Goal: Task Accomplishment & Management: Manage account settings

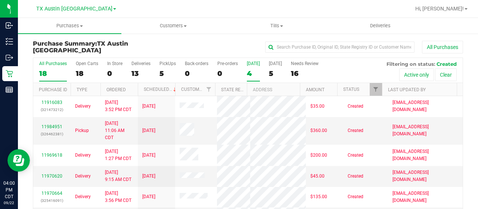
click at [251, 74] on div "4" at bounding box center [253, 73] width 13 height 9
click at [0, 0] on input "[DATE] 4" at bounding box center [0, 0] width 0 height 0
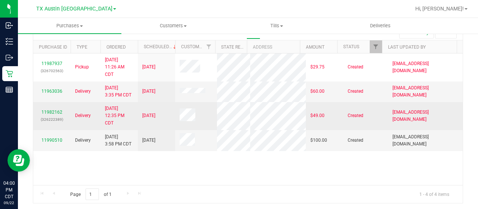
scroll to position [5, 0]
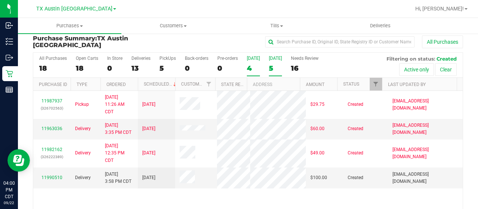
click at [271, 68] on div "5" at bounding box center [275, 68] width 13 height 9
click at [0, 0] on input "Tomorrow 5" at bounding box center [0, 0] width 0 height 0
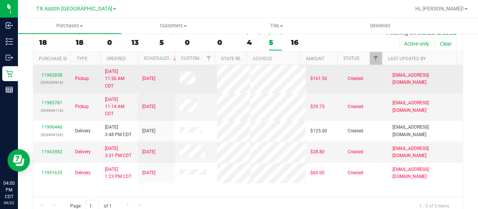
scroll to position [43, 0]
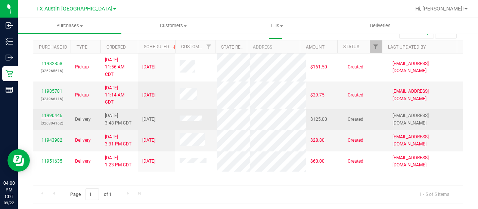
click at [48, 113] on link "11990446" at bounding box center [51, 115] width 21 height 5
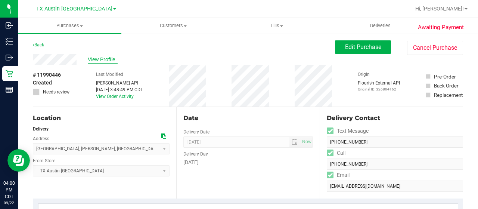
click at [105, 58] on span "View Profile" at bounding box center [103, 60] width 30 height 8
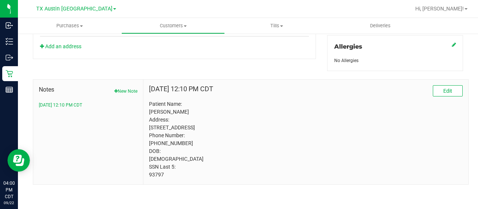
scroll to position [341, 0]
drag, startPoint x: 163, startPoint y: 174, endPoint x: 157, endPoint y: 172, distance: 6.4
click at [146, 176] on div "Jul 25, 2022 12:10 PM CDT Edit Patient Name: Uzoma Alexander Eze Address: 1431 …" at bounding box center [305, 132] width 325 height 105
copy p "93797"
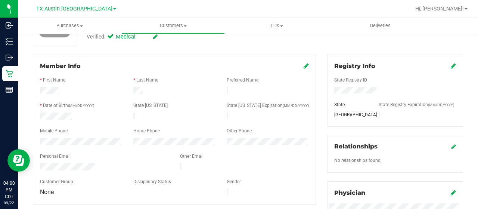
scroll to position [0, 0]
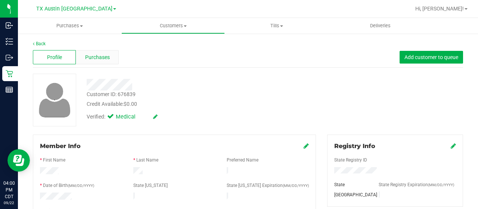
click at [102, 58] on span "Purchases" at bounding box center [97, 57] width 25 height 8
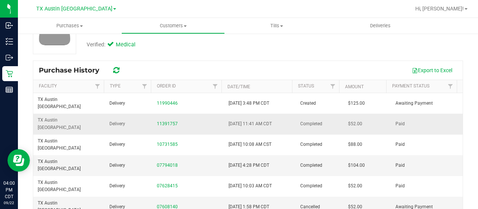
scroll to position [75, 0]
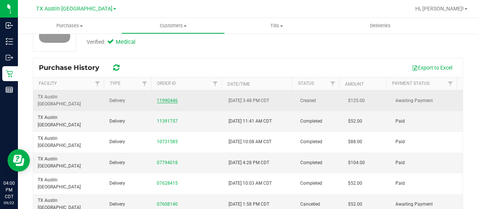
click at [162, 98] on link "11990446" at bounding box center [167, 100] width 21 height 5
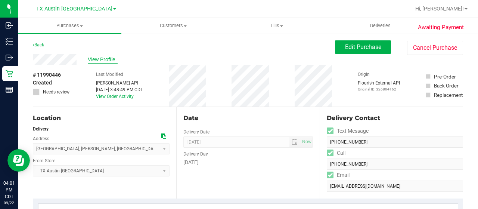
click at [101, 62] on span "View Profile" at bounding box center [103, 60] width 30 height 8
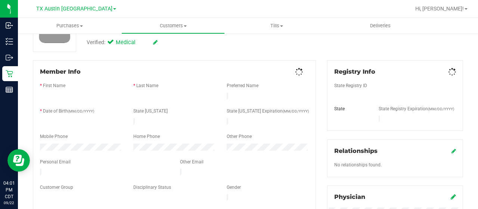
scroll to position [75, 0]
click at [41, 168] on div at bounding box center [104, 172] width 140 height 9
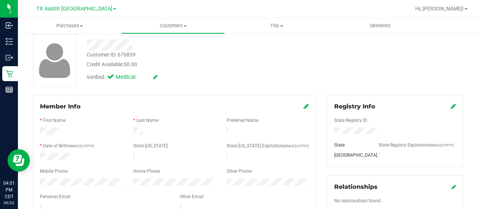
scroll to position [0, 0]
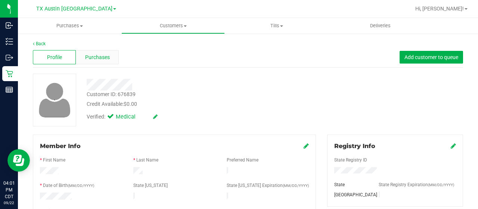
click at [100, 56] on span "Purchases" at bounding box center [97, 57] width 25 height 8
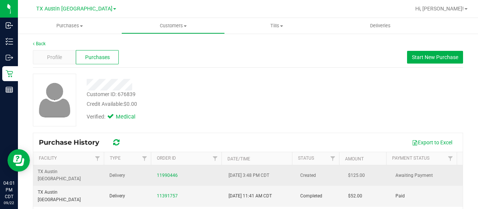
scroll to position [37, 0]
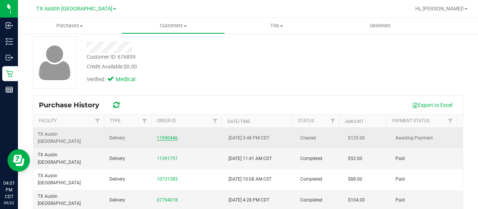
click at [157, 135] on link "11990446" at bounding box center [167, 137] width 21 height 5
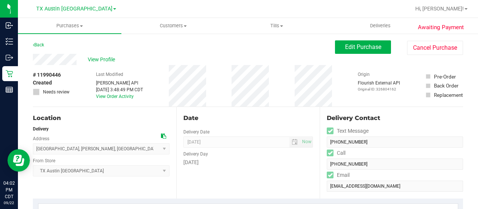
drag, startPoint x: 77, startPoint y: 60, endPoint x: 32, endPoint y: 60, distance: 44.4
click at [162, 137] on icon at bounding box center [163, 135] width 5 height 5
click at [355, 45] on span "Edit Purchase" at bounding box center [363, 46] width 36 height 7
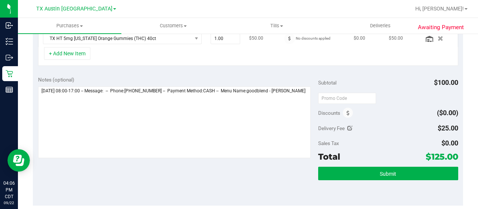
scroll to position [187, 0]
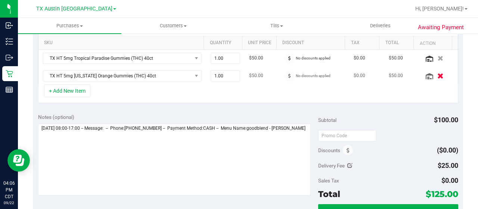
click at [437, 75] on icon "button" at bounding box center [440, 76] width 6 height 6
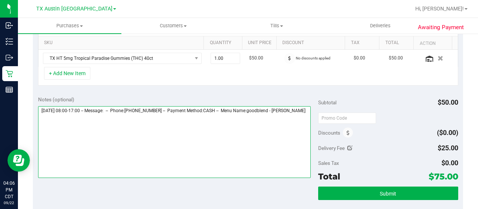
click at [63, 116] on textarea at bounding box center [174, 142] width 273 height 72
paste textarea "Houston Core"
type textarea "Tuesday 09/23/2025 08:00-17:00 -- Message: -- Phone:8329335267 -- Payment Metho…"
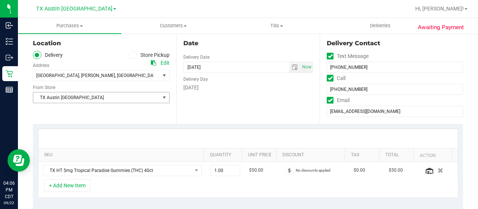
scroll to position [0, 0]
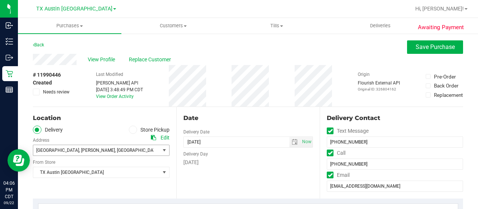
click at [149, 149] on span "1431 Wickerhill Way , Katy , TX 77494" at bounding box center [93, 150] width 120 height 10
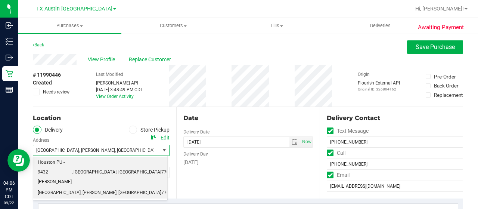
click at [108, 167] on span ", Houston" at bounding box center [94, 172] width 45 height 10
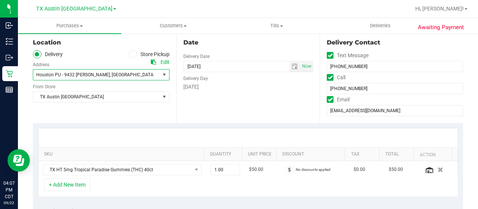
scroll to position [75, 0]
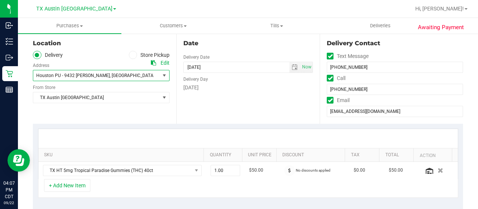
click at [158, 78] on span "Houston PU - 9432 Katy Fwy , Houston , TX 77055" at bounding box center [101, 75] width 137 height 11
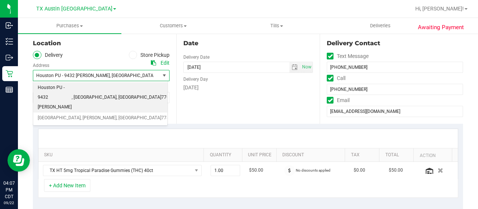
click at [104, 54] on ul "Delivery Store Pickup" at bounding box center [101, 55] width 137 height 9
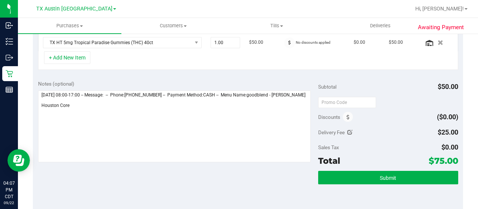
scroll to position [224, 0]
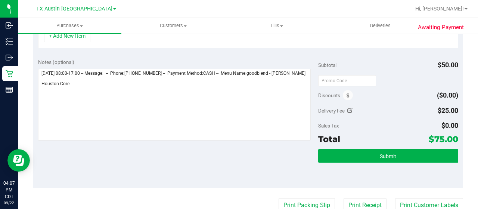
click at [348, 109] on icon at bounding box center [349, 110] width 5 height 5
type input "$25.00"
click at [414, 112] on span "$25.00 25" at bounding box center [431, 111] width 56 height 13
click at [418, 110] on input "25" at bounding box center [430, 113] width 55 height 10
type input "2"
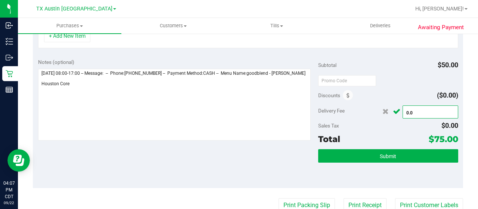
type input "0.00"
type input "$0.00"
click at [393, 111] on icon "Cancel button" at bounding box center [396, 112] width 7 height 6
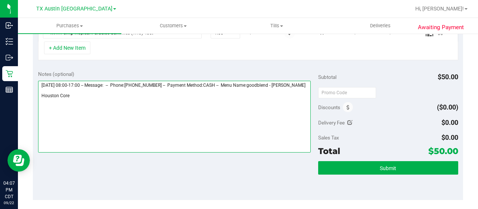
click at [124, 104] on textarea at bounding box center [174, 117] width 273 height 72
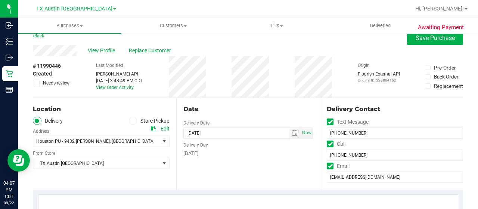
scroll to position [0, 0]
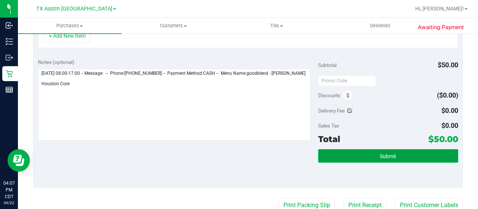
click at [356, 157] on button "Submit" at bounding box center [388, 155] width 140 height 13
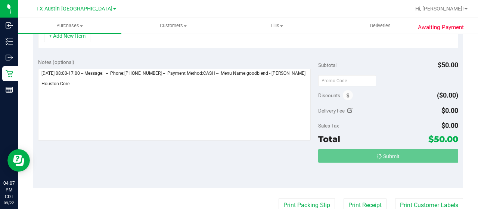
scroll to position [212, 0]
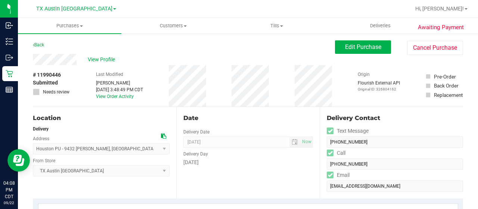
click at [35, 56] on div "View Profile" at bounding box center [184, 59] width 302 height 11
click at [90, 60] on span "View Profile" at bounding box center [103, 60] width 30 height 8
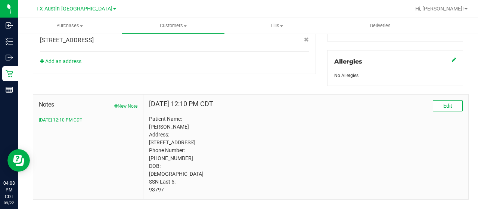
scroll to position [336, 0]
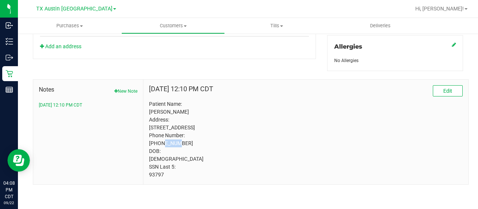
drag, startPoint x: 169, startPoint y: 132, endPoint x: 183, endPoint y: 133, distance: 14.2
click at [183, 133] on p "Patient Name: Uzoma Alexander Eze Address: 1431 Wickerhill Way Katy, TX, 77494 …" at bounding box center [306, 139] width 314 height 78
copy p "77494"
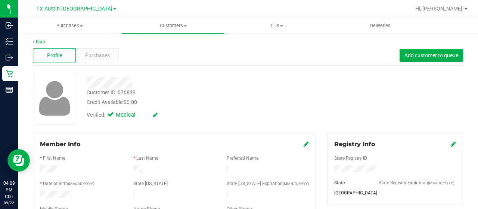
scroll to position [0, 0]
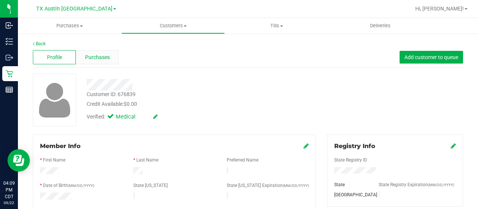
click at [97, 60] on span "Purchases" at bounding box center [97, 57] width 25 height 8
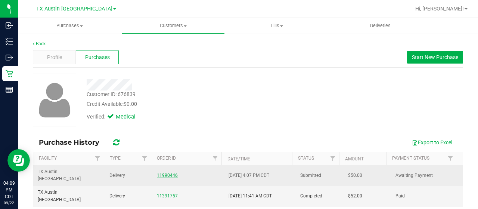
click at [170, 173] on link "11990446" at bounding box center [167, 175] width 21 height 5
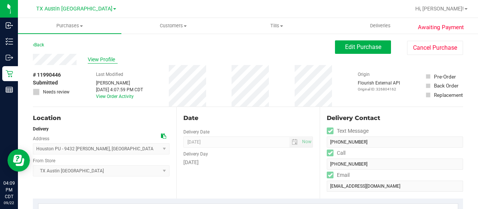
click at [108, 60] on span "View Profile" at bounding box center [103, 60] width 30 height 8
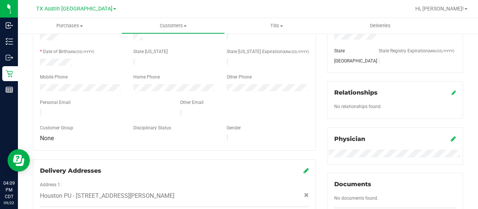
scroll to position [149, 0]
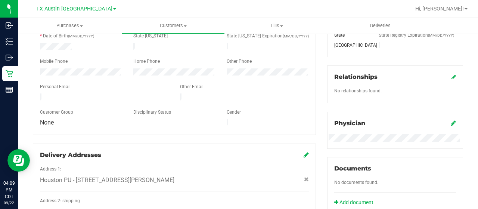
click at [451, 122] on icon at bounding box center [453, 123] width 5 height 6
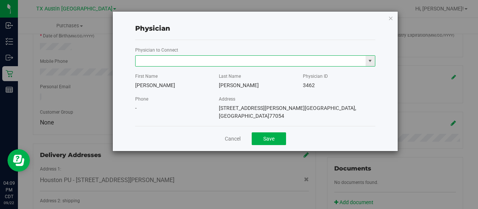
click at [253, 63] on input "text" at bounding box center [251, 61] width 230 height 10
paste input "BUGAILISKIS"
click at [247, 71] on li "CHERYL-LYNN BUGAILISKIS" at bounding box center [256, 73] width 240 height 11
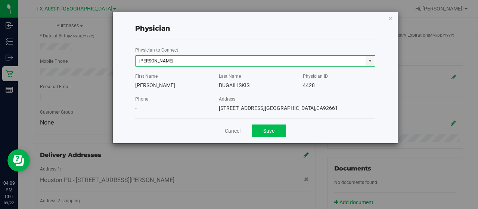
type input "CHERYL-LYNN BUGAILISKIS"
click at [272, 133] on button "Save" at bounding box center [269, 130] width 34 height 13
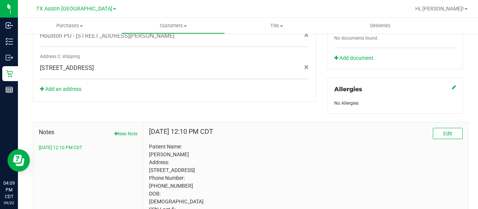
scroll to position [341, 0]
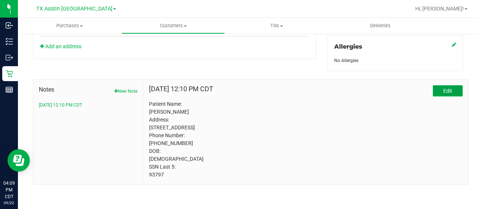
click at [433, 85] on button "Edit" at bounding box center [448, 90] width 30 height 11
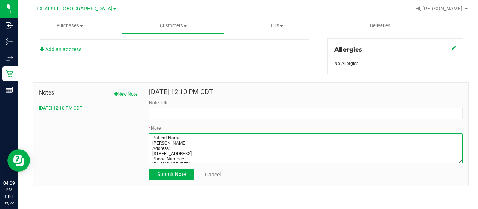
scroll to position [33, 0]
drag, startPoint x: 153, startPoint y: 134, endPoint x: 291, endPoint y: 192, distance: 149.0
click at [260, 184] on div "Notes New Note Jul 25, 2022 12:10 PM CDT Jul 25, 2022 12:10 PM CDT Note Title *…" at bounding box center [251, 134] width 436 height 104
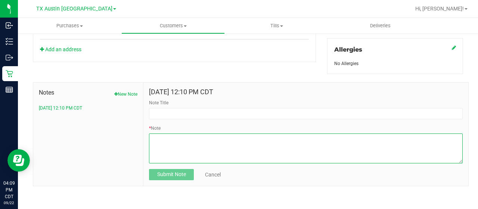
paste textarea "Patient Name: UZOMA EZE Address: 1431 WICKERHILL WAY KATY, TX, 77494 Phone Numb…"
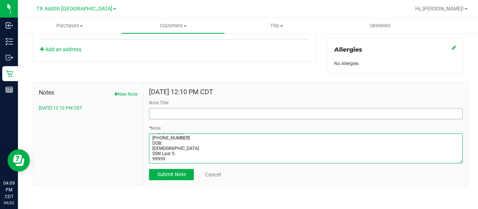
type textarea "Patient Name: UZOMA EZE Address: 1431 WICKERHILL WAY KATY, TX, 77494 Phone Numb…"
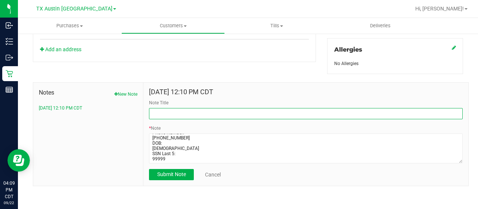
click at [167, 111] on input "Note Title" at bounding box center [306, 113] width 314 height 11
type input "curt"
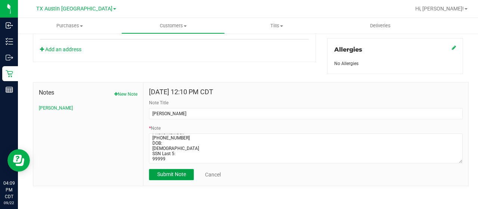
click at [181, 175] on span "Submit Note" at bounding box center [171, 174] width 29 height 6
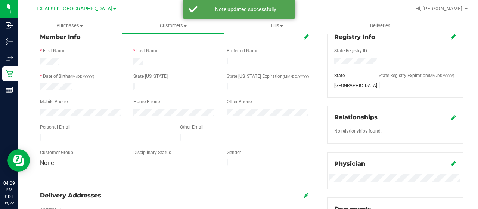
scroll to position [0, 0]
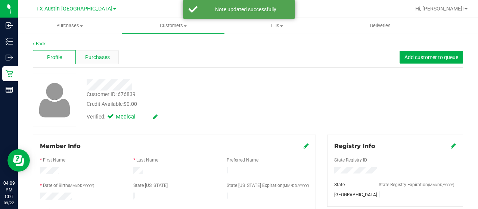
click at [111, 57] on div "Purchases" at bounding box center [97, 57] width 43 height 14
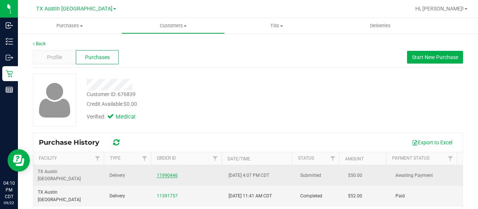
click at [168, 173] on link "11990446" at bounding box center [167, 175] width 21 height 5
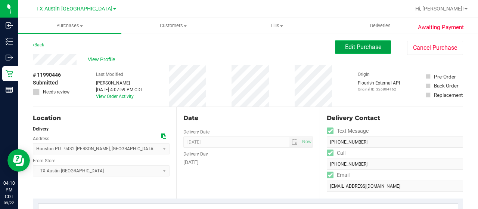
click at [353, 47] on span "Edit Purchase" at bounding box center [363, 46] width 36 height 7
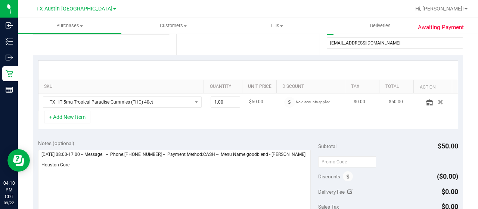
scroll to position [149, 0]
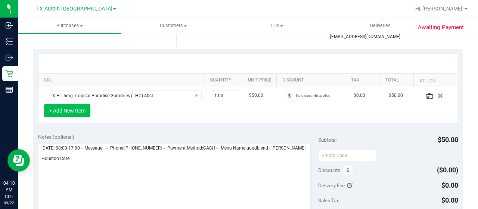
click at [81, 113] on button "+ Add New Item" at bounding box center [67, 110] width 46 height 13
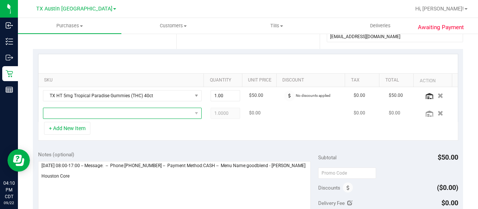
click at [121, 115] on span "NO DATA FOUND" at bounding box center [117, 113] width 149 height 10
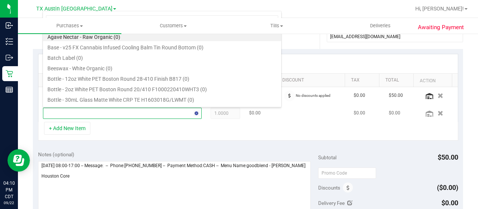
scroll to position [0, 0]
type input "texas"
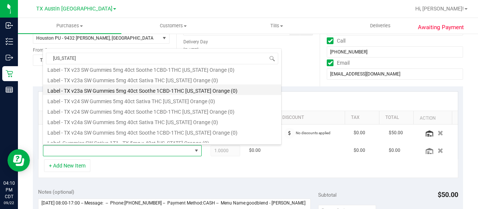
scroll to position [75, 0]
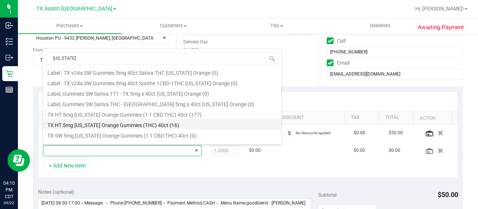
click at [206, 124] on li "TX HT 5mg Texas Orange Gummies (THC) 40ct (16)" at bounding box center [162, 124] width 238 height 10
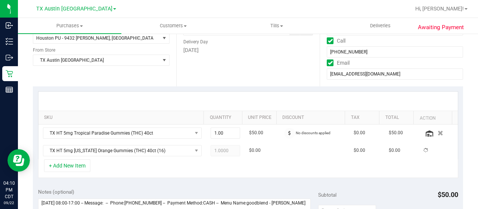
click at [179, 175] on div "+ Add New Item" at bounding box center [248, 168] width 420 height 19
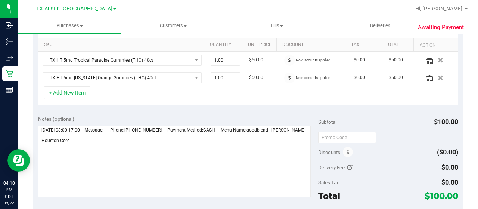
scroll to position [187, 0]
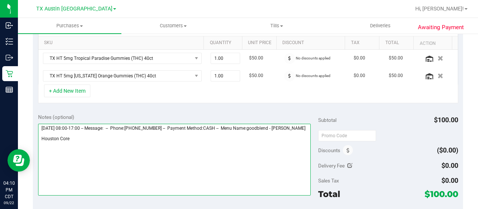
drag, startPoint x: 78, startPoint y: 146, endPoint x: 49, endPoint y: 140, distance: 30.6
click at [39, 144] on textarea at bounding box center [174, 160] width 273 height 72
click at [77, 142] on textarea at bounding box center [174, 160] width 273 height 72
drag, startPoint x: 93, startPoint y: 142, endPoint x: 117, endPoint y: 142, distance: 23.2
click at [117, 142] on textarea at bounding box center [174, 160] width 273 height 72
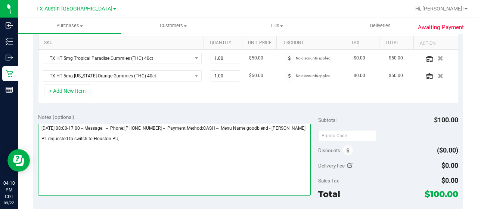
click at [158, 143] on textarea at bounding box center [174, 160] width 273 height 72
paste textarea "Houston PU"
drag, startPoint x: 40, startPoint y: 126, endPoint x: 82, endPoint y: 125, distance: 41.8
click at [82, 125] on textarea at bounding box center [174, 160] width 273 height 72
click at [171, 139] on textarea at bounding box center [174, 160] width 273 height 72
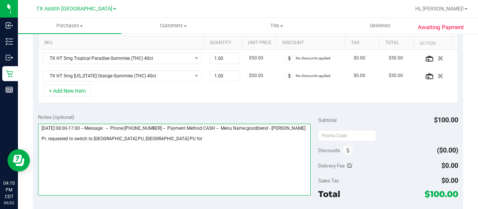
click at [168, 142] on textarea at bounding box center [174, 160] width 273 height 72
paste textarea "Tuesday 09/23/2025"
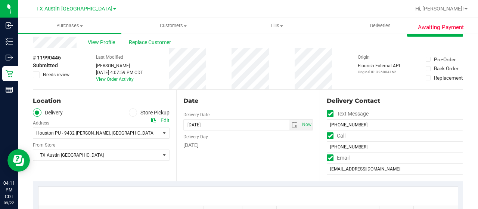
scroll to position [0, 0]
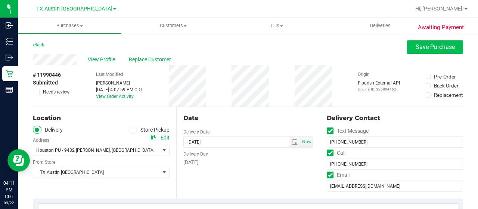
type textarea "Tuesday 09/23/2025 08:00-17:00 -- Message: -- Phone:8329335267 -- Payment Metho…"
click at [416, 44] on span "Save Purchase" at bounding box center [435, 46] width 39 height 7
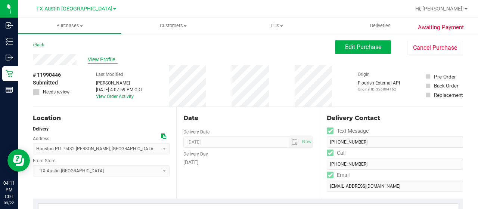
click at [102, 62] on span "View Profile" at bounding box center [103, 60] width 30 height 8
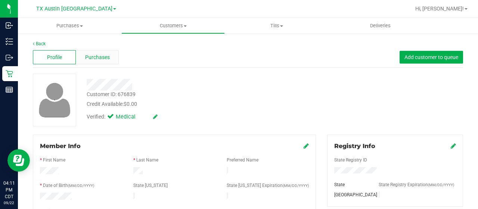
click at [101, 56] on span "Purchases" at bounding box center [97, 57] width 25 height 8
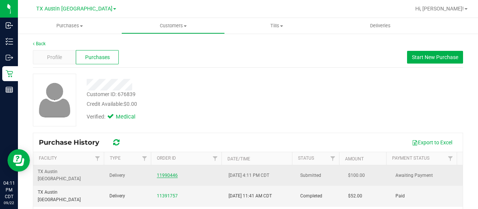
click at [158, 173] on link "11990446" at bounding box center [167, 175] width 21 height 5
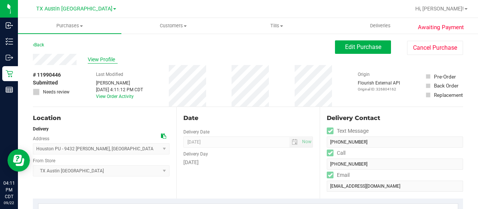
click at [105, 58] on span "View Profile" at bounding box center [103, 60] width 30 height 8
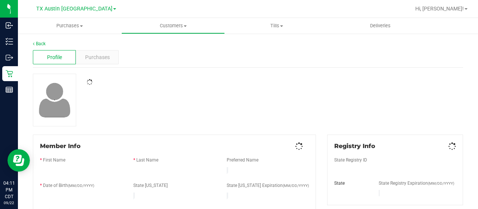
scroll to position [112, 0]
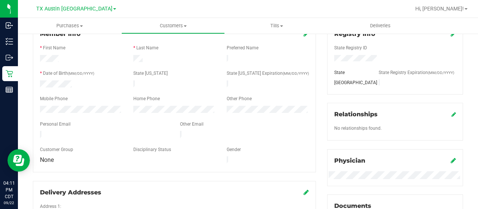
drag, startPoint x: 97, startPoint y: 130, endPoint x: 37, endPoint y: 131, distance: 60.1
click at [37, 131] on div at bounding box center [104, 135] width 140 height 9
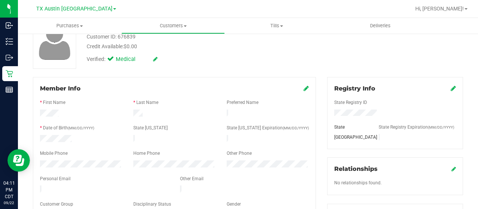
scroll to position [0, 0]
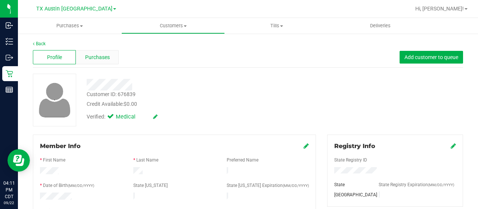
click at [100, 60] on span "Purchases" at bounding box center [97, 57] width 25 height 8
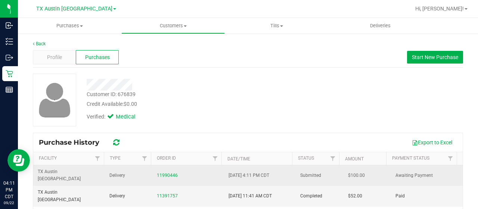
click at [164, 174] on td "11990446" at bounding box center [188, 175] width 72 height 21
click at [164, 173] on link "11990446" at bounding box center [167, 175] width 21 height 5
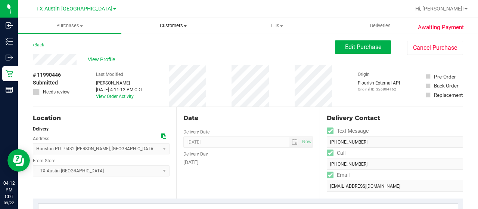
click at [164, 25] on span "Customers" at bounding box center [173, 25] width 103 height 7
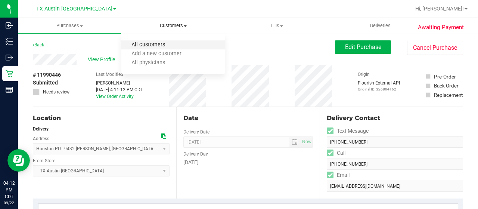
click at [167, 43] on span "All customers" at bounding box center [148, 45] width 54 height 6
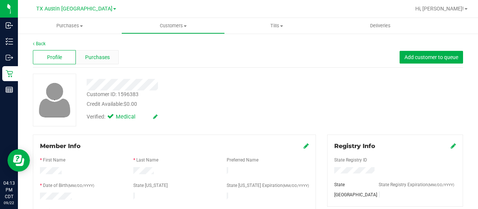
click at [96, 58] on span "Purchases" at bounding box center [97, 57] width 25 height 8
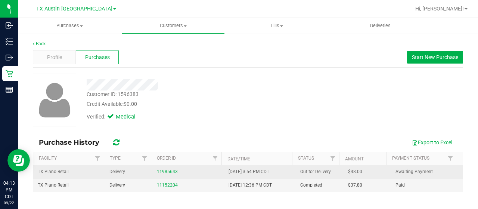
click at [164, 171] on link "11985643" at bounding box center [167, 171] width 21 height 5
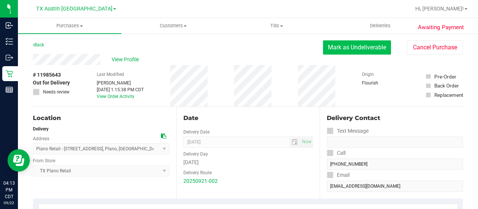
click at [336, 46] on button "Mark as Undeliverable" at bounding box center [357, 47] width 68 height 14
click at [374, 47] on button "Mark as Packed" at bounding box center [363, 47] width 56 height 14
click at [348, 52] on button "Send Back to Created" at bounding box center [358, 47] width 66 height 14
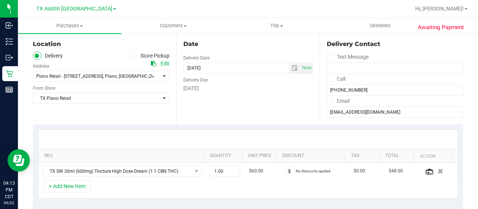
scroll to position [75, 0]
click at [292, 68] on span "select" at bounding box center [295, 67] width 6 height 6
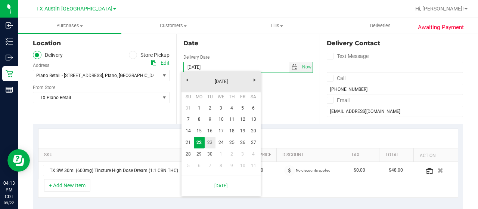
click at [213, 143] on link "23" at bounding box center [210, 143] width 11 height 12
type input "09/23/2025"
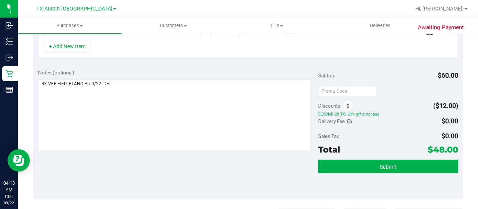
scroll to position [187, 0]
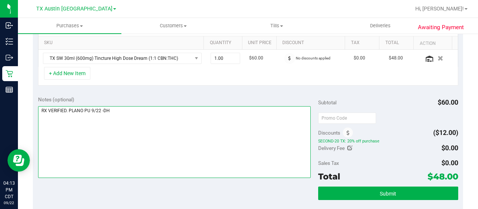
drag, startPoint x: 127, startPoint y: 115, endPoint x: 128, endPoint y: 111, distance: 4.3
click at [127, 114] on textarea at bounding box center [174, 142] width 273 height 72
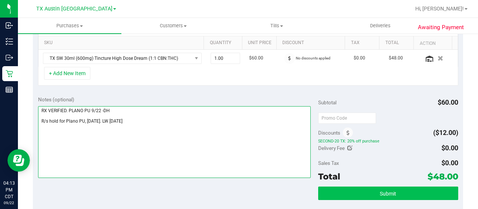
type textarea "RX VERIFIED. PLANO PU 9/22 -DH R/s hold for Plano PU, Tuesday 9/23/25. LW 9/22/…"
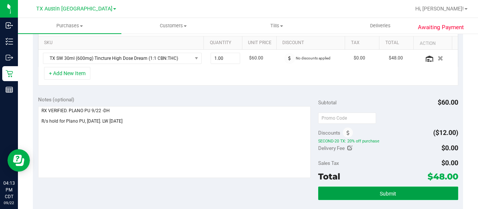
click at [380, 192] on span "Submit" at bounding box center [388, 193] width 16 height 6
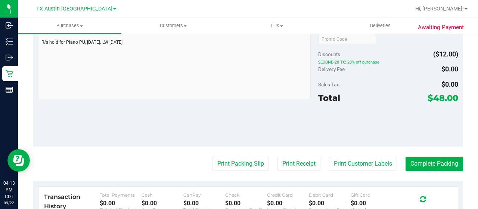
scroll to position [336, 0]
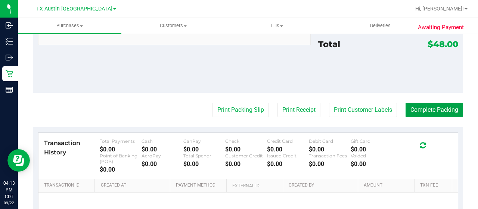
click at [420, 112] on button "Complete Packing" at bounding box center [435, 110] width 58 height 14
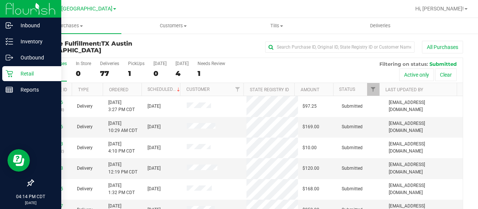
click at [10, 70] on icon at bounding box center [9, 73] width 7 height 7
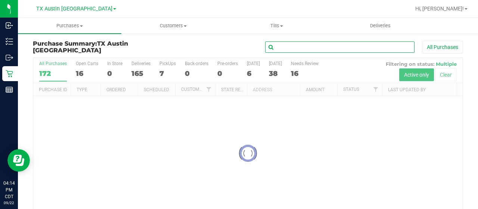
click at [286, 44] on input "text" at bounding box center [339, 46] width 149 height 11
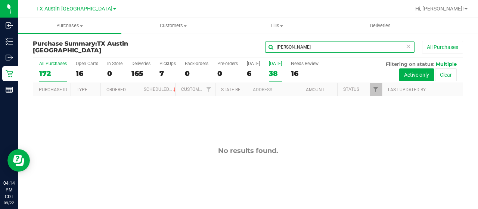
type input "floore"
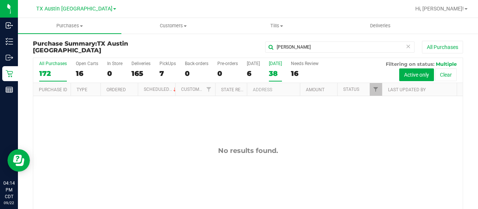
click at [273, 71] on div "38" at bounding box center [275, 73] width 13 height 9
click at [0, 0] on input "Tomorrow 38" at bounding box center [0, 0] width 0 height 0
click at [77, 7] on span "TX Austin [GEOGRAPHIC_DATA]" at bounding box center [74, 9] width 76 height 7
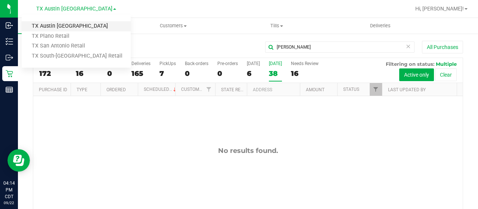
click at [72, 27] on link "TX Austin [GEOGRAPHIC_DATA]" at bounding box center [76, 26] width 109 height 10
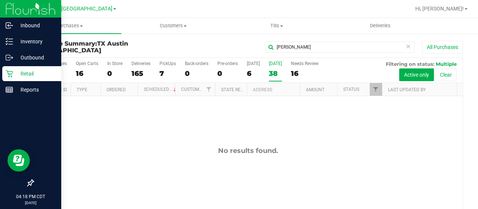
click at [7, 75] on icon at bounding box center [9, 73] width 7 height 7
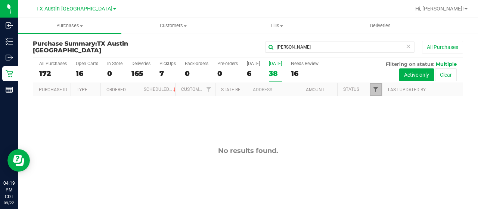
click at [373, 87] on span "Filter" at bounding box center [376, 89] width 6 height 6
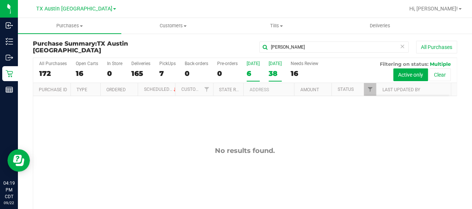
click at [247, 75] on div "6" at bounding box center [253, 73] width 13 height 9
click at [0, 0] on input "Today 6" at bounding box center [0, 0] width 0 height 0
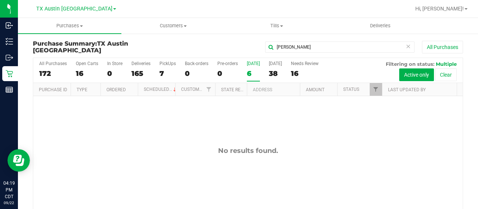
click at [406, 46] on icon at bounding box center [408, 45] width 5 height 9
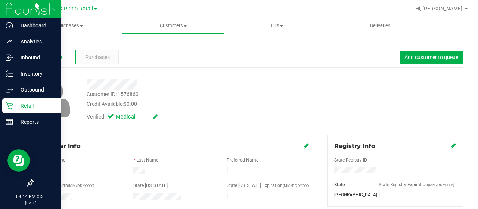
click at [14, 103] on p "Retail" at bounding box center [35, 105] width 45 height 9
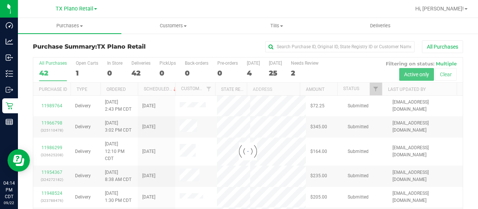
click at [272, 74] on div "25" at bounding box center [275, 73] width 13 height 9
click at [0, 0] on input "[DATE] 25" at bounding box center [0, 0] width 0 height 0
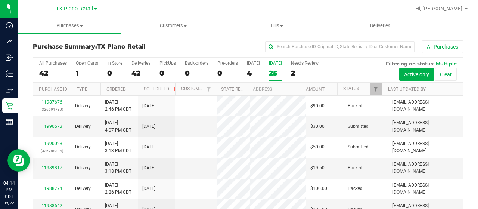
click at [274, 70] on div "25" at bounding box center [275, 73] width 13 height 9
click at [0, 0] on input "[DATE] 25" at bounding box center [0, 0] width 0 height 0
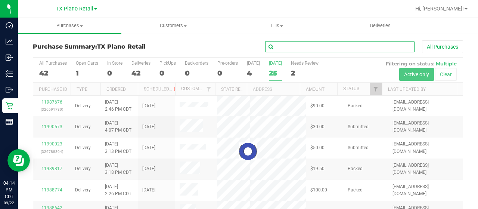
click at [287, 46] on input "text" at bounding box center [339, 46] width 149 height 11
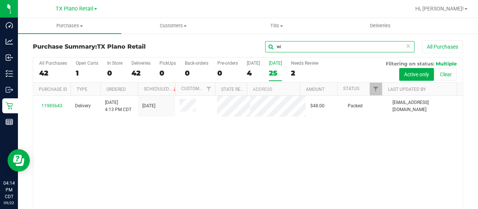
type input "w"
type input "floore"
drag, startPoint x: 298, startPoint y: 46, endPoint x: 248, endPoint y: 46, distance: 50.0
click at [248, 46] on div "floore All Purchases" at bounding box center [319, 46] width 287 height 13
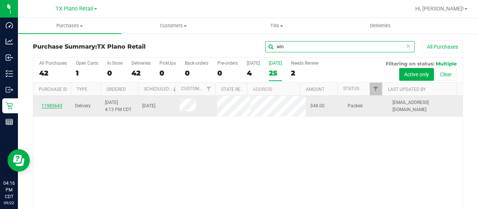
type input "win"
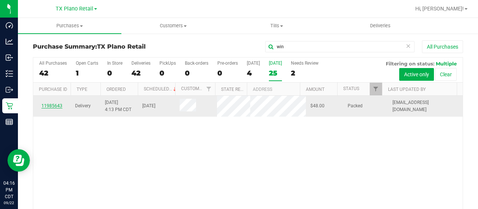
click at [52, 108] on link "11985643" at bounding box center [51, 105] width 21 height 5
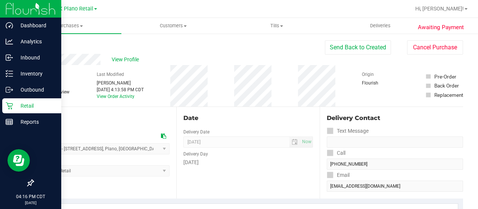
click at [9, 104] on icon at bounding box center [9, 105] width 7 height 7
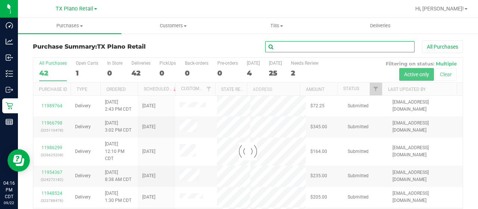
click at [284, 50] on input "text" at bounding box center [339, 46] width 149 height 11
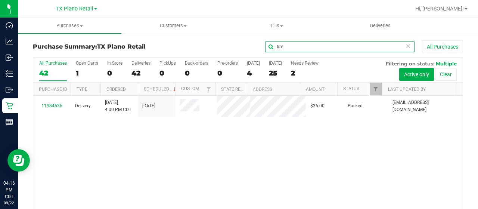
type input "bre"
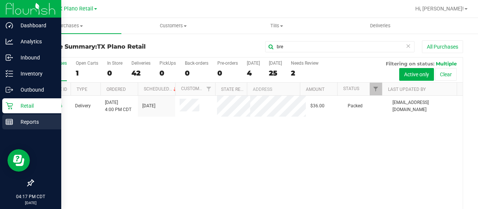
click at [5, 120] on div "Reports" at bounding box center [31, 121] width 59 height 15
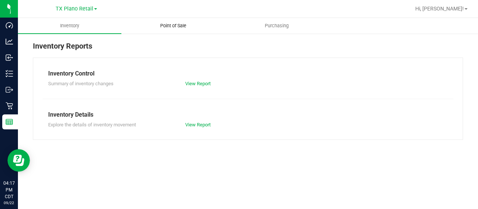
click at [172, 29] on span "Point of Sale" at bounding box center [173, 25] width 46 height 7
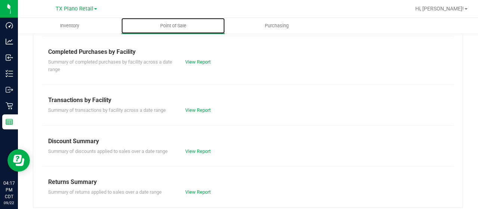
scroll to position [187, 0]
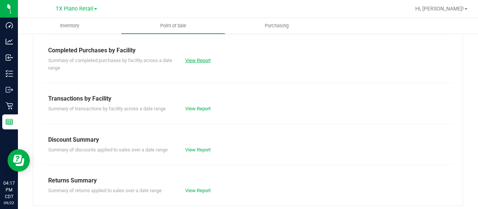
click at [205, 61] on link "View Report" at bounding box center [197, 61] width 25 height 6
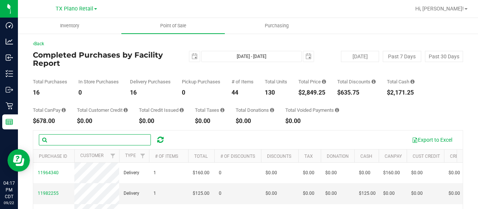
click at [82, 141] on input "text" at bounding box center [95, 139] width 112 height 11
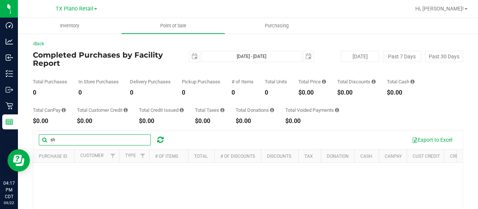
type input "s"
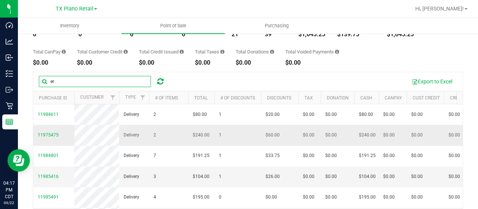
scroll to position [75, 0]
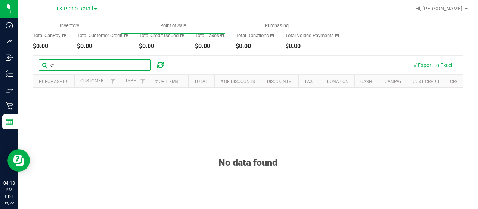
type input "e"
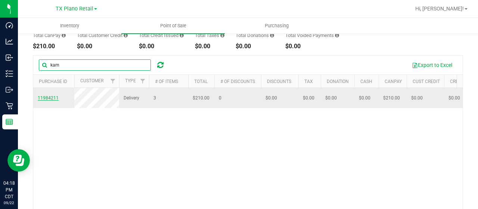
type input "kam"
click at [45, 100] on span "11984211" at bounding box center [48, 97] width 21 height 5
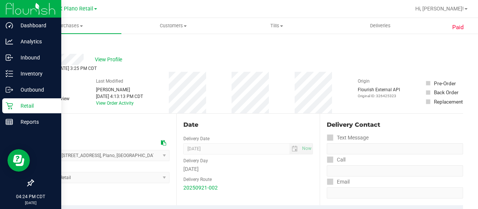
click at [15, 103] on p "Retail" at bounding box center [35, 105] width 45 height 9
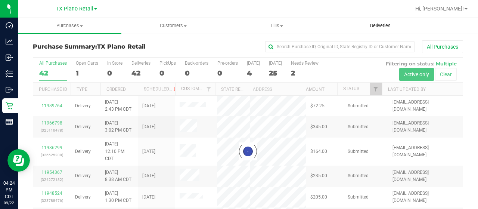
click at [373, 28] on span "Deliveries" at bounding box center [380, 25] width 41 height 7
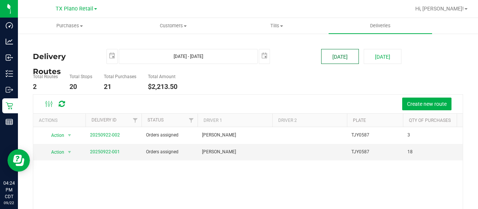
click at [327, 59] on button "[DATE]" at bounding box center [340, 56] width 38 height 15
click at [368, 55] on button "[DATE]" at bounding box center [383, 56] width 38 height 15
type input "Sep 23, 2025 - Sep 23, 2025"
type input "2025-09-23"
click at [110, 150] on link "20250922-001" at bounding box center [105, 151] width 30 height 5
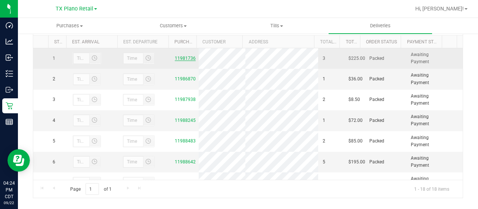
click at [180, 61] on link "11981736" at bounding box center [185, 58] width 21 height 5
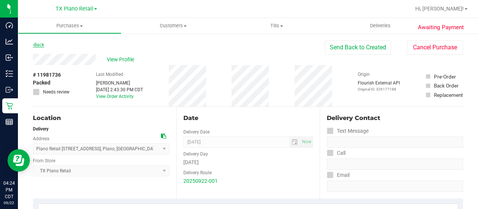
click at [41, 46] on link "Back" at bounding box center [38, 44] width 11 height 5
click at [38, 46] on link "Back" at bounding box center [38, 44] width 11 height 5
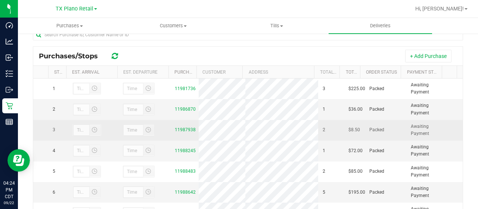
scroll to position [149, 0]
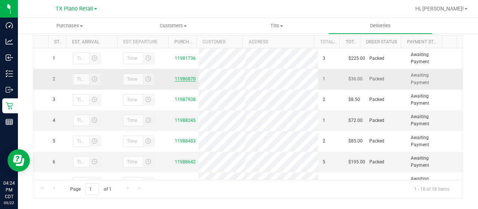
click at [183, 81] on link "11986870" at bounding box center [185, 78] width 21 height 5
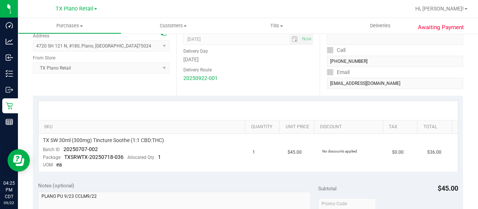
scroll to position [112, 0]
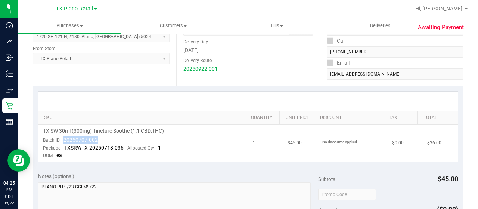
drag, startPoint x: 96, startPoint y: 139, endPoint x: 64, endPoint y: 138, distance: 32.5
click at [64, 138] on span "20250707-002" at bounding box center [80, 140] width 34 height 6
copy span "20250707-002"
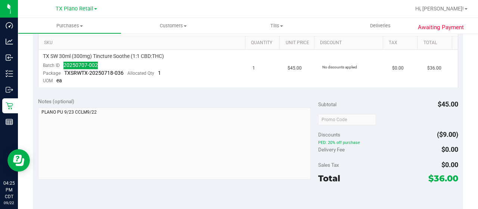
scroll to position [0, 0]
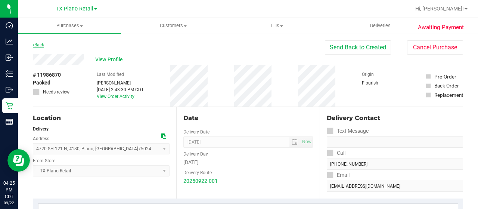
click at [34, 44] on link "Back" at bounding box center [38, 44] width 11 height 5
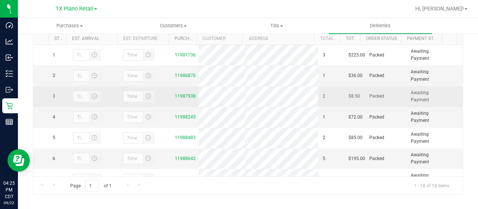
scroll to position [158, 0]
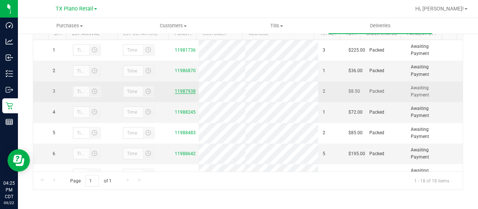
click at [178, 94] on link "11987938" at bounding box center [185, 90] width 21 height 5
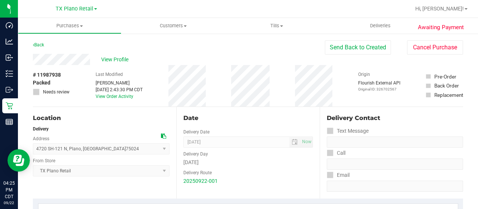
click at [93, 58] on div "View Profile" at bounding box center [179, 59] width 292 height 11
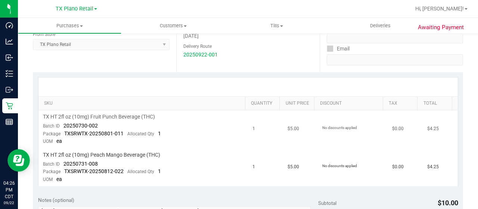
scroll to position [149, 0]
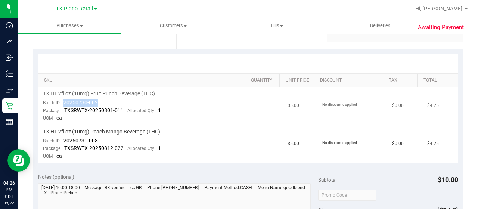
drag, startPoint x: 98, startPoint y: 102, endPoint x: 63, endPoint y: 101, distance: 34.4
click at [63, 101] on td "TX HT 2fl oz (10mg) Fruit Punch Beverage (THC) Batch ID 20250730-002 Package TX…" at bounding box center [143, 106] width 210 height 38
copy span "20250730-002"
drag, startPoint x: 99, startPoint y: 141, endPoint x: 62, endPoint y: 140, distance: 36.6
click at [62, 140] on td "TX HT 2fl oz (10mg) Peach Mango Beverage (THC) Batch ID 20250731-008 Package TX…" at bounding box center [143, 144] width 210 height 38
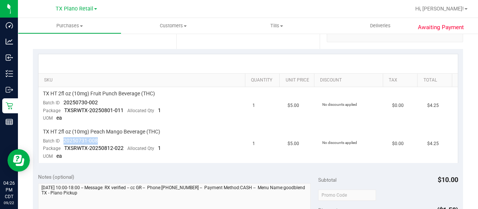
copy span "20250731-008"
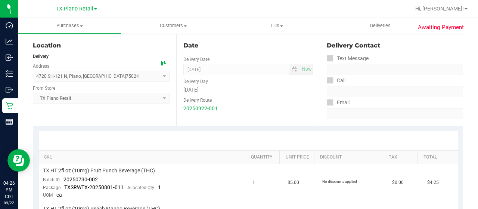
scroll to position [0, 0]
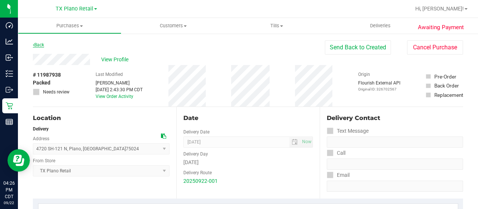
click at [41, 44] on link "Back" at bounding box center [38, 44] width 11 height 5
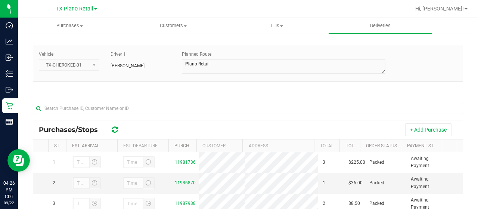
scroll to position [149, 0]
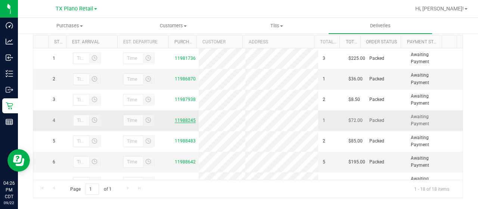
click at [178, 123] on link "11988245" at bounding box center [185, 120] width 21 height 5
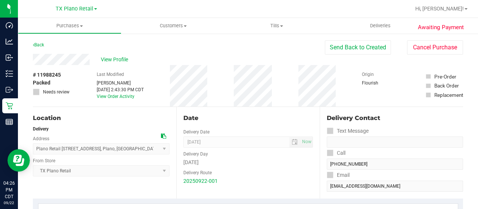
click at [92, 59] on div "View Profile" at bounding box center [179, 59] width 292 height 11
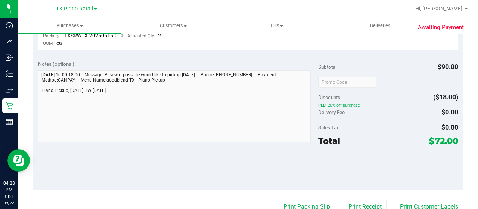
scroll to position [149, 0]
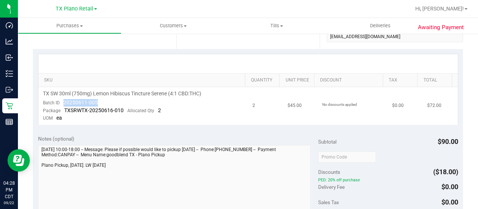
drag, startPoint x: 101, startPoint y: 104, endPoint x: 63, endPoint y: 103, distance: 37.3
click at [63, 103] on td "TX SW 30ml (750mg) Lemon Hibiscus Tincture Serene (4:1 CBD:THC) Batch ID 202506…" at bounding box center [143, 106] width 210 height 38
copy span "20250611-005"
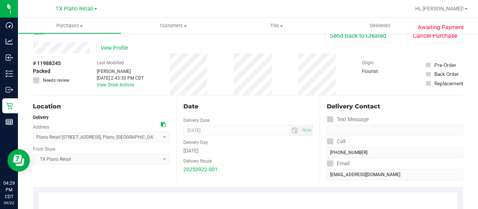
scroll to position [0, 0]
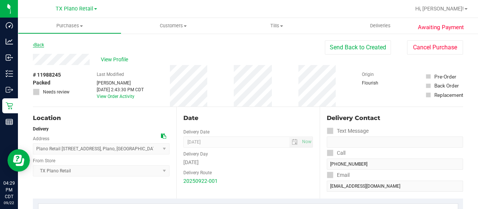
click at [38, 45] on link "Back" at bounding box center [38, 44] width 11 height 5
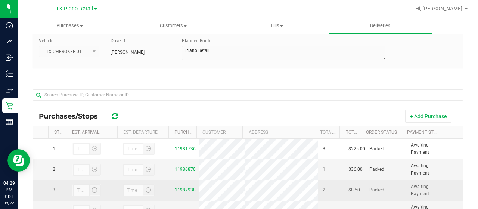
scroll to position [149, 0]
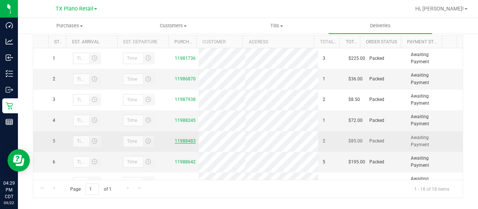
click at [178, 143] on link "11988483" at bounding box center [185, 140] width 21 height 5
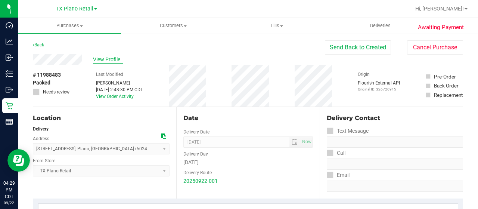
click at [105, 56] on span "View Profile" at bounding box center [108, 60] width 30 height 8
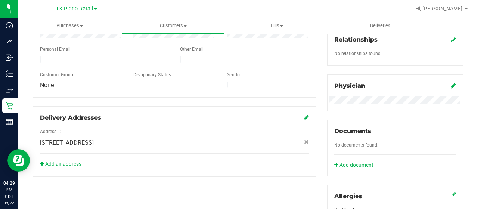
scroll to position [349, 0]
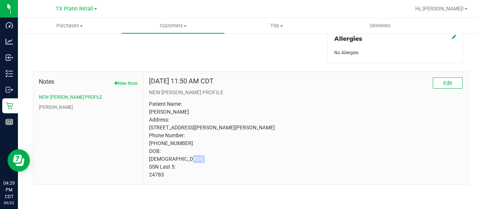
drag, startPoint x: 166, startPoint y: 174, endPoint x: 146, endPoint y: 175, distance: 19.8
click at [146, 175] on div "Jul 9, 2025 11:50 AM CDT Edit NEW CURT PROFILE Patient Name: Syed Akhtar Addres…" at bounding box center [305, 128] width 325 height 112
copy p "24783"
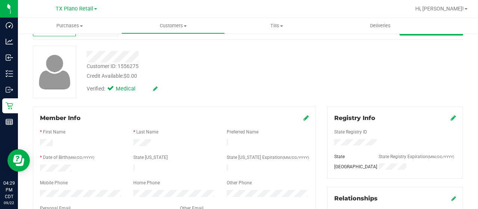
scroll to position [0, 0]
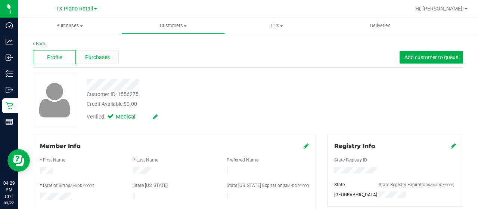
click at [102, 57] on span "Purchases" at bounding box center [97, 57] width 25 height 8
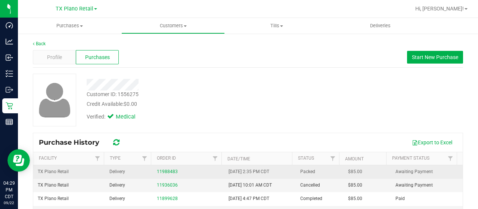
click at [165, 174] on div "11988483" at bounding box center [188, 171] width 63 height 7
click at [166, 170] on link "11988483" at bounding box center [167, 171] width 21 height 5
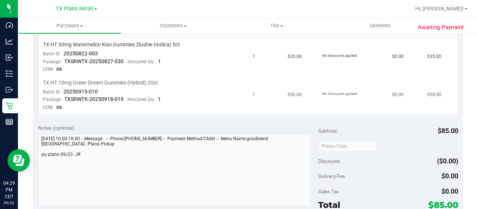
scroll to position [187, 0]
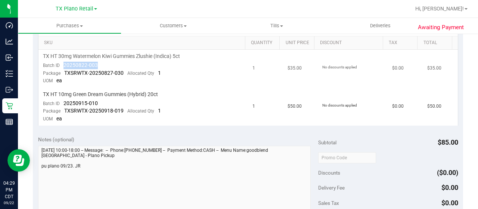
drag, startPoint x: 99, startPoint y: 64, endPoint x: 60, endPoint y: 68, distance: 39.8
click at [60, 68] on td "TX HT 30mg Watermelon Kiwi Gummies Zlushie (Indica) 5ct Batch ID 20250822-003 P…" at bounding box center [143, 69] width 210 height 38
copy span "20250822-003"
drag, startPoint x: 98, startPoint y: 102, endPoint x: 62, endPoint y: 103, distance: 35.9
click at [62, 103] on td "TX HT 10mg Green Dream Gummies (Hybrid) 20ct Batch ID 20250915-010 Package TXSR…" at bounding box center [143, 107] width 210 height 38
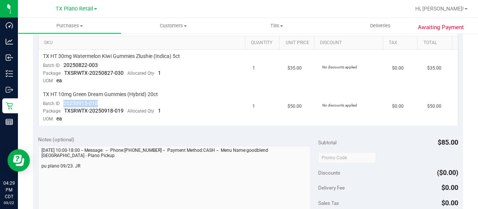
copy span "20250915-010"
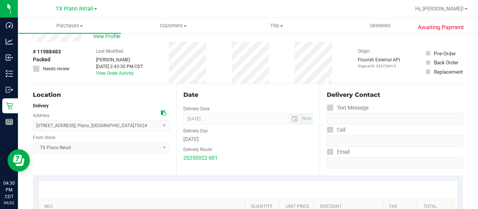
scroll to position [0, 0]
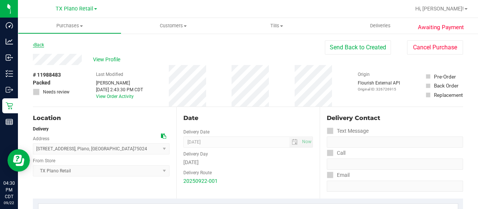
click at [37, 42] on link "Back" at bounding box center [38, 44] width 11 height 5
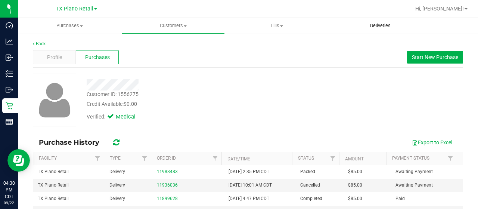
click at [382, 27] on span "Deliveries" at bounding box center [380, 25] width 41 height 7
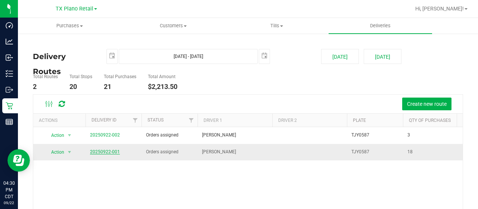
click at [104, 151] on link "20250922-001" at bounding box center [105, 151] width 30 height 5
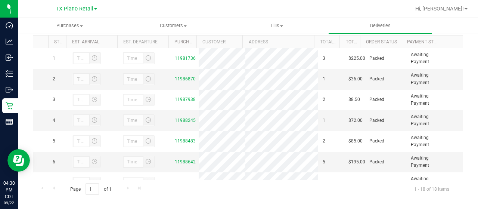
scroll to position [158, 0]
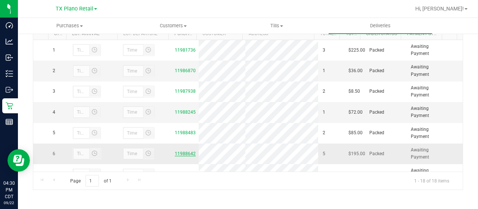
click at [182, 156] on link "11988642" at bounding box center [185, 153] width 21 height 5
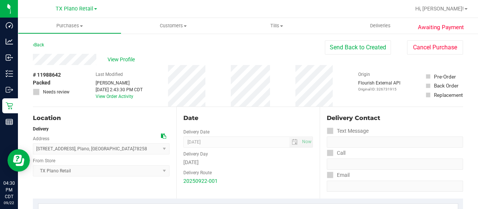
click at [98, 58] on div "View Profile" at bounding box center [179, 59] width 292 height 11
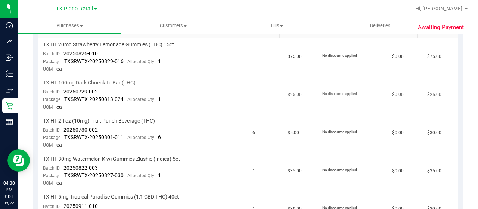
scroll to position [187, 0]
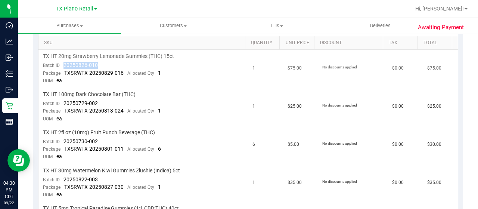
drag, startPoint x: 100, startPoint y: 65, endPoint x: 61, endPoint y: 65, distance: 38.5
click at [61, 65] on td "TX HT 20mg Strawberry Lemonade Gummies (THC) 15ct Batch ID 20250826-010 Package…" at bounding box center [143, 69] width 210 height 38
copy span "20250826-010"
drag, startPoint x: 97, startPoint y: 103, endPoint x: 63, endPoint y: 101, distance: 34.1
click at [63, 101] on td "TX HT 100mg Dark Chocolate Bar (THC) Batch ID 20250729-002 Package TXSRWTX-2025…" at bounding box center [143, 107] width 210 height 38
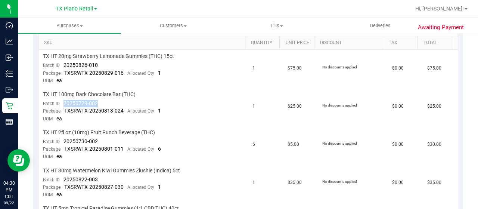
copy span "20250729-002"
drag, startPoint x: 99, startPoint y: 139, endPoint x: 64, endPoint y: 138, distance: 34.8
click at [64, 138] on td "TX HT 2fl oz (10mg) Fruit Punch Beverage (THC) Batch ID 20250730-002 Package TX…" at bounding box center [143, 145] width 210 height 38
copy span "20250730-002"
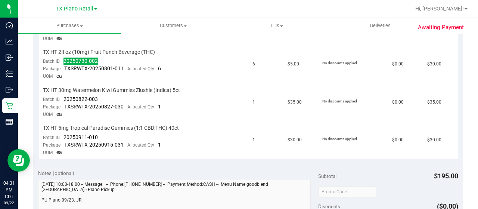
scroll to position [299, 0]
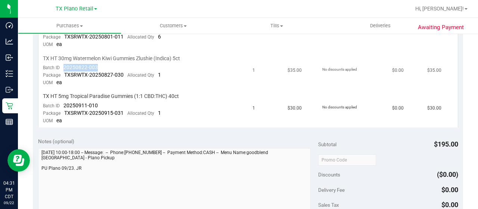
drag, startPoint x: 102, startPoint y: 63, endPoint x: 63, endPoint y: 64, distance: 38.8
click at [63, 64] on td "TX HT 30mg Watermelon Kiwi Gummies Zlushie (Indica) 5ct Batch ID 20250822-003 P…" at bounding box center [143, 71] width 210 height 38
drag, startPoint x: 101, startPoint y: 102, endPoint x: 61, endPoint y: 101, distance: 40.0
click at [61, 101] on td "TX HT 5mg Tropical Paradise Gummies (1:1 CBD:THC) 40ct Batch ID 20250911-010 Pa…" at bounding box center [143, 109] width 210 height 38
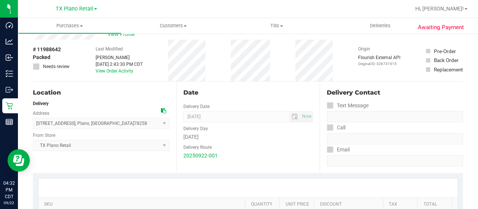
scroll to position [0, 0]
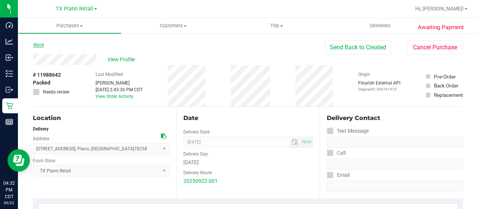
click at [38, 44] on link "Back" at bounding box center [38, 44] width 11 height 5
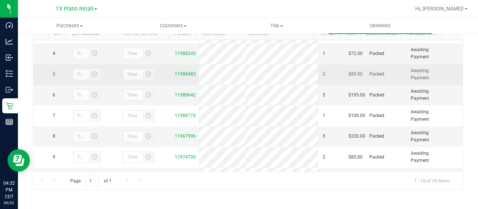
scroll to position [75, 0]
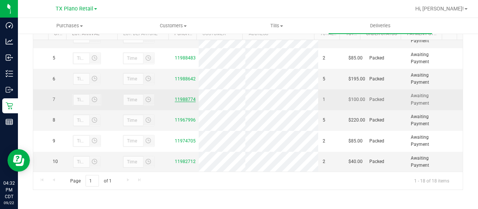
click at [181, 102] on link "11988774" at bounding box center [185, 99] width 21 height 5
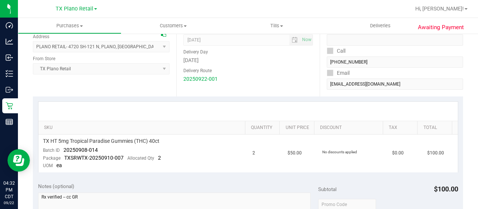
scroll to position [112, 0]
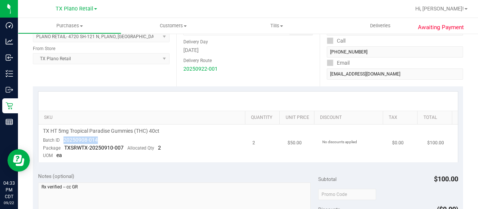
drag, startPoint x: 97, startPoint y: 139, endPoint x: 62, endPoint y: 138, distance: 35.1
click at [62, 138] on td "TX HT 5mg Tropical Paradise Gummies (THC) 40ct Batch ID 20250908-014 Package TX…" at bounding box center [143, 143] width 210 height 38
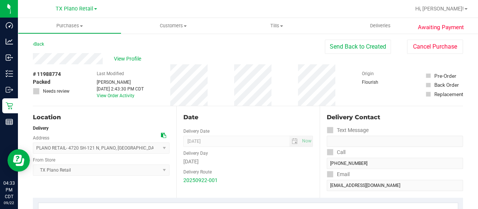
scroll to position [0, 0]
click at [37, 43] on link "Back" at bounding box center [38, 44] width 11 height 5
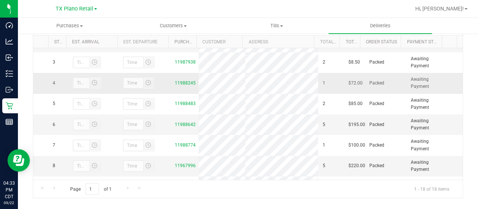
scroll to position [75, 0]
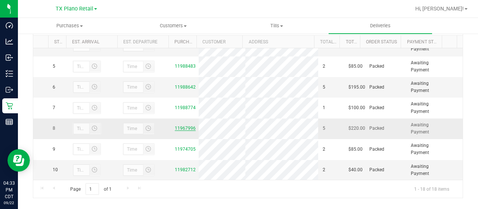
click at [188, 131] on link "11967996" at bounding box center [185, 127] width 21 height 5
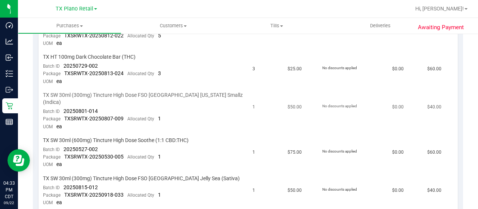
scroll to position [187, 0]
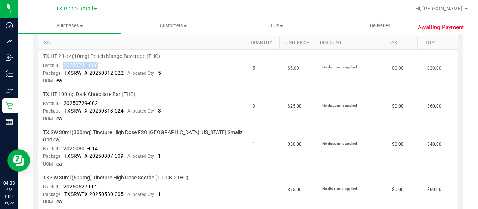
drag, startPoint x: 102, startPoint y: 63, endPoint x: 63, endPoint y: 63, distance: 38.8
click at [63, 63] on td "TX HT 2fl oz (10mg) Peach Mango Beverage (THC) Batch ID 20250731-008 Package TX…" at bounding box center [143, 69] width 210 height 38
drag, startPoint x: 99, startPoint y: 103, endPoint x: 63, endPoint y: 100, distance: 35.6
click at [63, 100] on td "TX HT 100mg Dark Chocolate Bar (THC) Batch ID 20250729-002 Package TXSRWTX-2025…" at bounding box center [143, 107] width 210 height 38
drag, startPoint x: 98, startPoint y: 139, endPoint x: 63, endPoint y: 139, distance: 34.7
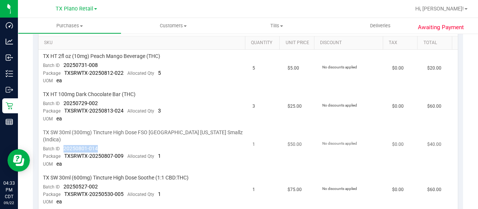
click at [63, 139] on td "TX SW 30ml (300mg) Tincture High Dose FSO TX Georgia Smallz (Indica) Batch ID 2…" at bounding box center [143, 148] width 210 height 45
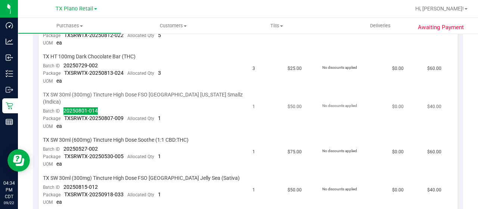
scroll to position [261, 0]
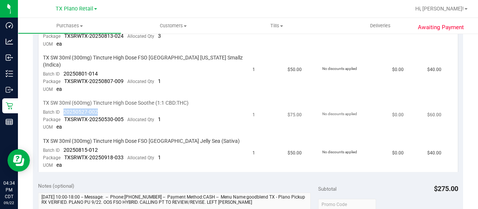
drag, startPoint x: 99, startPoint y: 100, endPoint x: 60, endPoint y: 105, distance: 39.1
click at [60, 105] on td "TX SW 30ml (600mg) Tincture High Dose Soothe (1:1 CBD:THC) Batch ID 20250527-00…" at bounding box center [143, 115] width 210 height 38
drag, startPoint x: 100, startPoint y: 139, endPoint x: 63, endPoint y: 139, distance: 37.3
click at [63, 139] on td "TX SW 30ml (300mg) Tincture High Dose FSO TX Jelly Sea (Sativa) Batch ID 202508…" at bounding box center [143, 153] width 210 height 38
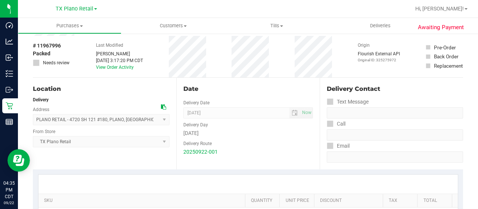
scroll to position [0, 0]
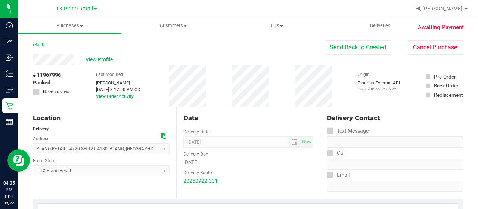
click at [43, 43] on link "Back" at bounding box center [38, 44] width 11 height 5
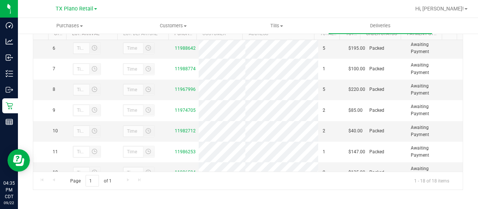
scroll to position [112, 0]
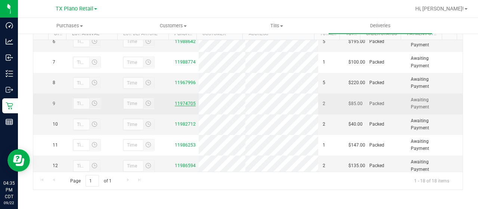
click at [183, 106] on link "11974705" at bounding box center [185, 103] width 21 height 5
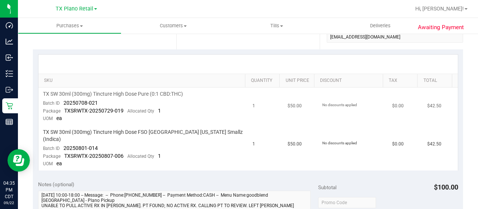
scroll to position [149, 0]
drag, startPoint x: 100, startPoint y: 103, endPoint x: 62, endPoint y: 101, distance: 38.1
click at [62, 101] on td "TX SW 30ml (300mg) Tincture High Dose Pure (0:1 CBD:THC) Batch ID 20250708-021 …" at bounding box center [143, 106] width 210 height 38
drag, startPoint x: 97, startPoint y: 139, endPoint x: 63, endPoint y: 137, distance: 34.8
click at [63, 137] on td "TX SW 30ml (300mg) Tincture High Dose FSO TX Georgia Smallz (Indica) Batch ID 2…" at bounding box center [143, 147] width 210 height 45
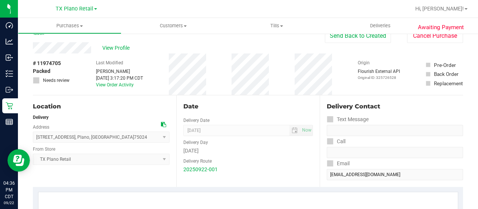
scroll to position [0, 0]
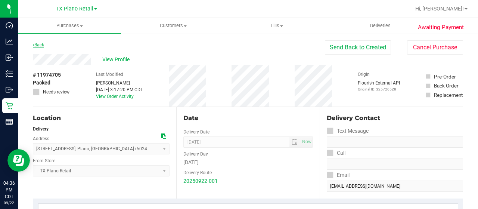
click at [36, 41] on div "Back" at bounding box center [38, 44] width 11 height 9
click at [36, 44] on link "Back" at bounding box center [38, 44] width 11 height 5
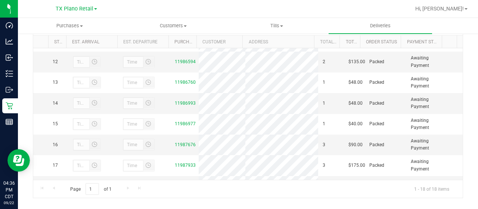
scroll to position [187, 0]
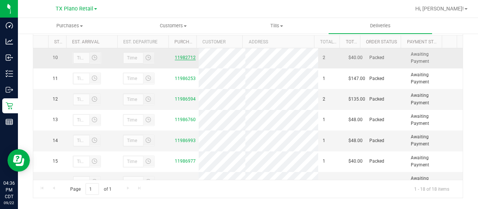
click at [183, 60] on link "11982712" at bounding box center [185, 57] width 21 height 5
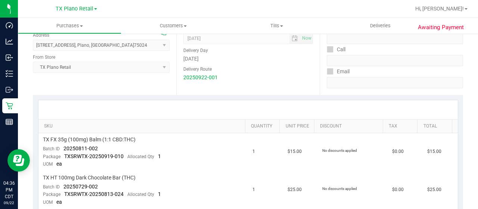
scroll to position [149, 0]
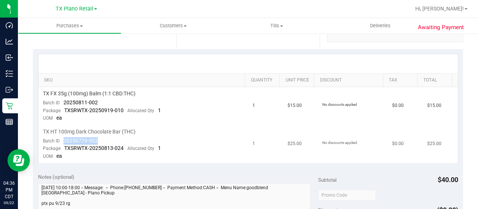
drag, startPoint x: 102, startPoint y: 139, endPoint x: 68, endPoint y: 137, distance: 34.8
click at [63, 137] on td "TX HT 100mg Dark Chocolate Bar (THC) Batch ID 20250729-002 Package TXSRWTX-2025…" at bounding box center [143, 144] width 210 height 38
drag, startPoint x: 99, startPoint y: 101, endPoint x: 63, endPoint y: 100, distance: 36.6
click at [63, 100] on td "TX FX 35g (100mg) Balm (1:1 CBD:THC) Batch ID 20250811-002 Package TXSRWTX-2025…" at bounding box center [143, 106] width 210 height 38
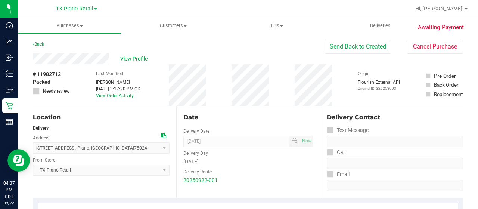
scroll to position [0, 0]
click at [38, 46] on link "Back" at bounding box center [38, 44] width 11 height 5
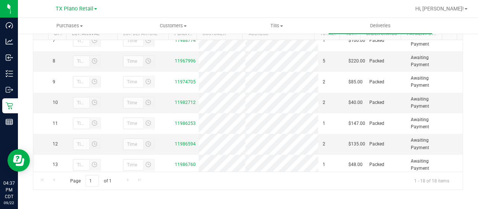
scroll to position [149, 0]
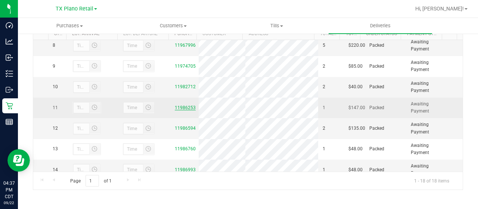
click at [187, 110] on link "11986253" at bounding box center [185, 107] width 21 height 5
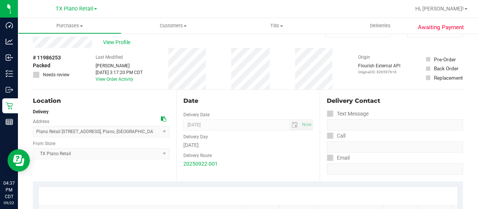
scroll to position [8, 0]
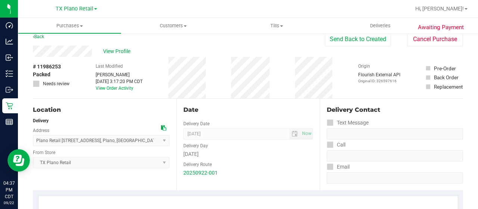
click at [96, 51] on div "View Profile" at bounding box center [179, 51] width 292 height 11
click at [119, 50] on span "View Profile" at bounding box center [118, 51] width 30 height 8
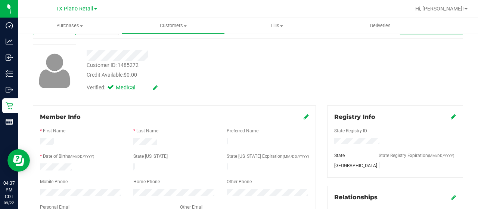
scroll to position [46, 0]
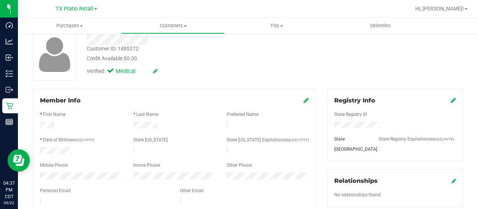
click at [149, 38] on div at bounding box center [191, 39] width 221 height 12
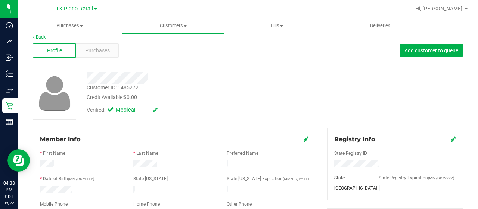
scroll to position [0, 0]
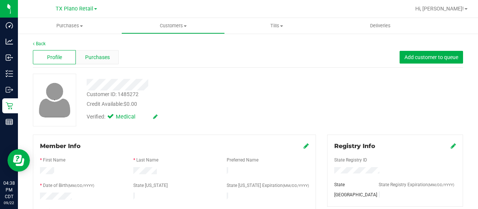
click at [100, 58] on span "Purchases" at bounding box center [97, 57] width 25 height 8
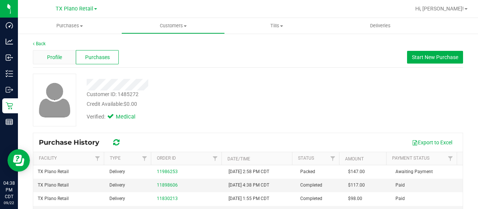
click at [52, 58] on span "Profile" at bounding box center [54, 57] width 15 height 8
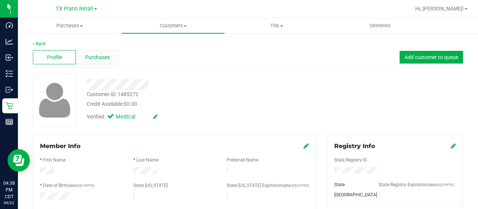
click at [112, 59] on div "Purchases" at bounding box center [97, 57] width 43 height 14
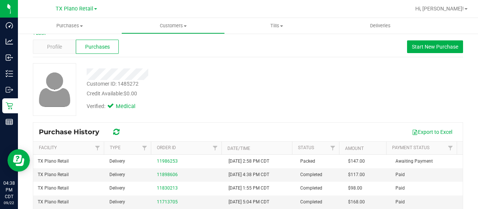
scroll to position [37, 0]
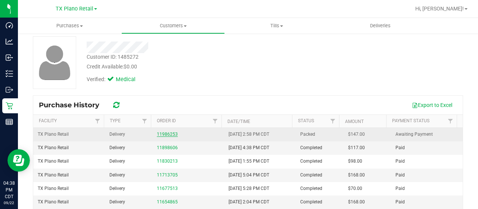
click at [169, 133] on link "11986253" at bounding box center [167, 133] width 21 height 5
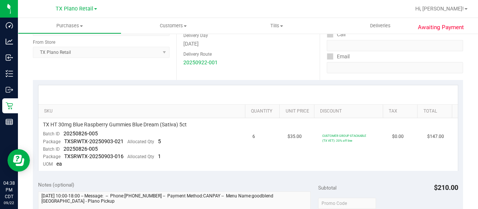
scroll to position [187, 0]
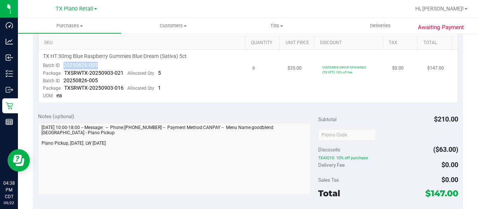
drag, startPoint x: 99, startPoint y: 63, endPoint x: 63, endPoint y: 63, distance: 36.6
click at [63, 63] on td "TX HT 30mg Blue Raspberry Gummies Blue Dream (Sativa) 5ct Batch ID 20250826-005…" at bounding box center [143, 76] width 210 height 53
drag, startPoint x: 101, startPoint y: 81, endPoint x: 62, endPoint y: 79, distance: 39.3
click at [62, 79] on td "TX HT 30mg Blue Raspberry Gummies Blue Dream (Sativa) 5ct Batch ID 20250826-005…" at bounding box center [143, 76] width 210 height 53
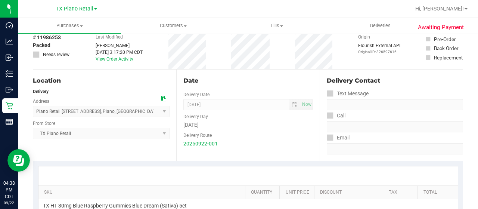
scroll to position [0, 0]
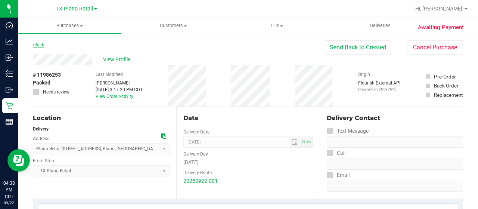
click at [40, 46] on link "Back" at bounding box center [38, 44] width 11 height 5
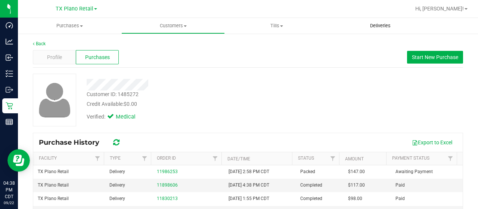
click at [379, 29] on span "Deliveries" at bounding box center [380, 25] width 41 height 7
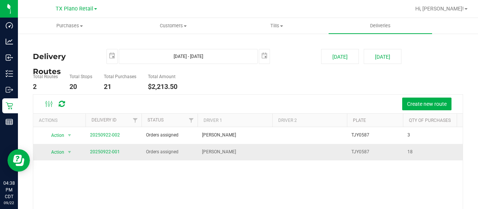
click at [96, 154] on span "20250922-001" at bounding box center [105, 151] width 30 height 7
click at [97, 152] on link "20250922-001" at bounding box center [105, 151] width 30 height 5
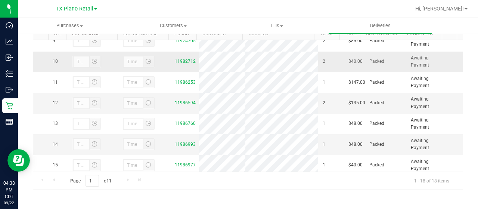
scroll to position [187, 0]
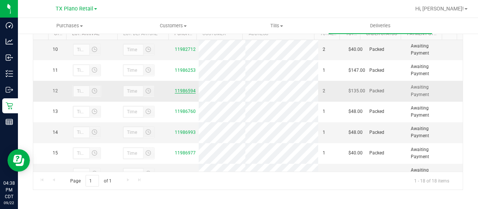
click at [182, 93] on link "11986594" at bounding box center [185, 90] width 21 height 5
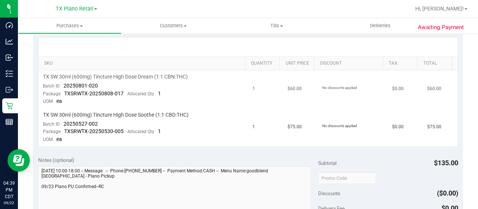
scroll to position [187, 0]
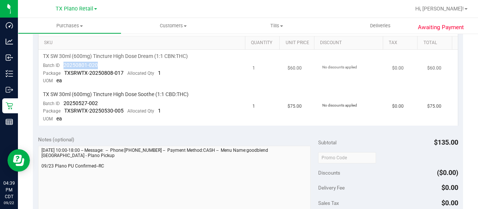
drag, startPoint x: 98, startPoint y: 64, endPoint x: 63, endPoint y: 65, distance: 35.1
click at [63, 65] on td "TX SW 30ml (600mg) Tincture High Dose Dream (1:1 CBN:THC) Batch ID 20250801-020…" at bounding box center [143, 69] width 210 height 38
drag, startPoint x: 102, startPoint y: 104, endPoint x: 64, endPoint y: 102, distance: 38.5
click at [64, 102] on td "TX SW 30ml (600mg) Tincture High Dose Soothe (1:1 CBD:THC) Batch ID 20250527-00…" at bounding box center [143, 107] width 210 height 38
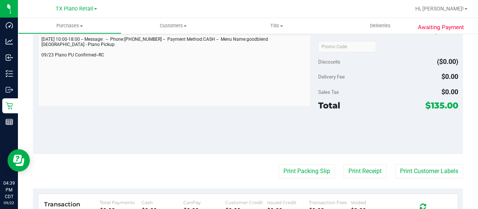
scroll to position [299, 0]
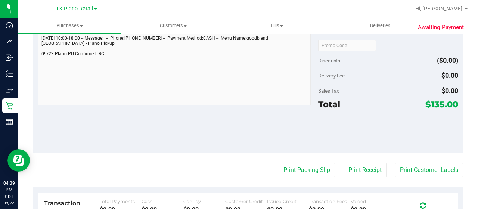
drag, startPoint x: 426, startPoint y: 104, endPoint x: 438, endPoint y: 105, distance: 12.0
click at [438, 105] on span "$135.00" at bounding box center [441, 104] width 33 height 10
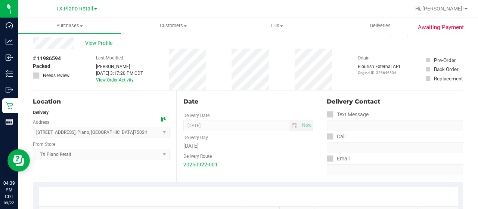
scroll to position [0, 0]
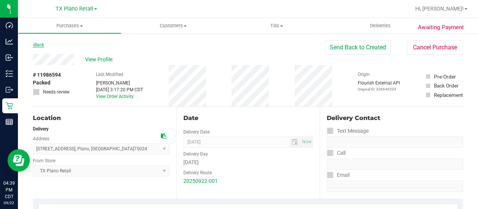
click at [41, 44] on link "Back" at bounding box center [38, 44] width 11 height 5
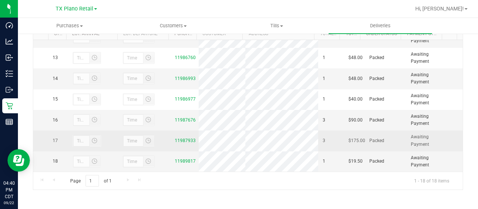
scroll to position [208, 0]
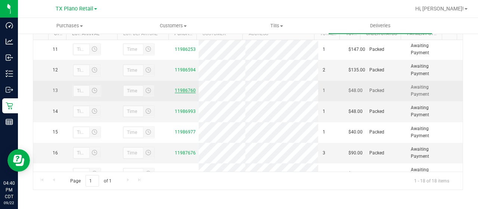
click at [180, 93] on link "11986760" at bounding box center [185, 90] width 21 height 5
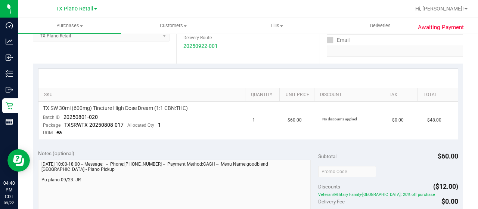
scroll to position [149, 0]
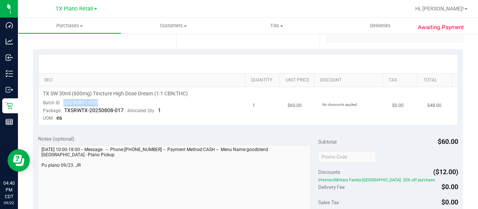
drag, startPoint x: 100, startPoint y: 103, endPoint x: 62, endPoint y: 103, distance: 37.7
click at [62, 103] on td "TX SW 30ml (600mg) Tincture High Dose Dream (1:1 CBN:THC) Batch ID 20250801-020…" at bounding box center [143, 106] width 210 height 38
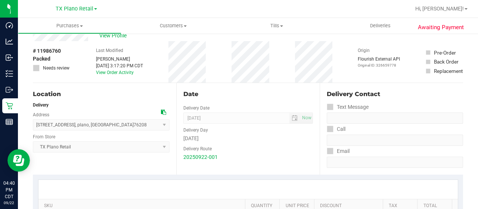
scroll to position [0, 0]
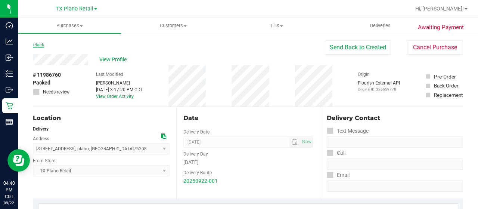
click at [39, 44] on link "Back" at bounding box center [38, 44] width 11 height 5
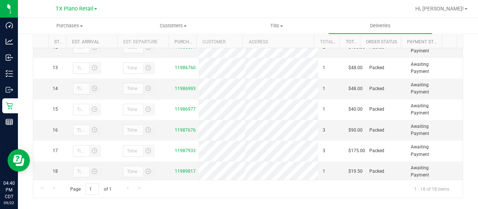
scroll to position [245, 0]
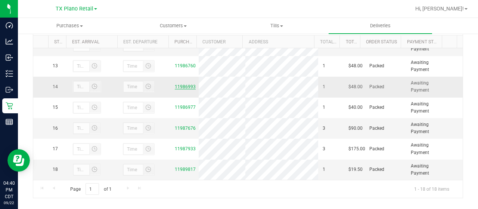
click at [187, 86] on link "11986993" at bounding box center [185, 86] width 21 height 5
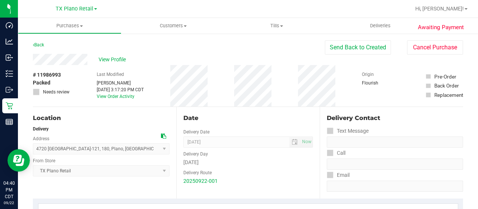
click at [88, 60] on div "View Profile" at bounding box center [179, 59] width 292 height 11
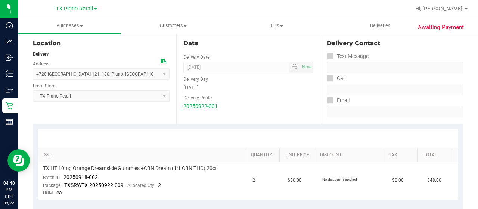
scroll to position [149, 0]
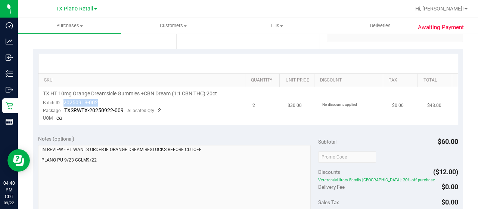
drag, startPoint x: 98, startPoint y: 101, endPoint x: 62, endPoint y: 101, distance: 35.5
click at [62, 101] on td "TX HT 10mg Orange Dreamsicle Gummies +CBN Dream (1:1 CBN:THC) 20ct Batch ID 202…" at bounding box center [143, 106] width 210 height 38
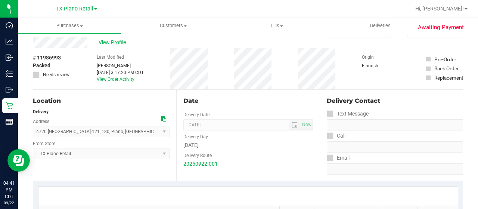
scroll to position [0, 0]
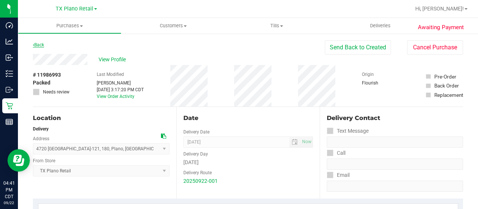
click at [40, 44] on link "Back" at bounding box center [38, 44] width 11 height 5
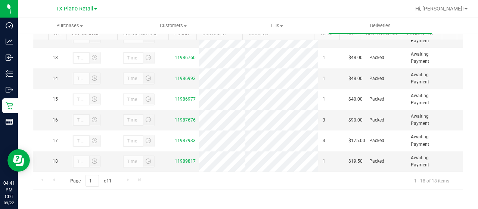
scroll to position [245, 0]
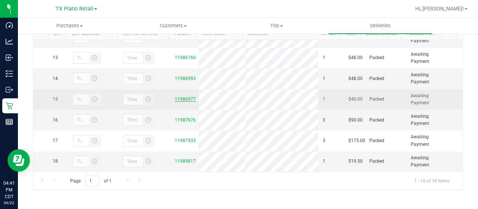
click at [188, 100] on link "11986977" at bounding box center [185, 98] width 21 height 5
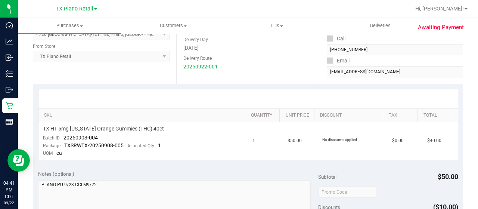
scroll to position [187, 0]
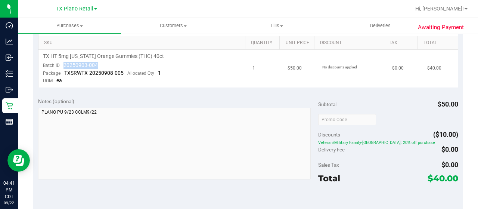
drag, startPoint x: 99, startPoint y: 63, endPoint x: 64, endPoint y: 62, distance: 35.1
click at [64, 62] on td "TX HT 5mg Texas Orange Gummies (THC) 40ct Batch ID 20250903-004 Package TXSRWTX…" at bounding box center [143, 69] width 210 height 38
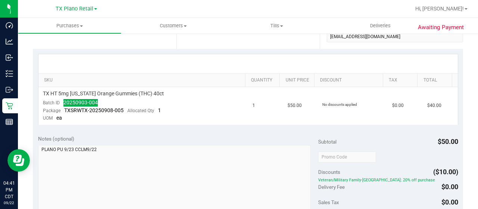
scroll to position [0, 0]
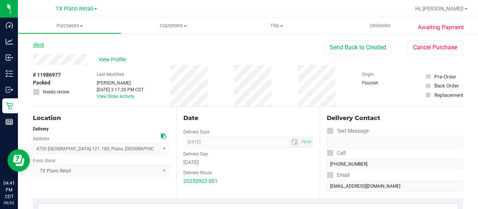
click at [43, 45] on link "Back" at bounding box center [38, 44] width 11 height 5
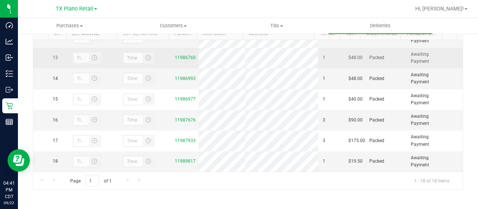
scroll to position [245, 0]
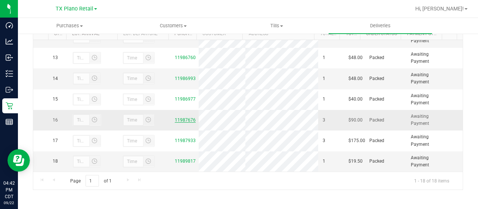
click at [183, 121] on link "11987676" at bounding box center [185, 119] width 21 height 5
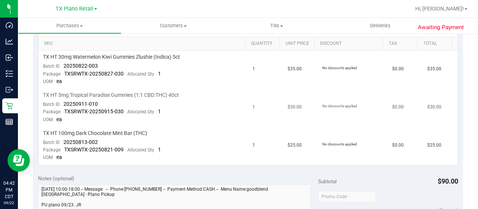
scroll to position [187, 0]
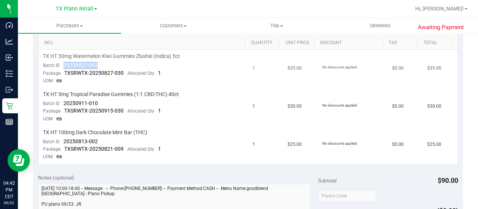
drag, startPoint x: 97, startPoint y: 65, endPoint x: 63, endPoint y: 64, distance: 34.4
click at [63, 64] on td "TX HT 30mg Watermelon Kiwi Gummies Zlushie (Indica) 5ct Batch ID 20250822-003 P…" at bounding box center [143, 69] width 210 height 38
drag, startPoint x: 100, startPoint y: 101, endPoint x: 63, endPoint y: 103, distance: 36.6
click at [61, 103] on td "TX HT 5mg Tropical Paradise Gummies (1:1 CBD:THC) 40ct Batch ID 20250911-010 Pa…" at bounding box center [143, 107] width 210 height 38
drag, startPoint x: 88, startPoint y: 138, endPoint x: 64, endPoint y: 137, distance: 24.7
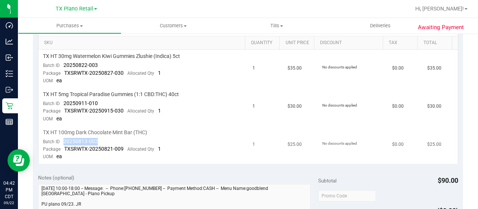
click at [64, 137] on td "TX HT 100mg Dark Chocolate Mint Bar (THC) Batch ID 20250813-002 Package TXSRWTX…" at bounding box center [143, 145] width 210 height 38
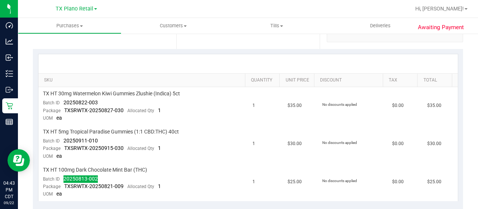
scroll to position [0, 0]
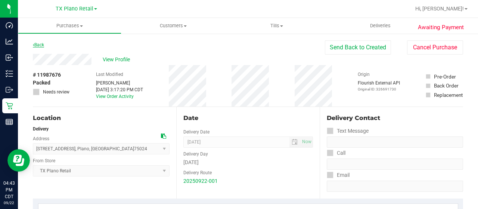
click at [35, 43] on link "Back" at bounding box center [38, 44] width 11 height 5
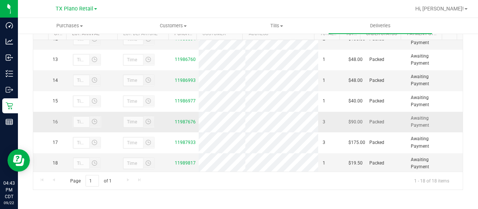
scroll to position [245, 0]
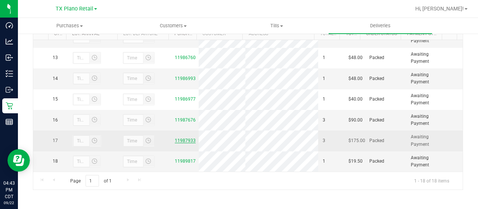
click at [186, 141] on link "11987933" at bounding box center [185, 140] width 21 height 5
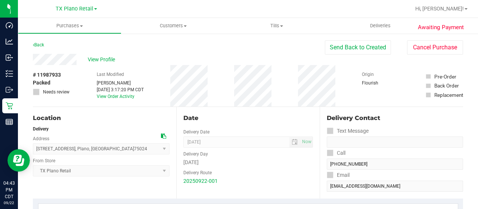
click at [78, 60] on div "View Profile" at bounding box center [179, 59] width 292 height 11
click at [109, 58] on span "View Profile" at bounding box center [103, 60] width 30 height 8
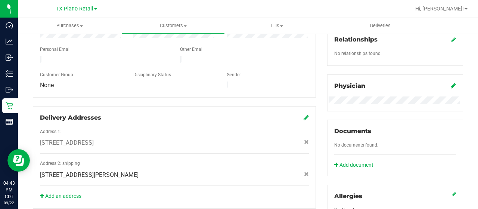
scroll to position [373, 0]
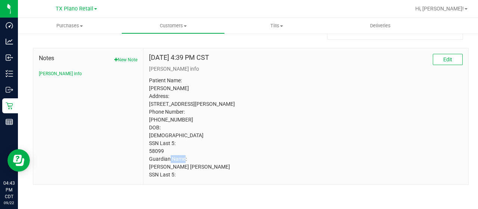
drag, startPoint x: 164, startPoint y: 151, endPoint x: 147, endPoint y: 153, distance: 16.9
click at [147, 153] on div "Jan 23, 2023 4:39 PM CST Edit CURT info Patient Name: William Colbert Ehlert Ad…" at bounding box center [305, 116] width 325 height 136
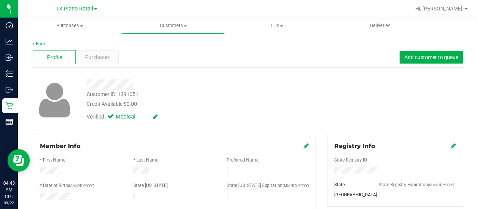
scroll to position [149, 0]
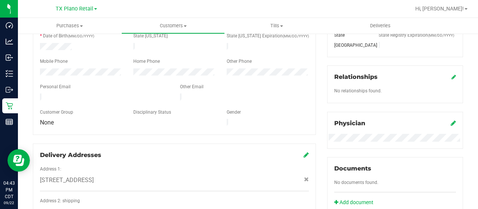
click at [451, 122] on icon at bounding box center [453, 123] width 5 height 6
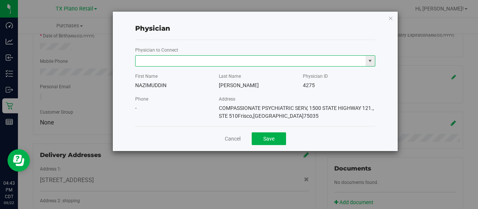
click at [319, 63] on input "text" at bounding box center [251, 61] width 230 height 10
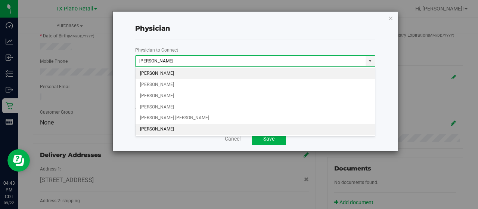
click at [198, 128] on li "An Chen" at bounding box center [256, 129] width 240 height 11
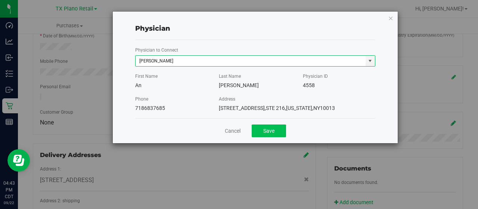
type input "An Chen"
click at [263, 132] on button "Save" at bounding box center [269, 130] width 34 height 13
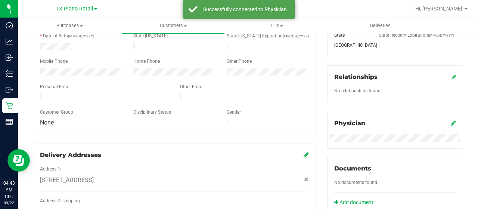
click at [40, 94] on div at bounding box center [104, 97] width 140 height 9
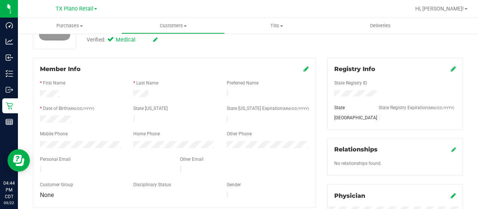
scroll to position [0, 0]
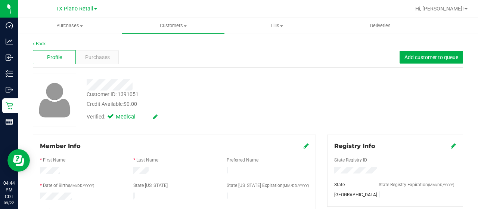
drag, startPoint x: 105, startPoint y: 93, endPoint x: 135, endPoint y: 86, distance: 31.2
click at [135, 86] on div at bounding box center [191, 85] width 221 height 12
click at [102, 58] on span "Purchases" at bounding box center [97, 57] width 25 height 8
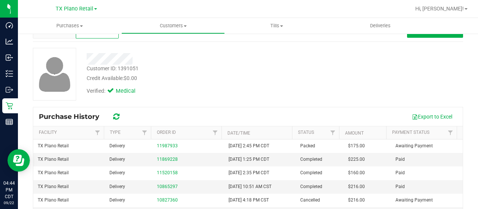
scroll to position [37, 0]
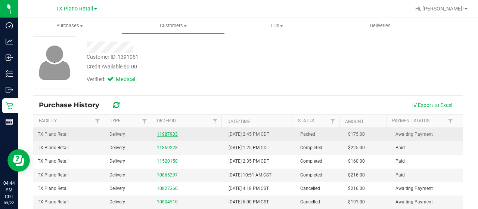
click at [167, 134] on link "11987933" at bounding box center [167, 133] width 21 height 5
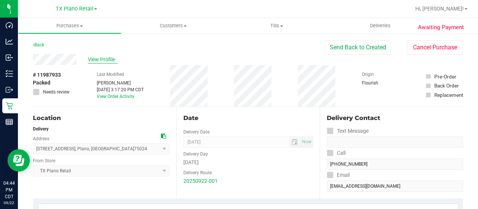
click at [97, 60] on span "View Profile" at bounding box center [103, 60] width 30 height 8
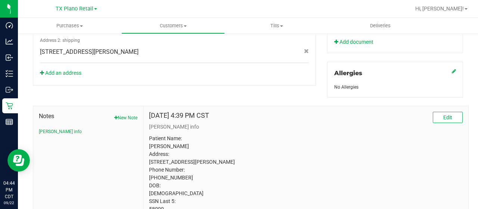
scroll to position [373, 0]
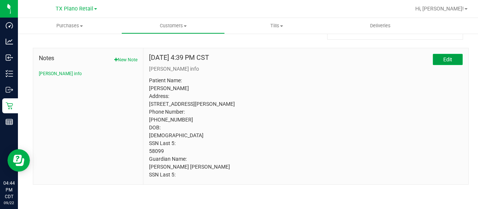
click at [443, 56] on span "Edit" at bounding box center [447, 59] width 9 height 6
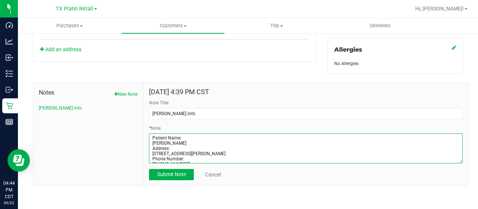
scroll to position [49, 0]
drag, startPoint x: 149, startPoint y: 136, endPoint x: 280, endPoint y: 199, distance: 145.3
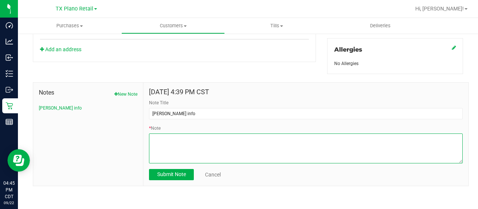
scroll to position [0, 0]
paste textarea "William Ehlert 09/09/1983 75072 (979) 203-8752 10500 Canyon Lake Vw Mckinney, T…"
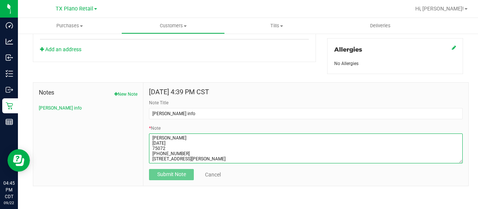
scroll to position [4, 0]
type textarea "William Ehlert 09/09/1983 75072 (979) 203-8752 10500 Canyon Lake Vw Mckinney, T…"
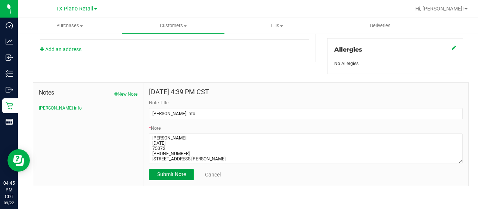
click at [185, 178] on button "Submit Note" at bounding box center [171, 174] width 45 height 11
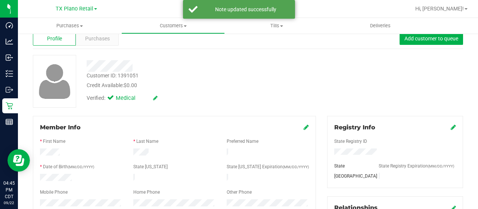
scroll to position [0, 0]
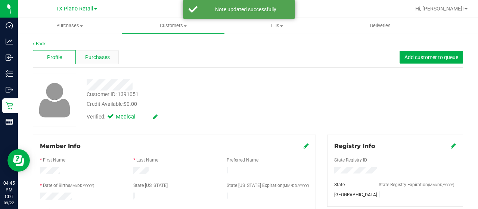
click at [100, 60] on span "Purchases" at bounding box center [97, 57] width 25 height 8
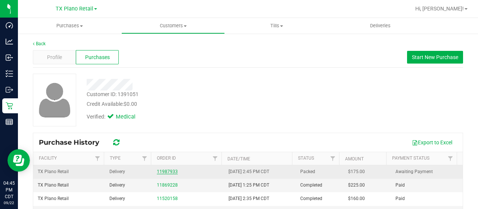
click at [169, 169] on link "11987933" at bounding box center [167, 171] width 21 height 5
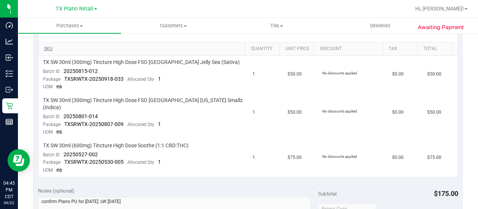
scroll to position [187, 0]
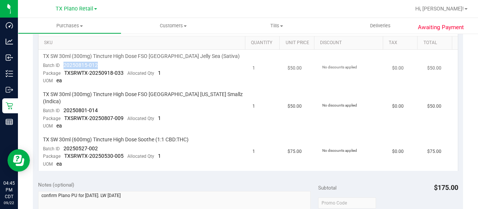
drag, startPoint x: 99, startPoint y: 68, endPoint x: 60, endPoint y: 68, distance: 38.5
click at [60, 68] on td "TX SW 30ml (300mg) Tincture High Dose FSO TX Jelly Sea (Sativa) Batch ID 202508…" at bounding box center [143, 69] width 210 height 38
drag, startPoint x: 99, startPoint y: 103, endPoint x: 60, endPoint y: 102, distance: 38.9
click at [60, 102] on td "TX SW 30ml (300mg) Tincture High Dose FSO TX Georgia Smallz (Indica) Batch ID 2…" at bounding box center [143, 110] width 210 height 45
drag, startPoint x: 102, startPoint y: 139, endPoint x: 62, endPoint y: 139, distance: 39.2
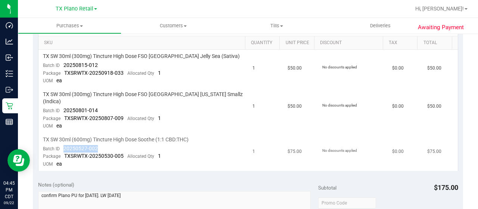
click at [62, 139] on td "TX SW 30ml (600mg) Tincture High Dose Soothe (1:1 CBD:THC) Batch ID 20250527-00…" at bounding box center [143, 152] width 210 height 38
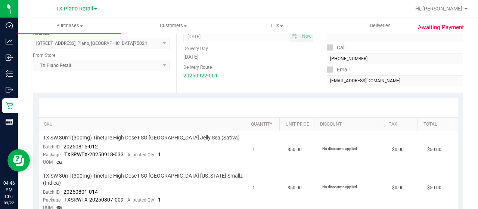
scroll to position [0, 0]
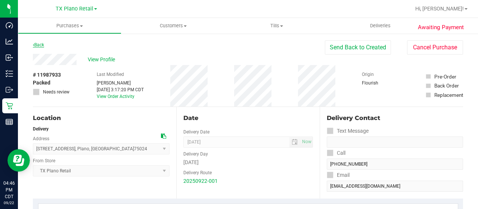
click at [38, 42] on link "Back" at bounding box center [38, 44] width 11 height 5
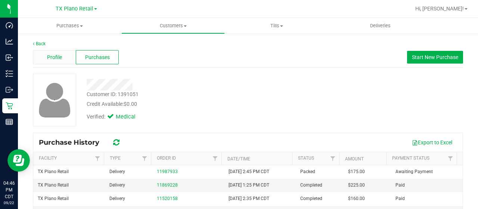
click at [61, 59] on span "Profile" at bounding box center [54, 57] width 15 height 8
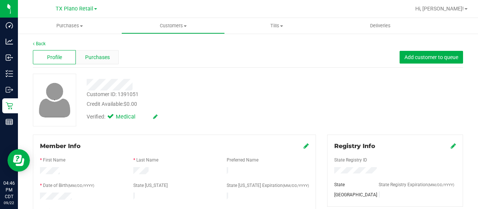
click at [90, 62] on div "Purchases" at bounding box center [97, 57] width 43 height 14
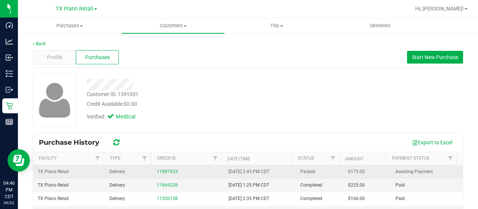
click at [167, 174] on div "11987933" at bounding box center [188, 171] width 63 height 7
click at [167, 169] on link "11987933" at bounding box center [167, 171] width 21 height 5
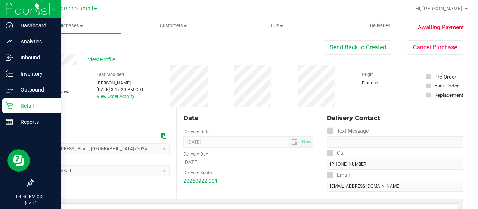
click at [10, 102] on icon at bounding box center [9, 105] width 7 height 7
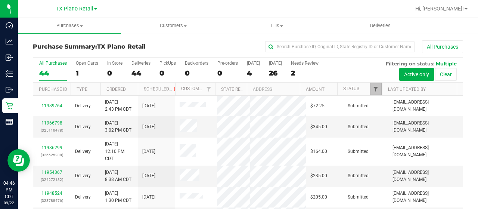
click at [373, 91] on span "Filter" at bounding box center [376, 89] width 6 height 6
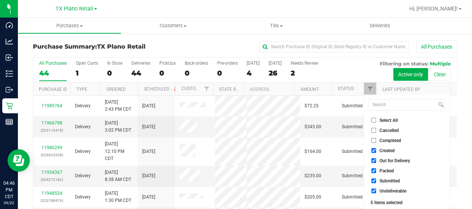
click at [388, 161] on span "Out for Delivery" at bounding box center [395, 160] width 31 height 4
click at [376, 161] on input "Out for Delivery" at bounding box center [374, 160] width 5 height 5
checkbox input "false"
click at [386, 170] on span "Packed" at bounding box center [387, 170] width 15 height 4
click at [376, 170] on input "Packed" at bounding box center [374, 170] width 5 height 5
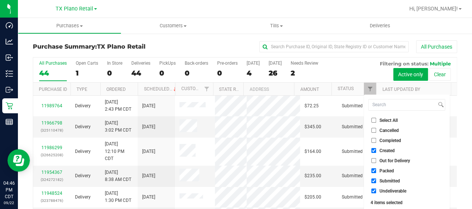
checkbox input "false"
click at [384, 180] on span "Submitted" at bounding box center [390, 180] width 21 height 4
click at [376, 180] on input "Submitted" at bounding box center [374, 180] width 5 height 5
checkbox input "false"
click at [382, 189] on span "Undeliverable" at bounding box center [393, 191] width 27 height 4
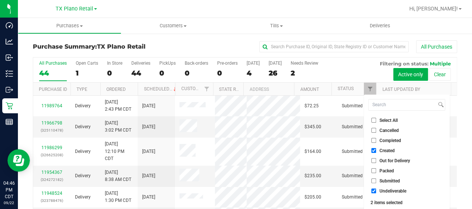
click at [376, 189] on input "Undeliverable" at bounding box center [374, 190] width 5 height 5
checkbox input "false"
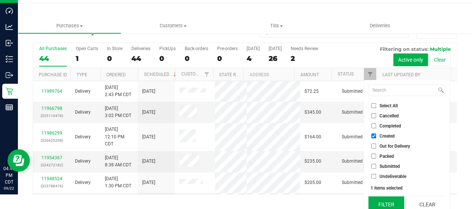
scroll to position [20, 0]
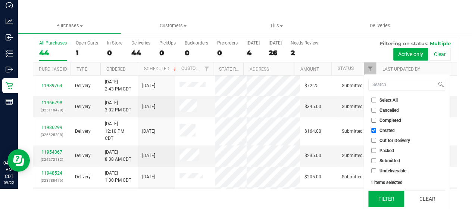
click at [383, 195] on button "Filter" at bounding box center [387, 198] width 36 height 16
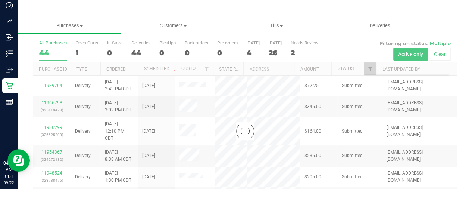
scroll to position [0, 0]
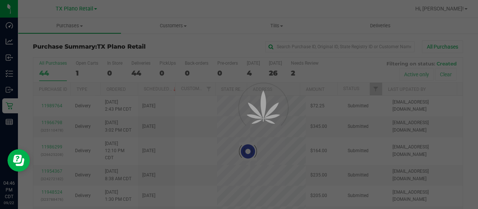
checkbox input "true"
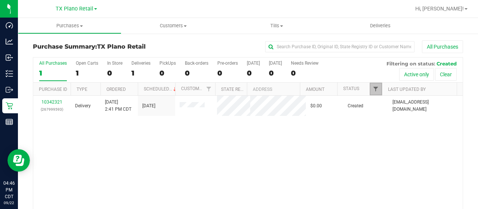
click at [373, 88] on span "Filter" at bounding box center [376, 89] width 6 height 6
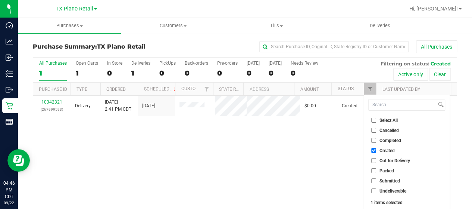
click at [397, 161] on span "Out for Delivery" at bounding box center [395, 160] width 31 height 4
click at [376, 161] on input "Out for Delivery" at bounding box center [374, 160] width 5 height 5
checkbox input "true"
click at [388, 167] on li "Packed" at bounding box center [407, 171] width 77 height 8
click at [388, 171] on span "Packed" at bounding box center [387, 170] width 15 height 4
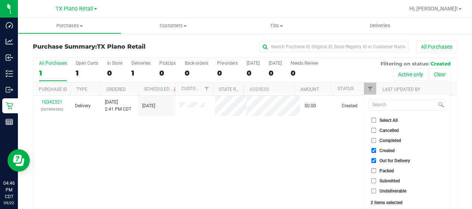
click at [376, 171] on input "Packed" at bounding box center [374, 170] width 5 height 5
checkbox input "true"
click at [388, 180] on span "Submitted" at bounding box center [390, 180] width 21 height 4
click at [376, 180] on input "Submitted" at bounding box center [374, 180] width 5 height 5
checkbox input "true"
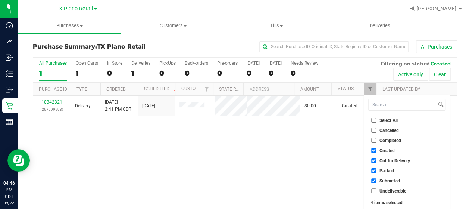
click at [387, 192] on span "Undeliverable" at bounding box center [393, 191] width 27 height 4
click at [376, 192] on input "Undeliverable" at bounding box center [374, 190] width 5 height 5
checkbox input "true"
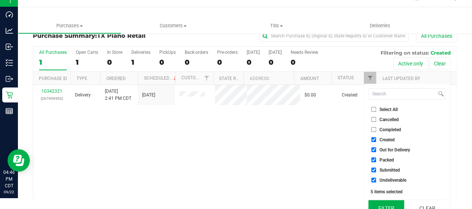
scroll to position [20, 0]
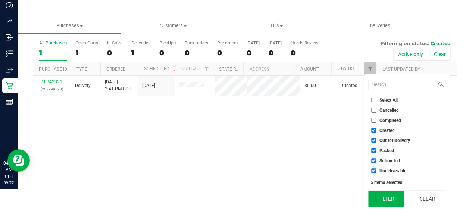
click at [387, 199] on button "Filter" at bounding box center [387, 198] width 36 height 16
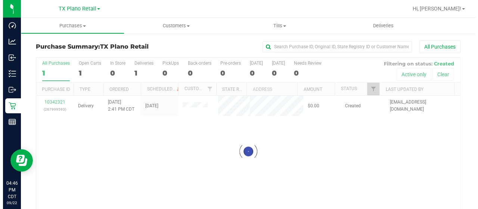
scroll to position [0, 0]
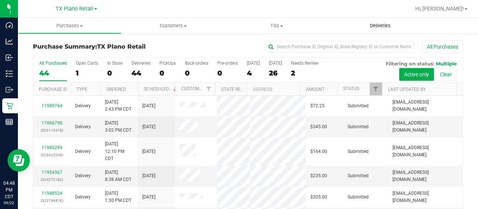
click at [395, 26] on span "Deliveries" at bounding box center [380, 25] width 41 height 7
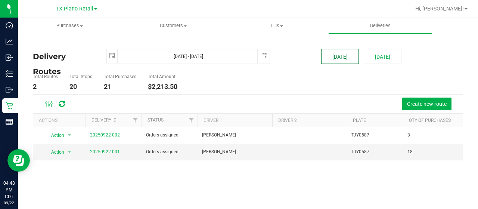
click at [339, 51] on button "[DATE]" at bounding box center [340, 56] width 38 height 15
click at [345, 58] on button "[DATE]" at bounding box center [340, 56] width 38 height 15
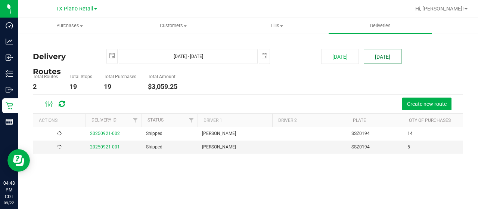
click at [368, 55] on button "[DATE]" at bounding box center [383, 56] width 38 height 15
type input "Sep 23, 2025 - Sep 23, 2025"
type input "2025-09-23"
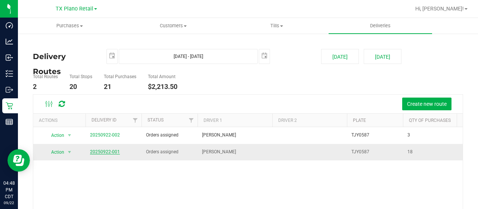
click at [96, 151] on link "20250922-001" at bounding box center [105, 151] width 30 height 5
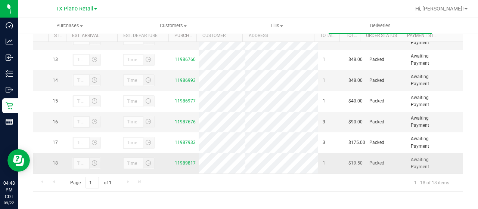
scroll to position [158, 0]
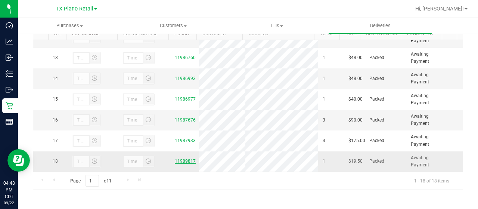
click at [175, 160] on link "11989817" at bounding box center [185, 160] width 21 height 5
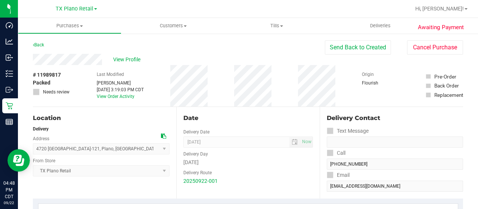
click at [107, 58] on div "View Profile" at bounding box center [179, 59] width 292 height 11
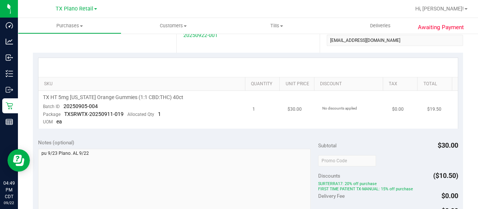
scroll to position [149, 0]
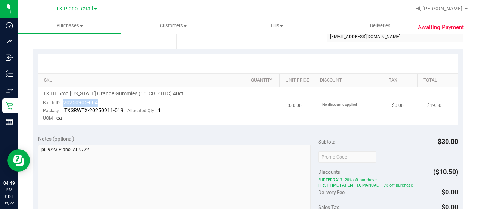
drag, startPoint x: 99, startPoint y: 102, endPoint x: 64, endPoint y: 102, distance: 34.4
click at [64, 102] on td "TX HT 5mg Texas Orange Gummies (1:1 CBD:THC) 40ct Batch ID 20250905-004 Package…" at bounding box center [143, 106] width 210 height 38
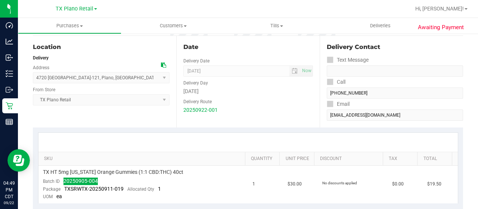
scroll to position [0, 0]
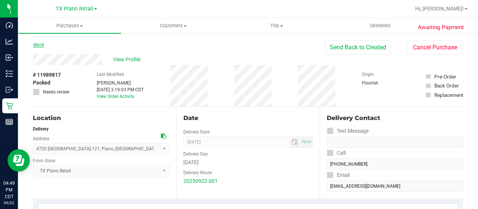
click at [39, 44] on link "Back" at bounding box center [38, 44] width 11 height 5
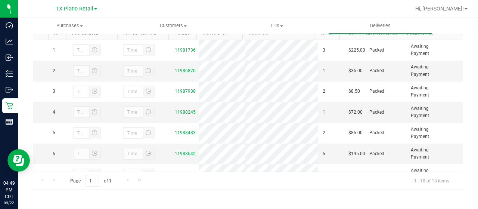
scroll to position [245, 0]
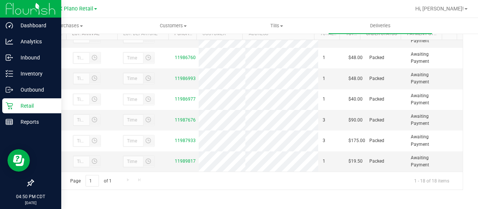
click at [10, 103] on icon at bounding box center [9, 105] width 7 height 7
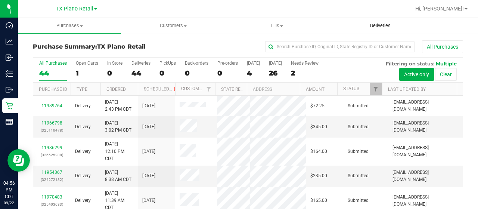
click at [391, 25] on span "Deliveries" at bounding box center [380, 25] width 41 height 7
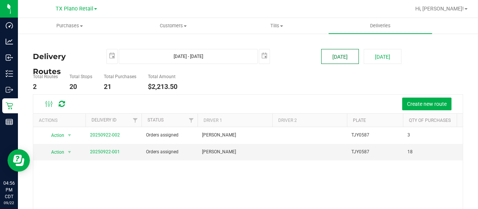
click at [341, 52] on button "[DATE]" at bounding box center [340, 56] width 38 height 15
click at [372, 56] on button "[DATE]" at bounding box center [383, 56] width 38 height 15
type input "Sep 23, 2025 - Sep 23, 2025"
type input "2025-09-23"
click at [180, 27] on span "Customers" at bounding box center [173, 25] width 103 height 7
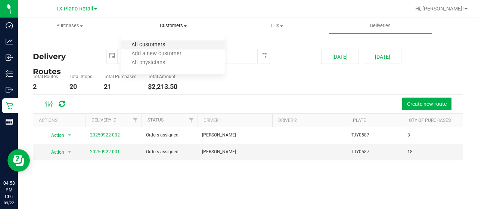
click at [174, 44] on span "All customers" at bounding box center [148, 45] width 54 height 6
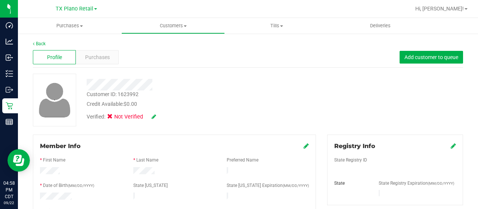
click at [157, 84] on div at bounding box center [191, 85] width 221 height 12
click at [101, 57] on span "Purchases" at bounding box center [97, 57] width 25 height 8
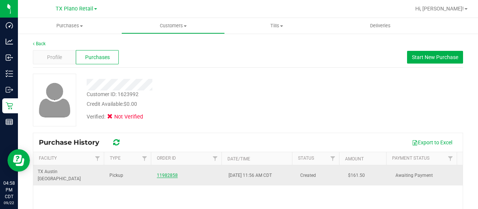
click at [167, 173] on link "11982858" at bounding box center [167, 175] width 21 height 5
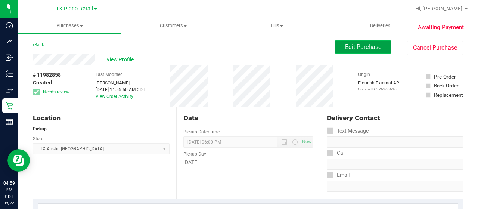
click at [352, 51] on button "Edit Purchase" at bounding box center [363, 46] width 56 height 13
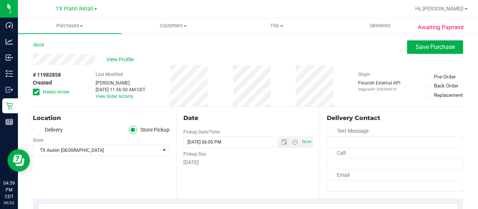
click at [50, 90] on span "Needs review" at bounding box center [56, 91] width 27 height 7
click at [0, 0] on input "Needs review" at bounding box center [0, 0] width 0 height 0
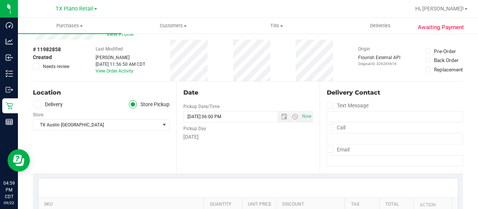
scroll to position [37, 0]
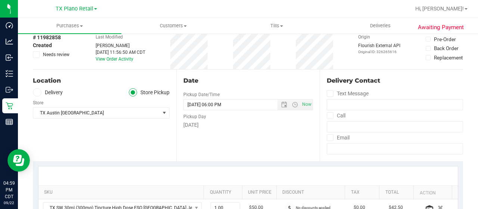
click at [56, 92] on label "Delivery" at bounding box center [48, 92] width 30 height 9
click at [0, 0] on input "Delivery" at bounding box center [0, 0] width 0 height 0
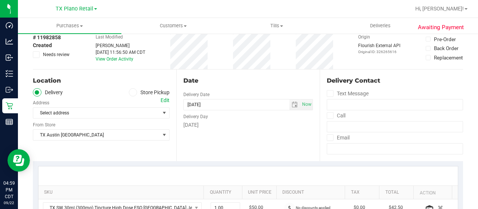
click at [165, 98] on div "Edit" at bounding box center [165, 100] width 9 height 8
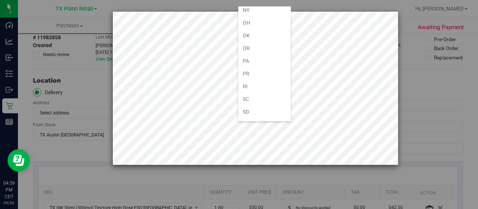
scroll to position [448, 0]
click at [257, 118] on li "TX" at bounding box center [264, 124] width 53 height 13
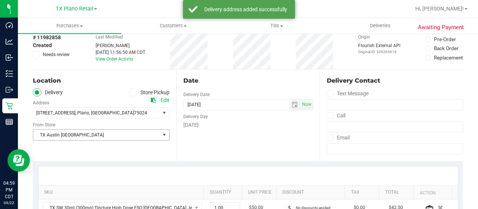
click at [106, 139] on span "TX Austin [GEOGRAPHIC_DATA]" at bounding box center [96, 135] width 127 height 10
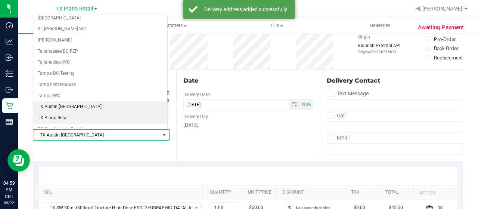
scroll to position [490, 0]
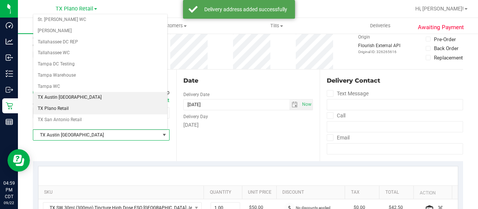
click at [88, 103] on li "TX Plano Retail" at bounding box center [100, 108] width 134 height 11
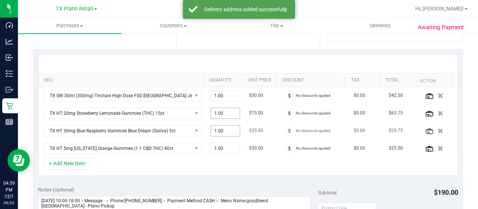
scroll to position [187, 0]
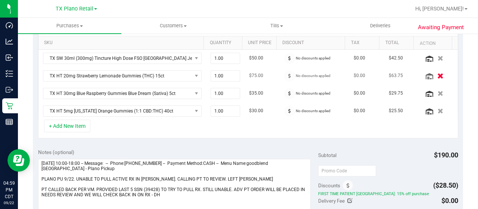
click at [437, 74] on icon "button" at bounding box center [440, 76] width 6 height 6
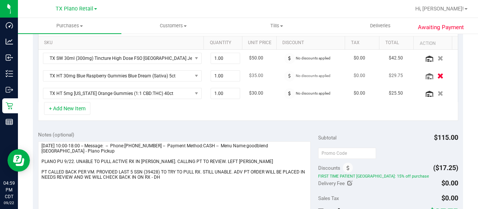
click at [437, 75] on icon "button" at bounding box center [440, 76] width 6 height 6
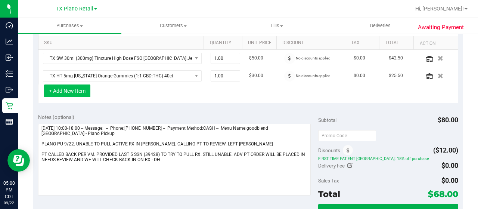
click at [81, 90] on button "+ Add New Item" at bounding box center [67, 90] width 46 height 13
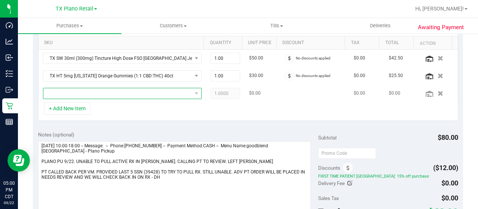
click at [99, 92] on span "NO DATA FOUND" at bounding box center [117, 93] width 149 height 10
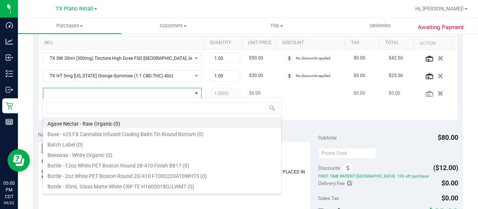
scroll to position [11, 150]
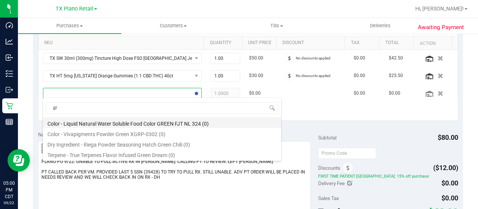
type input "g"
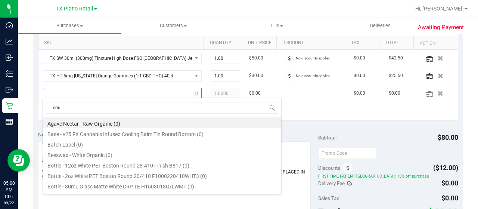
type input "sour"
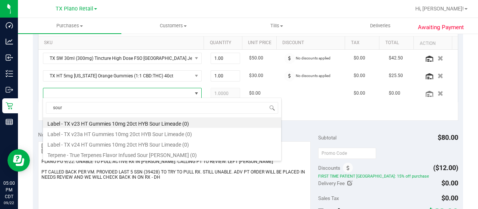
click at [293, 112] on div "+ Add New Item" at bounding box center [248, 111] width 420 height 19
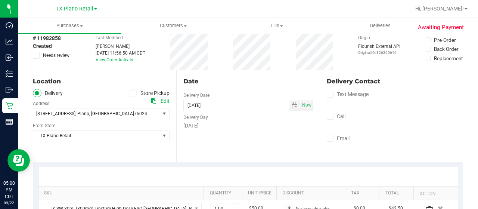
scroll to position [0, 0]
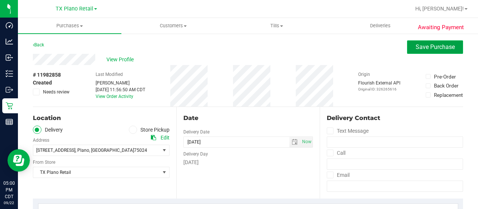
click at [426, 48] on span "Save Purchase" at bounding box center [435, 46] width 39 height 7
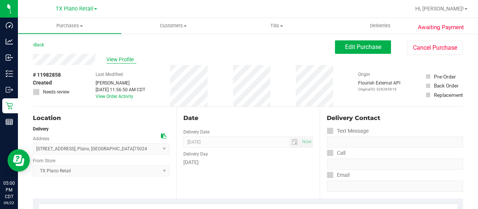
click at [124, 61] on span "View Profile" at bounding box center [121, 60] width 30 height 8
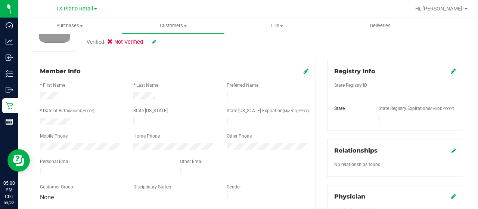
scroll to position [112, 0]
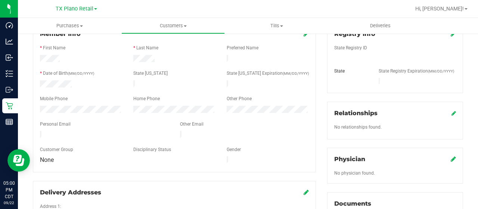
click at [451, 156] on icon at bounding box center [453, 159] width 5 height 6
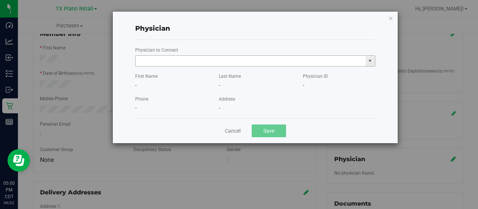
click at [229, 60] on input "text" at bounding box center [251, 61] width 230 height 10
paste input "Chen"
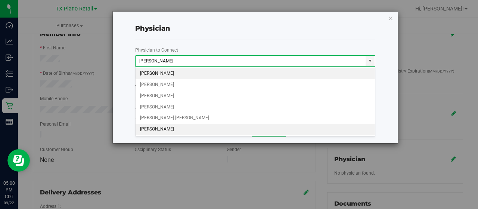
click at [201, 126] on li "An Chen" at bounding box center [256, 129] width 240 height 11
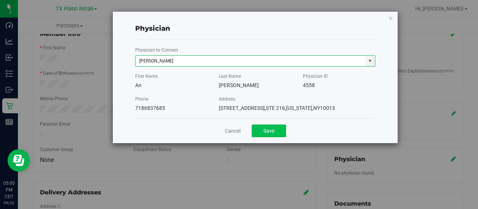
type input "An Chen"
click at [265, 133] on button "Save" at bounding box center [269, 130] width 34 height 13
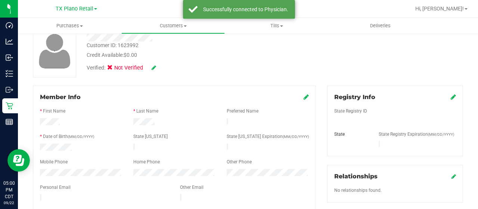
scroll to position [37, 0]
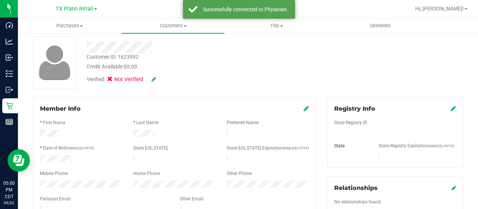
click at [451, 107] on icon at bounding box center [453, 108] width 5 height 6
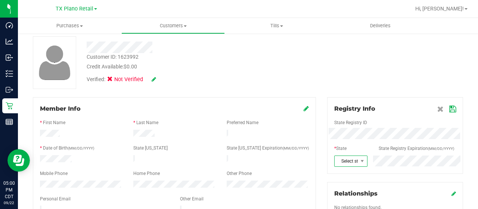
click at [347, 161] on span "Select state" at bounding box center [346, 161] width 23 height 10
click at [346, 152] on li "TX" at bounding box center [346, 158] width 32 height 13
click at [449, 107] on icon at bounding box center [452, 109] width 7 height 6
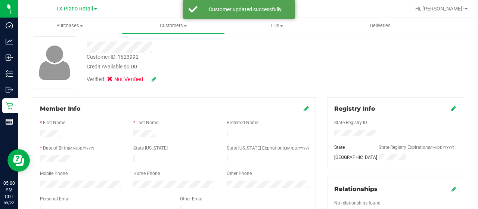
click at [155, 78] on icon at bounding box center [154, 79] width 4 height 5
click at [112, 80] on icon at bounding box center [112, 80] width 5 height 0
click at [0, 0] on input "Medical" at bounding box center [0, 0] width 0 height 0
click at [165, 78] on icon at bounding box center [164, 79] width 6 height 5
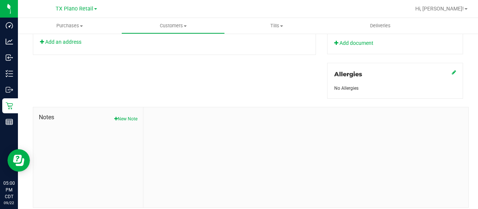
scroll to position [329, 0]
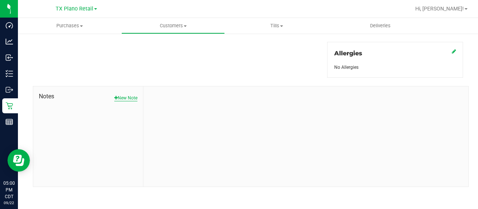
click at [131, 95] on button "New Note" at bounding box center [125, 97] width 23 height 7
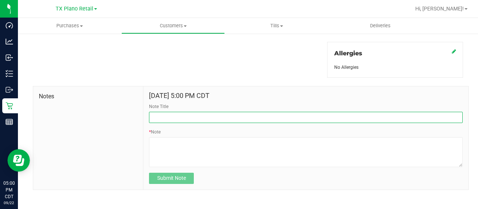
click at [186, 114] on input "Note Title" at bounding box center [306, 117] width 314 height 11
type input "curt"
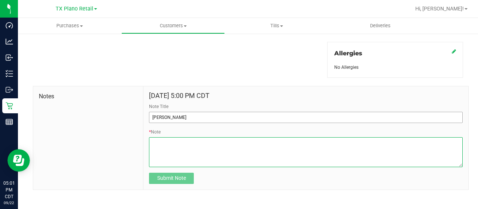
paste textarea "Patient Name: Jasmine Mitchell Address: 660 Oakdale Dr Plano, TX, 75025 Phone N…"
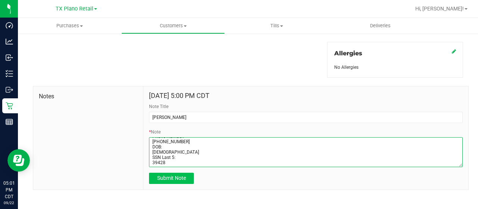
type textarea "Patient Name: Jasmine Mitchell Address: 660 Oakdale Dr Plano, TX, 75025 Phone N…"
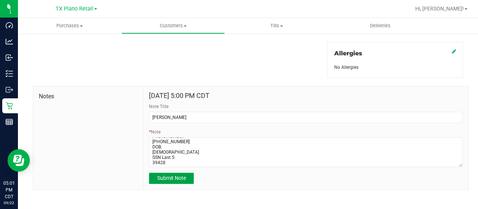
click at [176, 178] on span "Submit Note" at bounding box center [171, 178] width 29 height 6
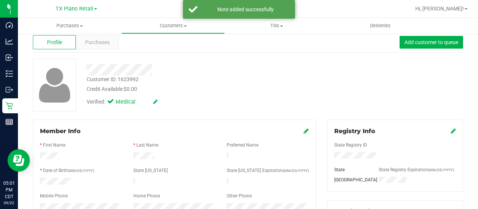
scroll to position [0, 0]
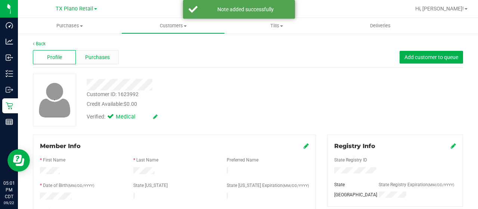
click at [102, 60] on span "Purchases" at bounding box center [97, 57] width 25 height 8
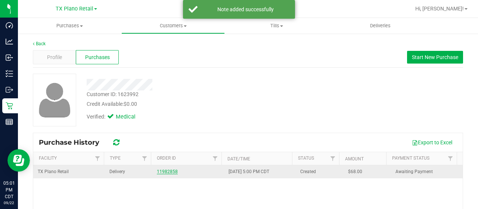
click at [168, 170] on link "11982858" at bounding box center [167, 171] width 21 height 5
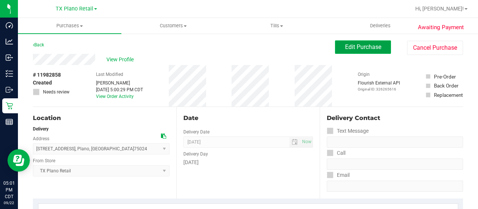
click at [342, 51] on button "Edit Purchase" at bounding box center [363, 46] width 56 height 13
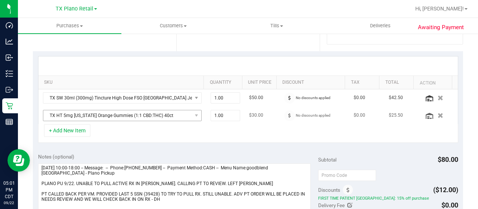
scroll to position [149, 0]
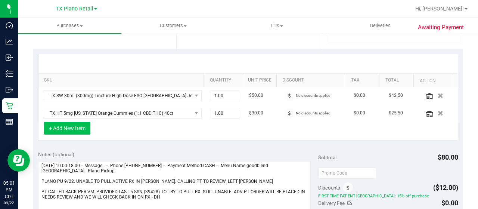
click at [80, 124] on button "+ Add New Item" at bounding box center [67, 128] width 46 height 13
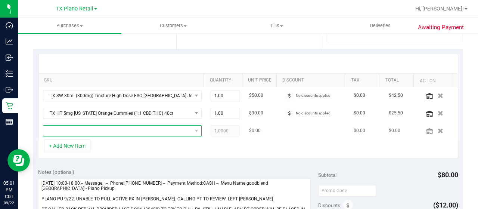
click at [104, 130] on span "NO DATA FOUND" at bounding box center [117, 130] width 149 height 10
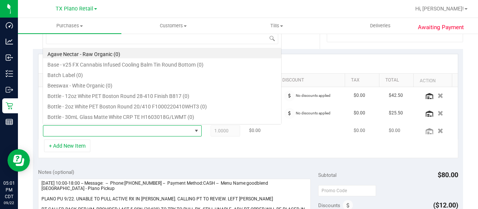
scroll to position [11, 150]
type input "texas"
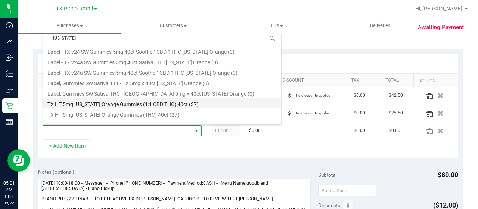
scroll to position [75, 0]
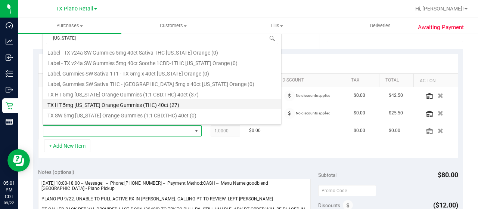
click at [197, 105] on li "TX HT 5mg Texas Orange Gummies (THC) 40ct (27)" at bounding box center [162, 104] width 238 height 10
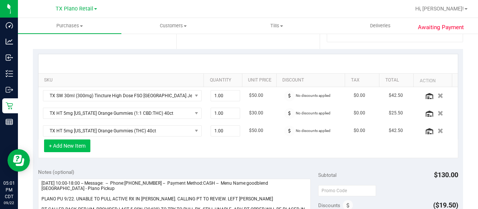
click at [80, 145] on button "+ Add New Item" at bounding box center [67, 145] width 46 height 13
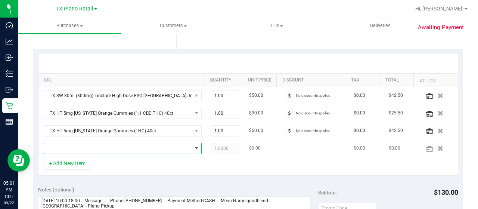
click at [94, 146] on span "NO DATA FOUND" at bounding box center [117, 148] width 149 height 10
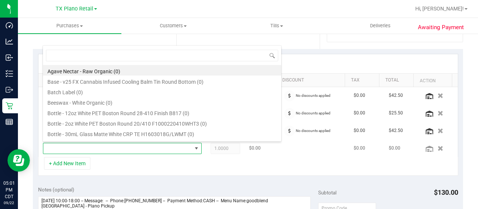
scroll to position [11, 150]
type input "green"
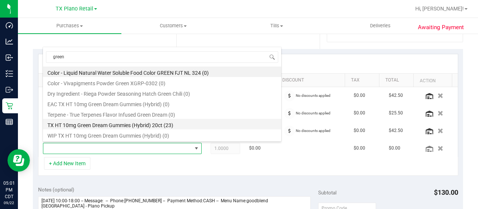
click at [176, 123] on li "TX HT 10mg Green Dream Gummies (Hybrid) 20ct (23)" at bounding box center [162, 124] width 238 height 10
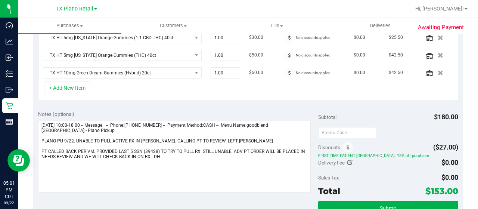
scroll to position [224, 0]
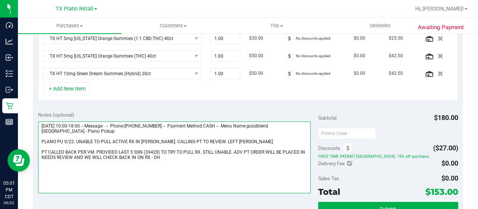
click at [178, 158] on textarea at bounding box center [174, 157] width 273 height 72
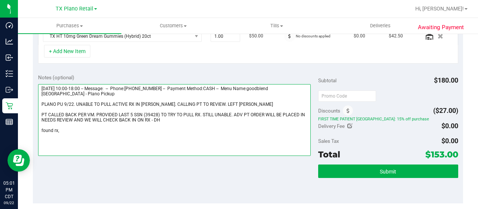
drag, startPoint x: 292, startPoint y: 86, endPoint x: 302, endPoint y: 92, distance: 11.9
click at [302, 92] on textarea at bounding box center [174, 120] width 273 height 72
click at [80, 131] on textarea at bounding box center [174, 120] width 273 height 72
paste textarea "Plano Pickup"
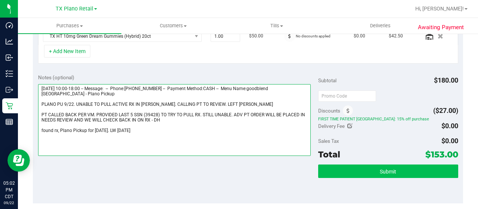
type textarea "Monday 09/22/2025 10:00-18:00 -- Message: -- Phone:8177680235 -- Payment Method…"
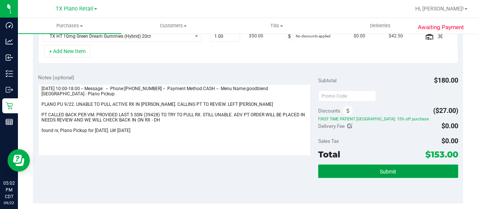
click at [344, 170] on button "Submit" at bounding box center [388, 170] width 140 height 13
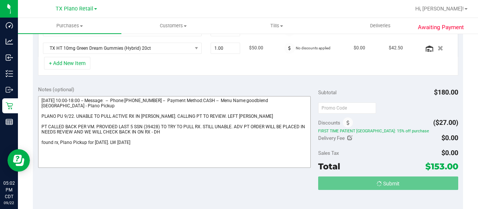
scroll to position [238, 0]
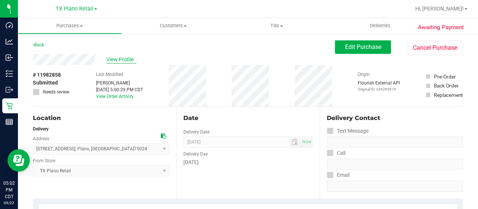
click at [125, 60] on span "View Profile" at bounding box center [121, 60] width 30 height 8
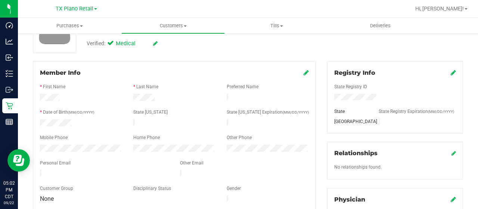
scroll to position [75, 0]
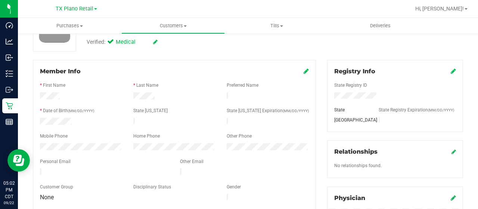
click at [40, 168] on div at bounding box center [104, 172] width 140 height 9
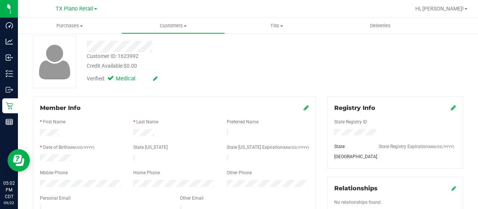
scroll to position [0, 0]
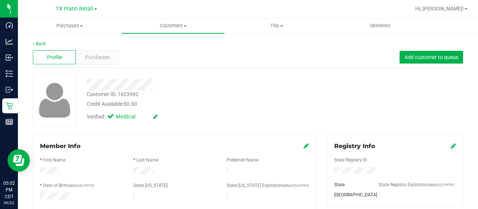
drag, startPoint x: 155, startPoint y: 84, endPoint x: 83, endPoint y: 87, distance: 71.7
click at [83, 87] on div at bounding box center [191, 85] width 221 height 12
click at [93, 60] on span "Purchases" at bounding box center [97, 57] width 25 height 8
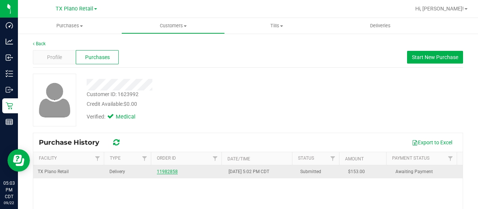
click at [171, 172] on link "11982858" at bounding box center [167, 171] width 21 height 5
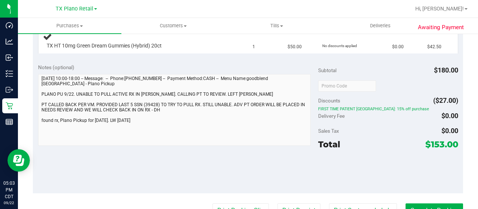
scroll to position [299, 0]
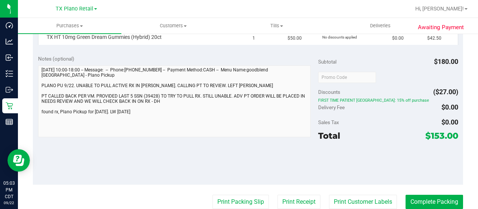
drag, startPoint x: 426, startPoint y: 127, endPoint x: 438, endPoint y: 127, distance: 12.7
click at [438, 130] on span "$153.00" at bounding box center [441, 135] width 33 height 10
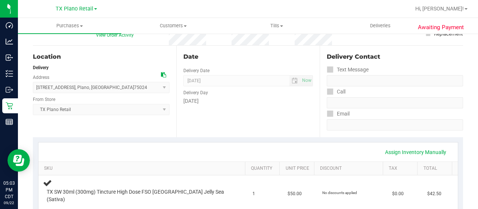
scroll to position [0, 0]
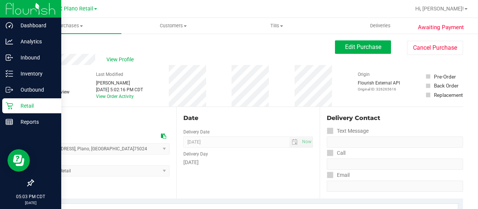
click at [9, 105] on icon at bounding box center [9, 105] width 7 height 7
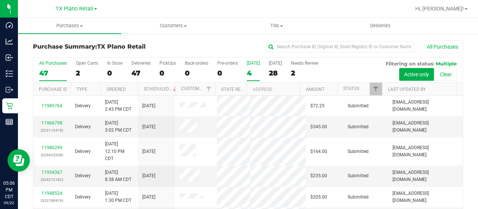
click at [249, 75] on div "4" at bounding box center [253, 73] width 13 height 9
click at [0, 0] on input "Today 4" at bounding box center [0, 0] width 0 height 0
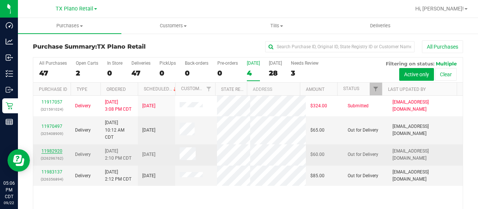
click at [55, 151] on link "11982920" at bounding box center [51, 150] width 21 height 5
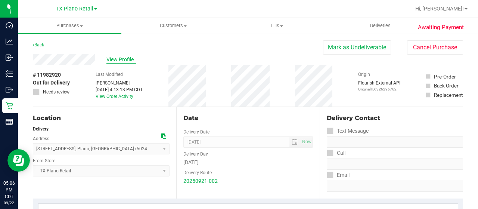
click at [113, 60] on span "View Profile" at bounding box center [121, 60] width 30 height 8
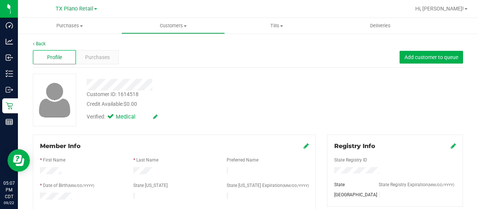
click at [160, 88] on div at bounding box center [191, 85] width 221 height 12
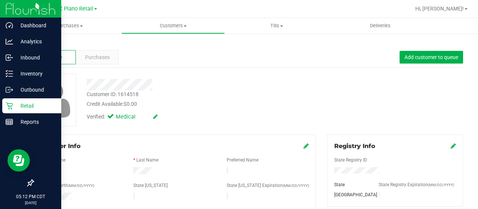
click at [15, 105] on p "Retail" at bounding box center [35, 105] width 45 height 9
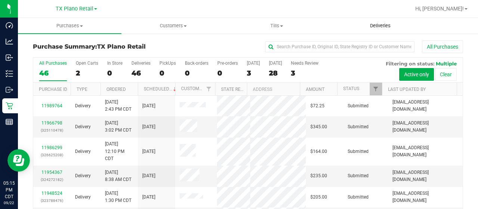
click at [383, 25] on span "Deliveries" at bounding box center [380, 25] width 41 height 7
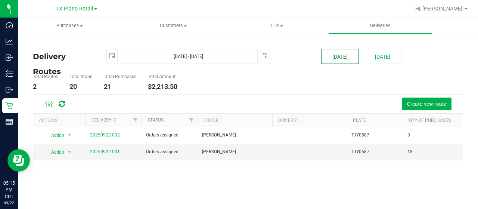
click at [335, 55] on button "[DATE]" at bounding box center [340, 56] width 38 height 15
click at [383, 55] on button "[DATE]" at bounding box center [383, 56] width 38 height 15
type input "Sep 23, 2025 - Sep 23, 2025"
type input "2025-09-23"
click at [333, 54] on button "[DATE]" at bounding box center [340, 56] width 38 height 15
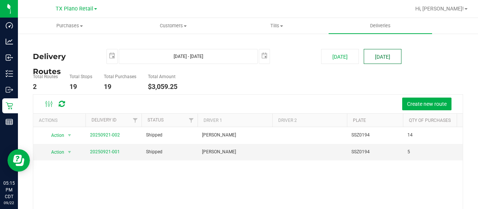
click at [370, 55] on button "[DATE]" at bounding box center [383, 56] width 38 height 15
type input "Sep 23, 2025 - Sep 23, 2025"
type input "2025-09-23"
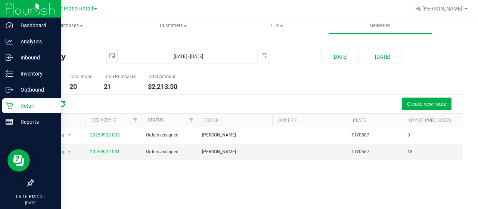
click at [16, 109] on p "Retail" at bounding box center [35, 105] width 45 height 9
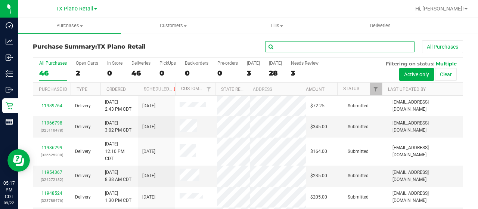
click at [359, 44] on input "text" at bounding box center [339, 46] width 149 height 11
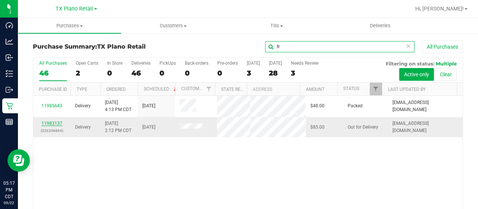
type input "fr"
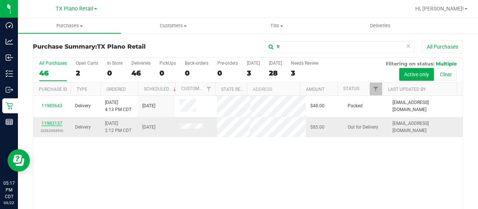
click at [52, 126] on link "11983137" at bounding box center [51, 123] width 21 height 5
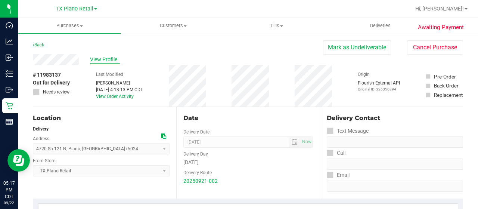
click at [108, 60] on span "View Profile" at bounding box center [105, 60] width 30 height 8
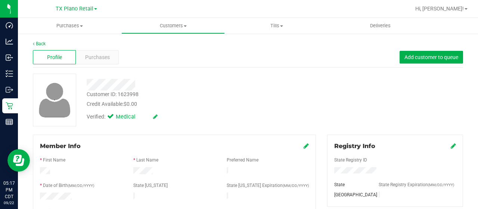
click at [304, 144] on icon at bounding box center [306, 146] width 5 height 6
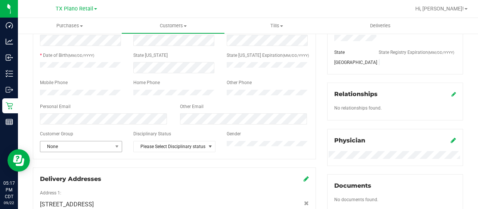
scroll to position [149, 0]
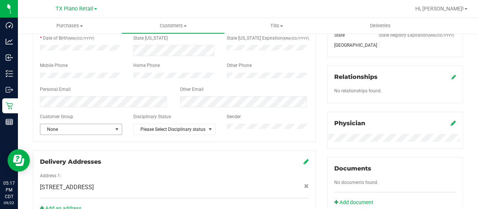
click at [79, 132] on span "None" at bounding box center [76, 129] width 72 height 10
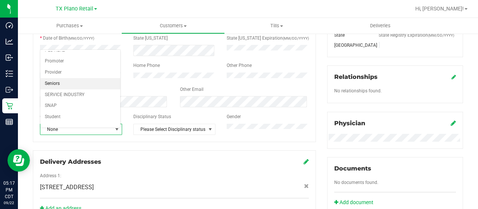
scroll to position [88, 0]
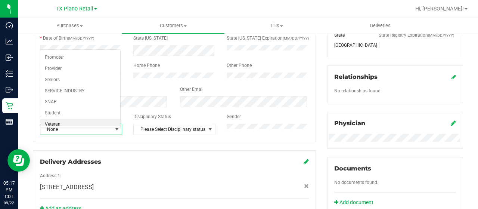
click at [71, 121] on li "Veteran" at bounding box center [80, 124] width 80 height 11
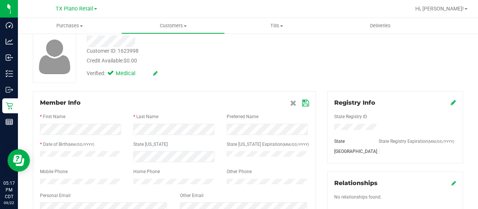
scroll to position [37, 0]
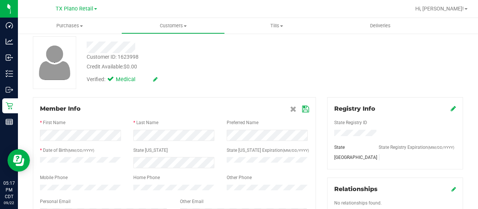
click at [304, 108] on icon at bounding box center [305, 109] width 7 height 6
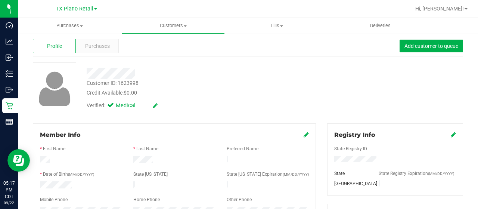
scroll to position [0, 0]
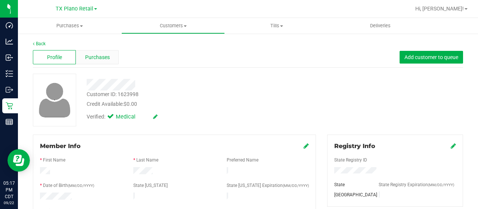
click at [105, 59] on span "Purchases" at bounding box center [97, 57] width 25 height 8
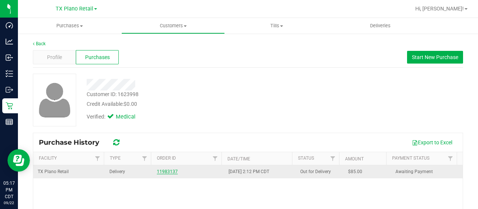
click at [167, 172] on link "11983137" at bounding box center [167, 171] width 21 height 5
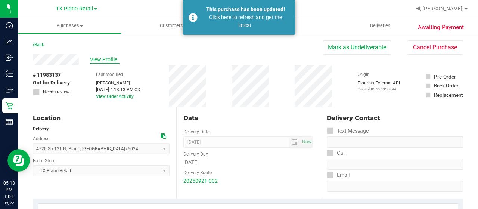
click at [109, 59] on span "View Profile" at bounding box center [105, 60] width 30 height 8
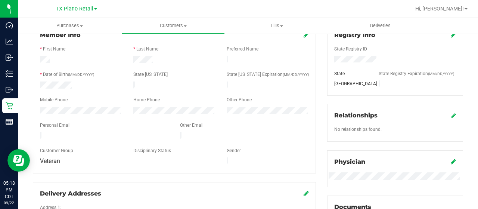
scroll to position [112, 0]
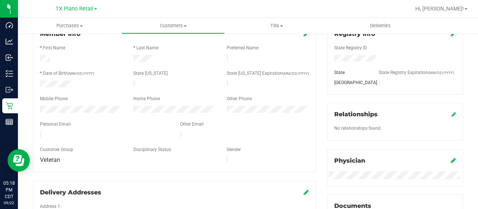
drag, startPoint x: 99, startPoint y: 133, endPoint x: 39, endPoint y: 133, distance: 60.5
click at [39, 133] on div at bounding box center [104, 135] width 140 height 9
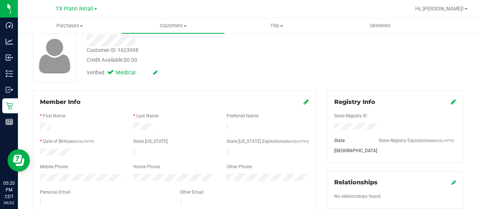
scroll to position [0, 0]
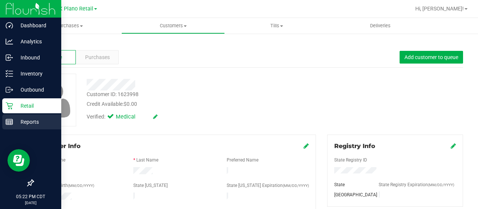
click at [9, 122] on line at bounding box center [9, 122] width 7 height 0
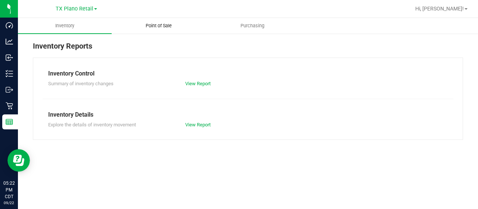
click at [158, 28] on span "Point of Sale" at bounding box center [159, 25] width 46 height 7
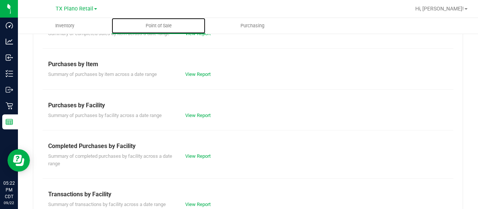
scroll to position [112, 0]
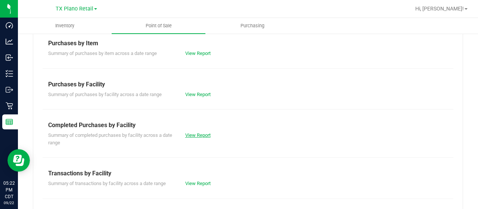
click at [191, 133] on link "View Report" at bounding box center [197, 135] width 25 height 6
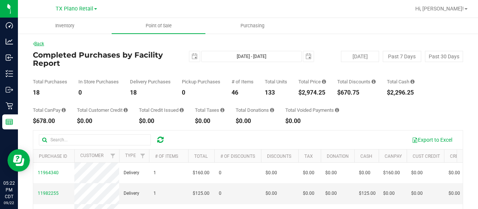
click at [40, 43] on link "Back" at bounding box center [38, 43] width 11 height 5
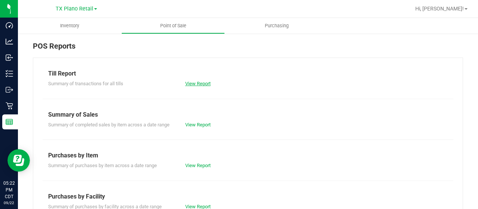
click at [192, 82] on link "View Report" at bounding box center [197, 84] width 25 height 6
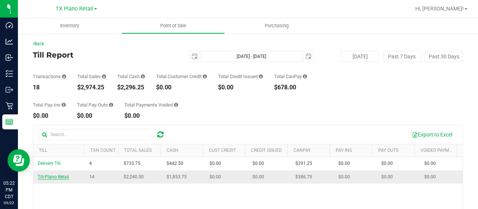
click at [63, 175] on span "Till-Plano Retail" at bounding box center [53, 176] width 31 height 5
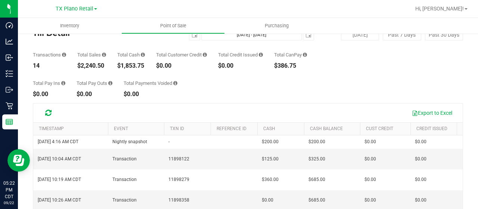
scroll to position [37, 0]
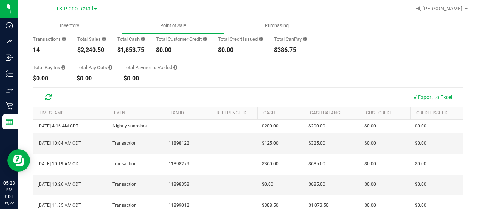
drag, startPoint x: 147, startPoint y: 49, endPoint x: 119, endPoint y: 51, distance: 27.7
click at [119, 51] on div "Transactions 14 Total Sales $2,240.50 Total Cash $1,853.75 Total Customer Credi…" at bounding box center [248, 39] width 430 height 28
drag, startPoint x: 305, startPoint y: 50, endPoint x: 279, endPoint y: 51, distance: 25.4
click at [279, 51] on div "$386.75" at bounding box center [290, 50] width 33 height 6
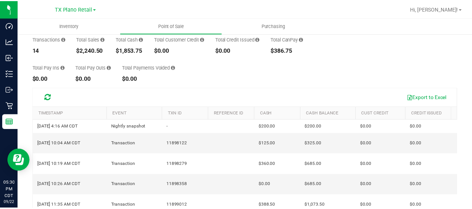
scroll to position [0, 0]
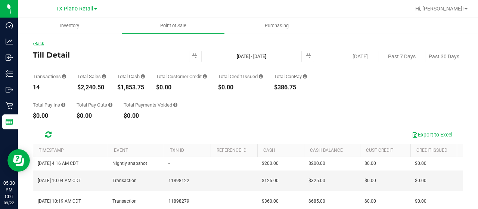
click at [44, 46] on link "Back" at bounding box center [38, 43] width 11 height 5
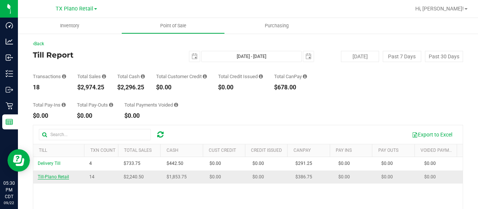
click at [57, 176] on span "Till-Plano Retail" at bounding box center [53, 176] width 31 height 5
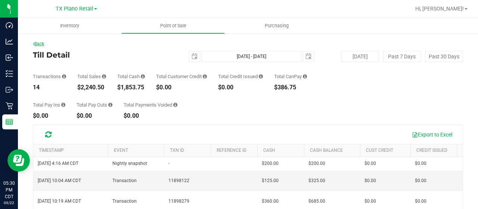
click at [40, 42] on link "Back" at bounding box center [38, 43] width 11 height 5
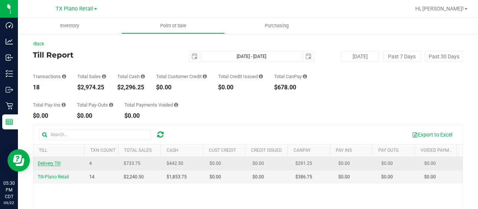
click at [50, 162] on span "Delivery Till" at bounding box center [49, 163] width 23 height 5
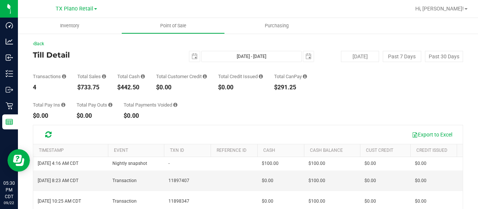
drag, startPoint x: 142, startPoint y: 88, endPoint x: 115, endPoint y: 88, distance: 27.3
click at [115, 88] on div "Transactions 4 Total Sales $733.75 Total Cash $442.50 Total Customer Credit $0.…" at bounding box center [248, 76] width 430 height 28
drag, startPoint x: 302, startPoint y: 87, endPoint x: 277, endPoint y: 87, distance: 24.6
click at [277, 87] on div "Transactions 4 Total Sales $733.75 Total Cash $442.50 Total Customer Credit $0.…" at bounding box center [248, 76] width 430 height 28
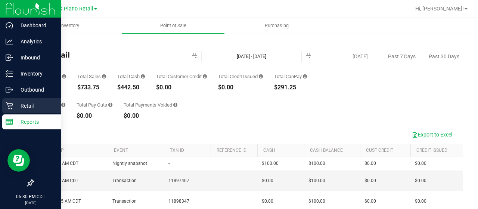
click at [15, 104] on p "Retail" at bounding box center [35, 105] width 45 height 9
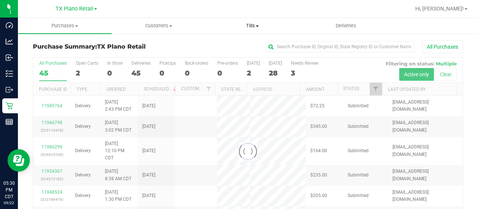
click at [250, 24] on span "Tills" at bounding box center [252, 25] width 93 height 7
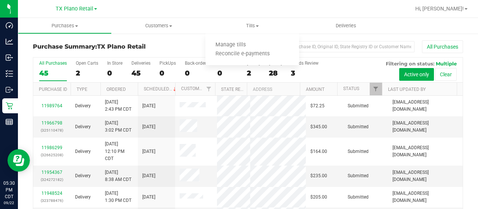
click at [195, 36] on div "Purchase Summary: TX Plano Retail All Purchases All Purchases 45 Open Carts 2 I…" at bounding box center [248, 143] width 460 height 220
click at [249, 74] on div "2" at bounding box center [253, 73] width 13 height 9
click at [0, 0] on input "Today 2" at bounding box center [0, 0] width 0 height 0
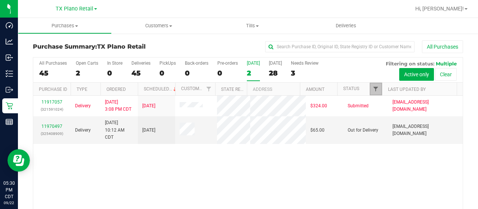
click at [373, 87] on span "Filter" at bounding box center [376, 89] width 6 height 6
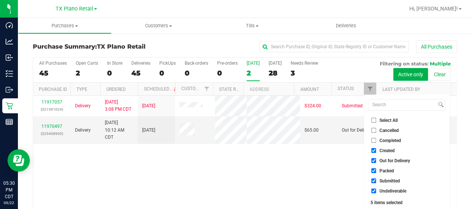
click at [386, 160] on span "Out for Delivery" at bounding box center [395, 160] width 31 height 4
click at [376, 160] on input "Out for Delivery" at bounding box center [374, 160] width 5 height 5
checkbox input "false"
click at [386, 171] on span "Packed" at bounding box center [387, 170] width 15 height 4
click at [376, 171] on input "Packed" at bounding box center [374, 170] width 5 height 5
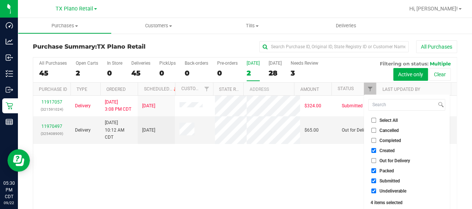
checkbox input "false"
drag, startPoint x: 384, startPoint y: 171, endPoint x: 382, endPoint y: 164, distance: 7.3
click at [384, 171] on span "Packed" at bounding box center [387, 170] width 15 height 4
click at [382, 158] on span "Out for Delivery" at bounding box center [395, 160] width 31 height 4
click at [376, 158] on input "Out for Delivery" at bounding box center [374, 160] width 5 height 5
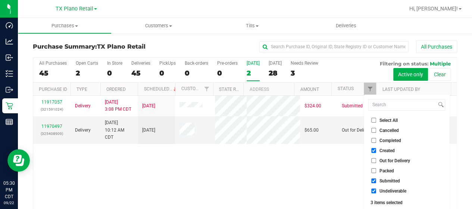
checkbox input "true"
drag, startPoint x: 380, startPoint y: 169, endPoint x: 314, endPoint y: 124, distance: 79.8
click at [380, 168] on span "Packed" at bounding box center [387, 170] width 15 height 4
click at [376, 168] on input "Packed" at bounding box center [374, 170] width 5 height 5
checkbox input "true"
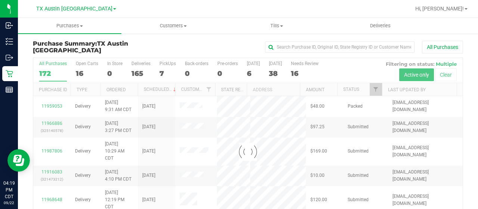
click at [248, 74] on div at bounding box center [247, 151] width 429 height 187
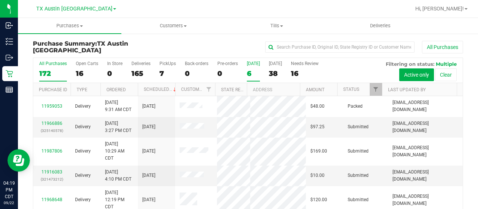
click at [250, 74] on div "6" at bounding box center [253, 73] width 13 height 9
click at [0, 0] on input "Today 6" at bounding box center [0, 0] width 0 height 0
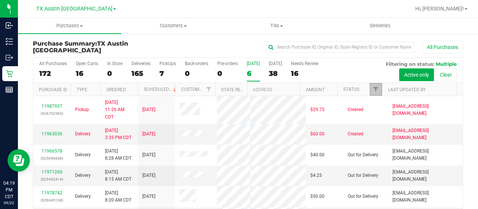
click at [370, 88] on link "Filter" at bounding box center [376, 89] width 12 height 13
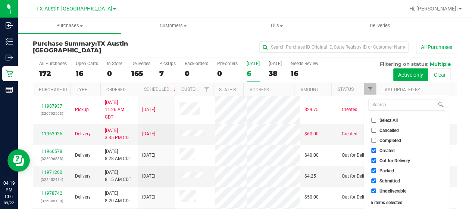
click at [388, 160] on span "Out for Delivery" at bounding box center [395, 160] width 31 height 4
click at [376, 160] on input "Out for Delivery" at bounding box center [374, 160] width 5 height 5
checkbox input "false"
click at [387, 170] on span "Packed" at bounding box center [387, 170] width 15 height 4
click at [376, 170] on input "Packed" at bounding box center [374, 170] width 5 height 5
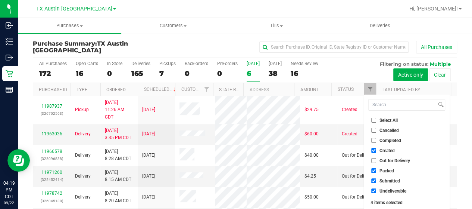
checkbox input "false"
click at [385, 183] on span "Submitted" at bounding box center [390, 180] width 21 height 4
click at [376, 183] on input "Submitted" at bounding box center [374, 180] width 5 height 5
checkbox input "false"
click at [385, 191] on span "Undeliverable" at bounding box center [393, 191] width 27 height 4
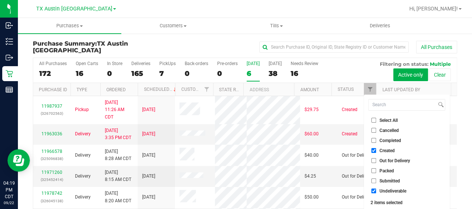
click at [376, 191] on input "Undeliverable" at bounding box center [374, 190] width 5 height 5
checkbox input "false"
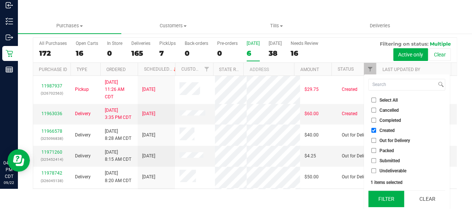
click at [386, 196] on button "Filter" at bounding box center [387, 198] width 36 height 16
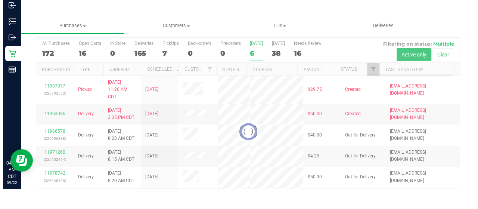
scroll to position [0, 0]
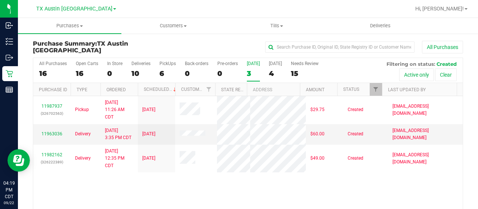
click at [249, 74] on div "3" at bounding box center [253, 73] width 13 height 9
click at [0, 0] on input "Today 3" at bounding box center [0, 0] width 0 height 0
click at [270, 75] on div "4" at bounding box center [275, 73] width 13 height 9
click at [0, 0] on input "Tomorrow 4" at bounding box center [0, 0] width 0 height 0
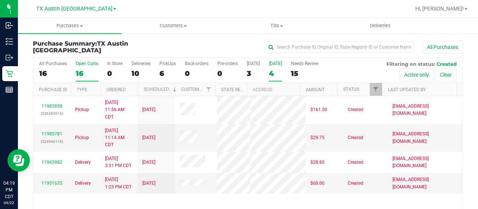
click at [84, 74] on div "16" at bounding box center [87, 73] width 22 height 9
click at [0, 0] on input "Open Carts 16" at bounding box center [0, 0] width 0 height 0
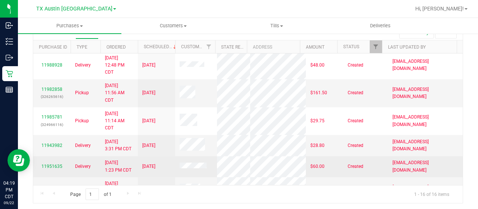
scroll to position [141, 0]
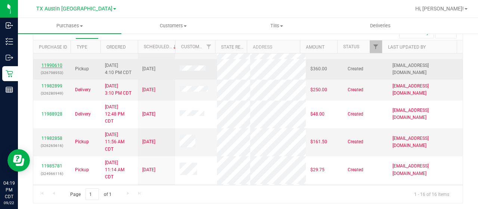
click at [54, 68] on link "11990610" at bounding box center [51, 65] width 21 height 5
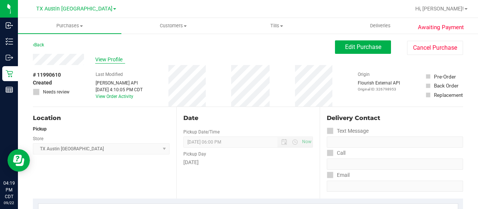
click at [111, 57] on span "View Profile" at bounding box center [110, 60] width 30 height 8
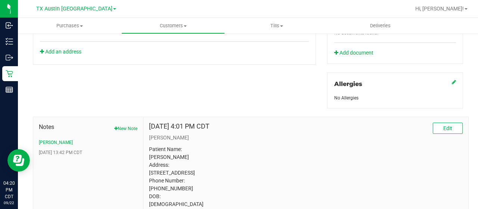
scroll to position [349, 0]
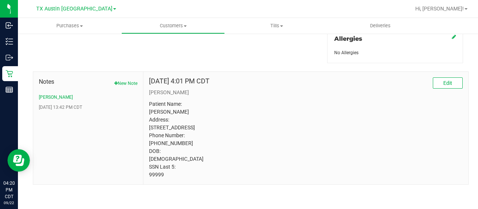
drag, startPoint x: 163, startPoint y: 175, endPoint x: 145, endPoint y: 176, distance: 18.3
click at [145, 176] on div "Sep 22, 2025 4:01 PM CDT Edit CURT Patient Name: marzia volpe Address: 7650 tra…" at bounding box center [305, 128] width 325 height 112
copy p "99999"
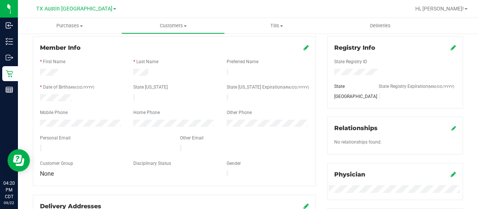
scroll to position [13, 0]
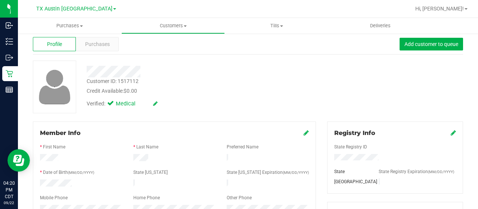
click at [87, 71] on div at bounding box center [191, 72] width 221 height 12
click at [91, 49] on div "Purchases" at bounding box center [97, 44] width 43 height 14
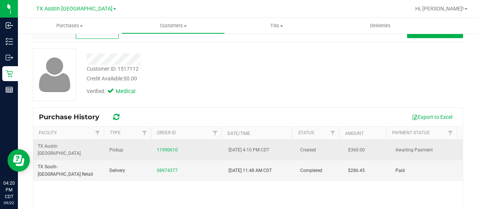
scroll to position [37, 0]
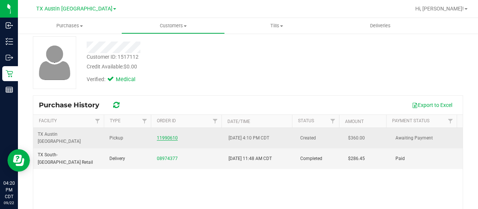
click at [157, 135] on link "11990610" at bounding box center [167, 137] width 21 height 5
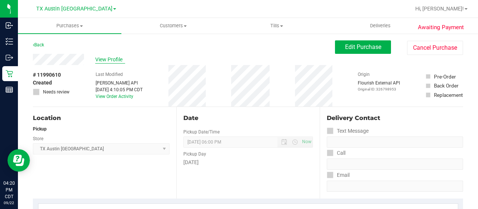
click at [108, 60] on span "View Profile" at bounding box center [110, 60] width 30 height 8
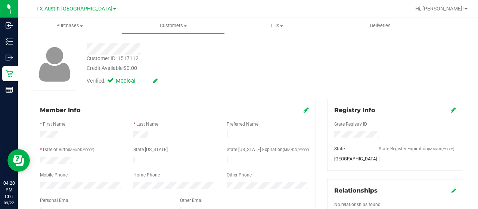
scroll to position [112, 0]
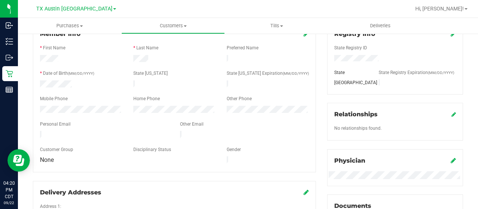
click at [35, 131] on div at bounding box center [104, 135] width 140 height 9
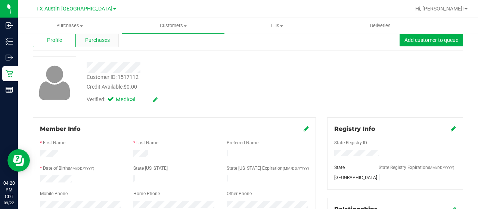
scroll to position [0, 0]
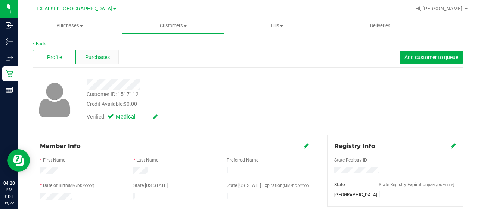
click at [90, 55] on span "Purchases" at bounding box center [97, 57] width 25 height 8
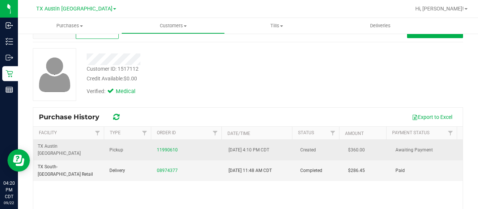
scroll to position [37, 0]
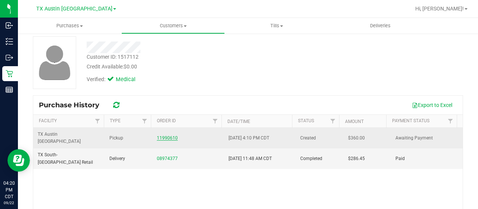
click at [164, 135] on link "11990610" at bounding box center [167, 137] width 21 height 5
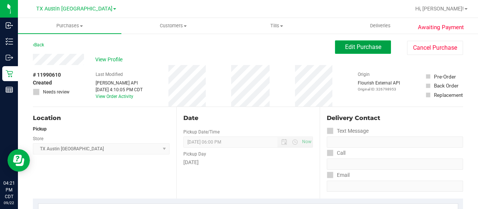
click at [357, 52] on button "Edit Purchase" at bounding box center [363, 46] width 56 height 13
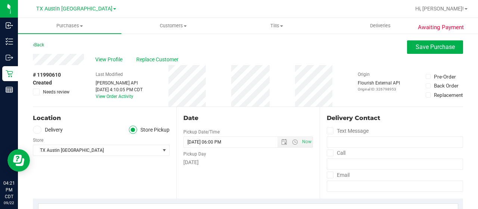
click at [60, 128] on label "Delivery" at bounding box center [48, 129] width 30 height 9
click at [0, 0] on input "Delivery" at bounding box center [0, 0] width 0 height 0
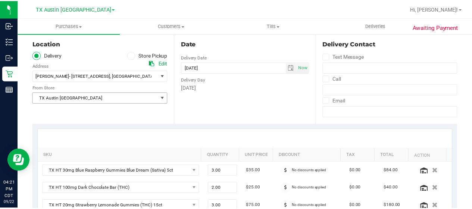
scroll to position [75, 0]
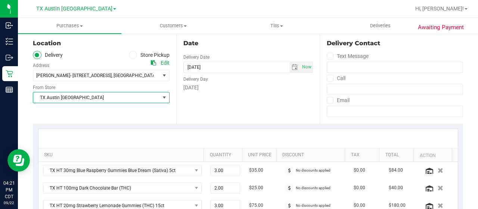
click at [76, 98] on span "TX Austin [GEOGRAPHIC_DATA]" at bounding box center [96, 97] width 127 height 10
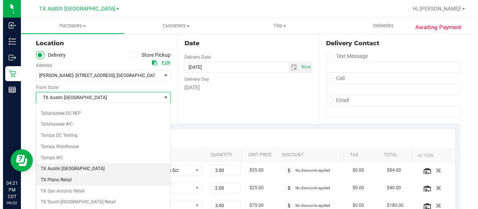
scroll to position [527, 0]
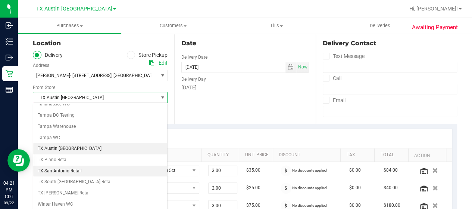
click at [83, 165] on li "TX San Antonio Retail" at bounding box center [100, 170] width 134 height 11
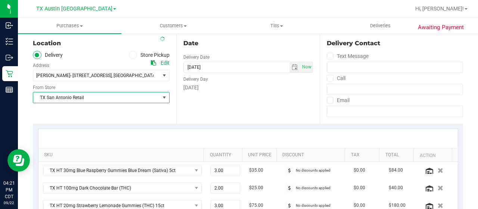
click at [80, 100] on span "TX San Antonio Retail" at bounding box center [96, 97] width 127 height 10
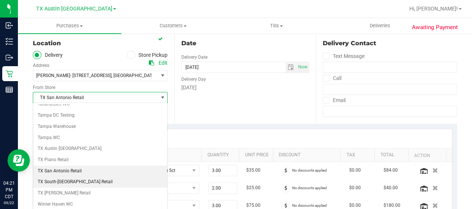
click at [78, 176] on li "TX South-Austin Retail" at bounding box center [100, 181] width 134 height 11
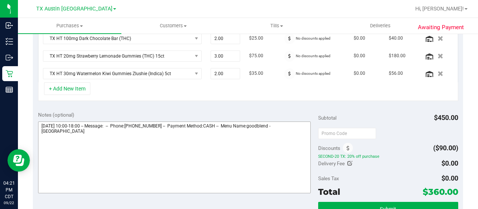
scroll to position [212, 0]
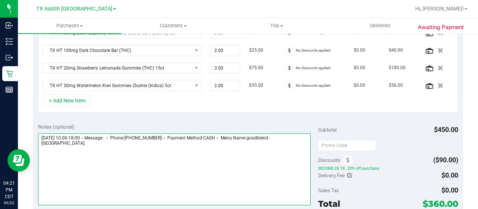
drag, startPoint x: 69, startPoint y: 142, endPoint x: 52, endPoint y: 144, distance: 16.6
click at [40, 141] on textarea at bounding box center [174, 169] width 273 height 72
click at [102, 155] on textarea at bounding box center [174, 169] width 273 height 72
paste textarea "South Austin"
drag, startPoint x: 40, startPoint y: 134, endPoint x: 90, endPoint y: 135, distance: 49.7
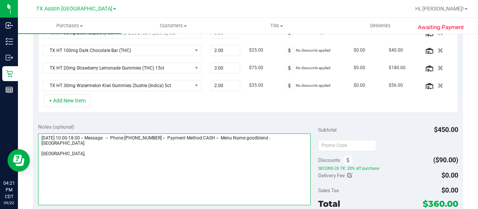
click at [90, 135] on textarea at bounding box center [174, 169] width 273 height 72
click at [79, 151] on textarea at bounding box center [174, 169] width 273 height 72
paste textarea "Wednesday 09/24/2025"
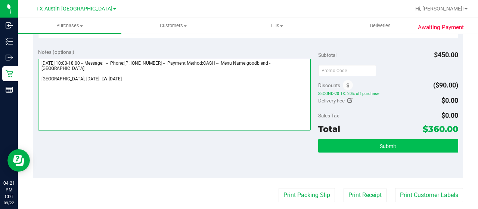
scroll to position [287, 0]
type textarea "Wednesday 09/24/2025 10:00-18:00 -- Message: -- Phone:5122944696 -- Payment Met…"
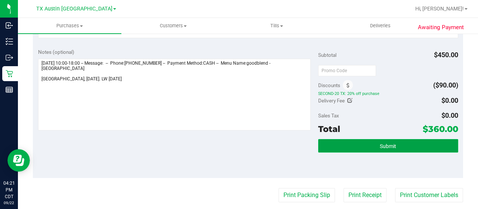
click at [370, 142] on button "Submit" at bounding box center [388, 145] width 140 height 13
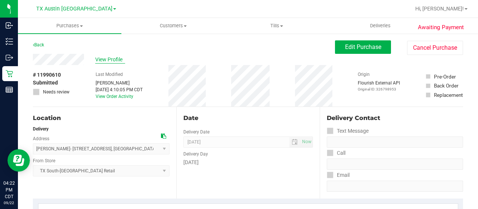
click at [114, 56] on span "View Profile" at bounding box center [110, 60] width 30 height 8
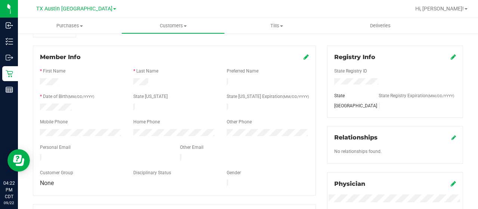
scroll to position [112, 0]
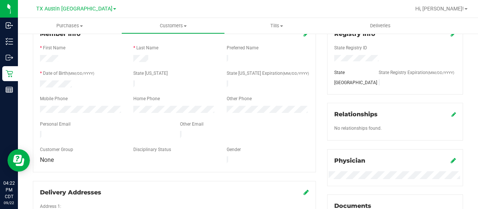
drag, startPoint x: 100, startPoint y: 130, endPoint x: 37, endPoint y: 131, distance: 63.1
click at [37, 131] on div at bounding box center [104, 135] width 140 height 9
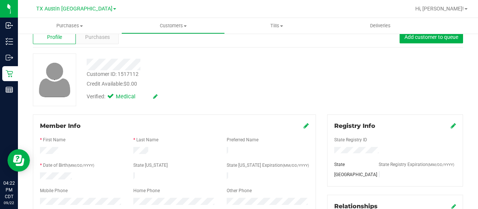
scroll to position [0, 0]
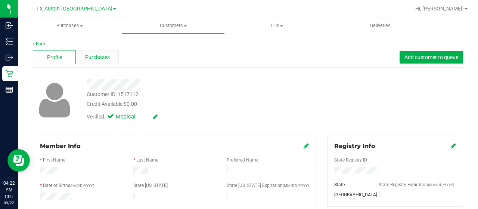
click at [107, 55] on span "Purchases" at bounding box center [97, 57] width 25 height 8
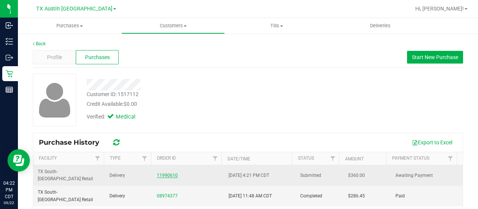
click at [161, 173] on link "11990610" at bounding box center [167, 175] width 21 height 5
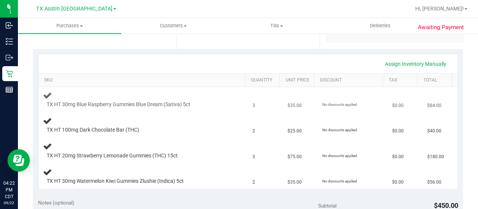
scroll to position [261, 0]
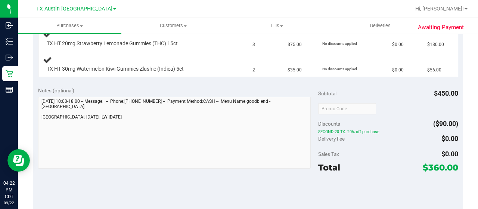
click at [34, 121] on div "Notes (optional) Subtotal $450.00 Discounts ($90.00) SECOND-20 TX: 20% off purc…" at bounding box center [248, 148] width 430 height 134
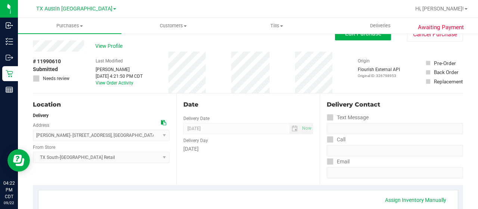
scroll to position [0, 0]
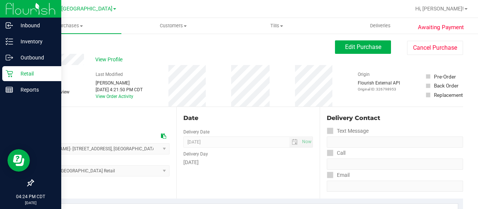
click at [25, 77] on p "Retail" at bounding box center [35, 73] width 45 height 9
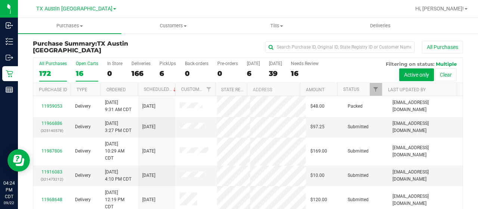
click at [80, 71] on div "16" at bounding box center [87, 73] width 22 height 9
click at [0, 0] on input "Open Carts 16" at bounding box center [0, 0] width 0 height 0
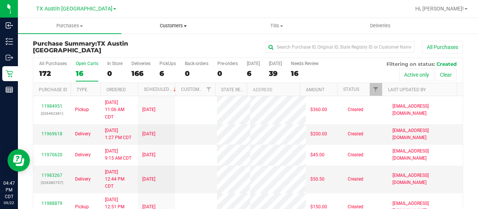
click at [172, 26] on span "Customers" at bounding box center [173, 25] width 103 height 7
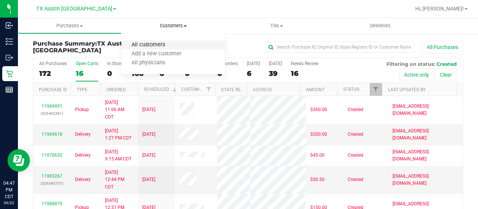
click at [167, 47] on span "All customers" at bounding box center [148, 45] width 54 height 6
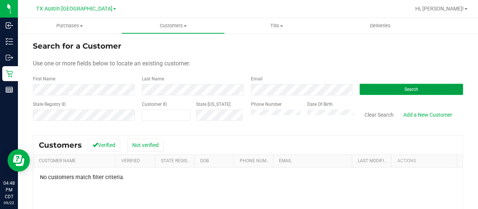
click at [404, 90] on span "Search" at bounding box center [411, 89] width 14 height 5
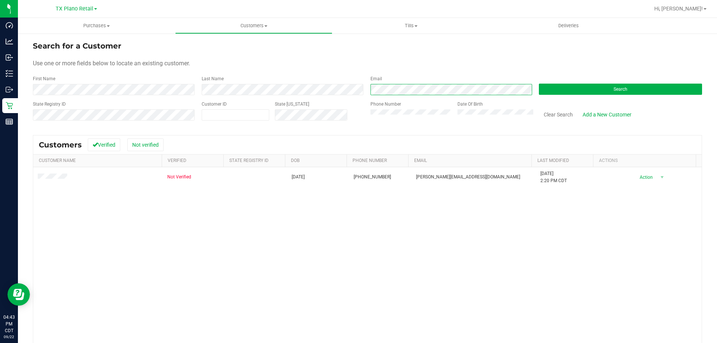
click at [365, 88] on div "Email" at bounding box center [449, 85] width 169 height 20
click at [583, 89] on button "Search" at bounding box center [620, 89] width 163 height 11
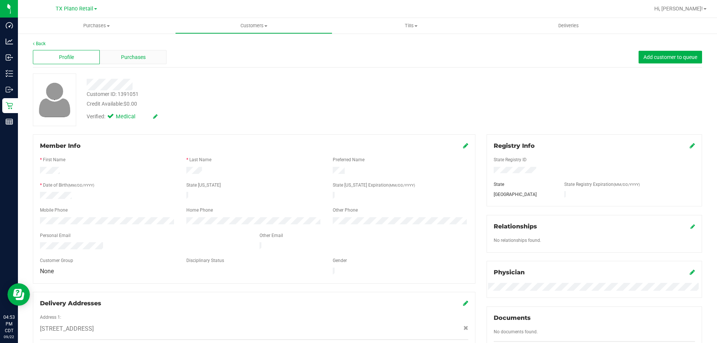
click at [133, 58] on span "Purchases" at bounding box center [133, 57] width 25 height 8
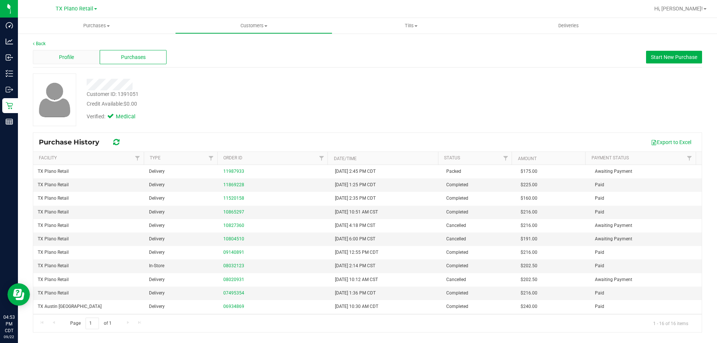
click at [76, 58] on div "Profile" at bounding box center [66, 57] width 67 height 14
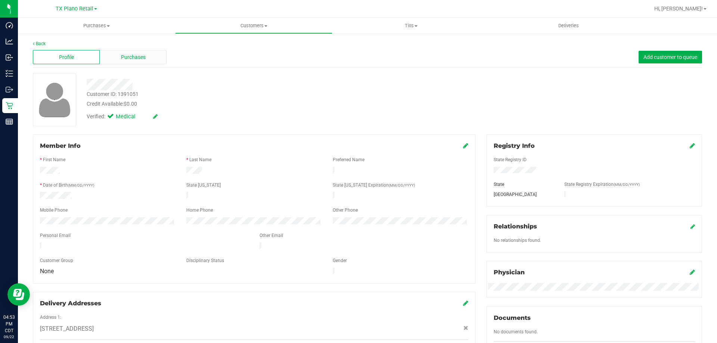
click at [142, 61] on span "Purchases" at bounding box center [133, 57] width 25 height 8
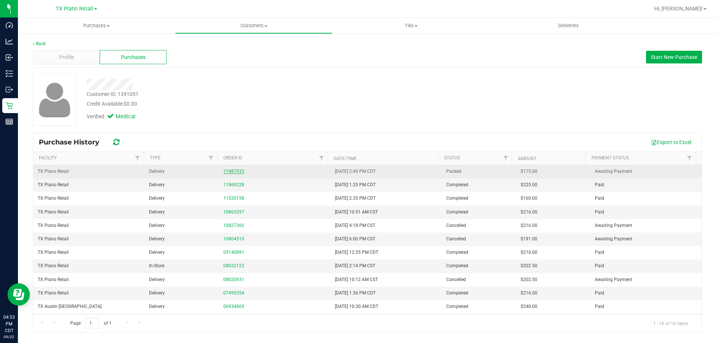
click at [233, 171] on link "11987933" at bounding box center [233, 171] width 21 height 5
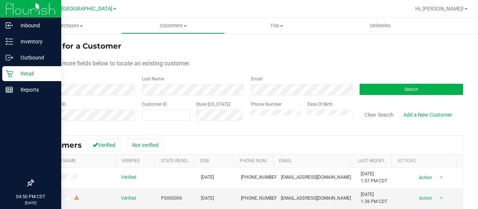
click at [12, 76] on icon at bounding box center [9, 73] width 7 height 7
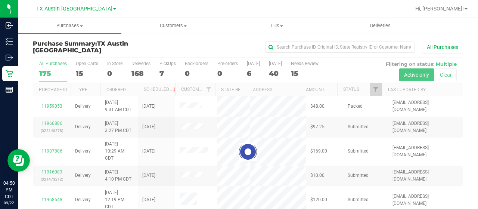
click at [79, 72] on div at bounding box center [247, 151] width 429 height 187
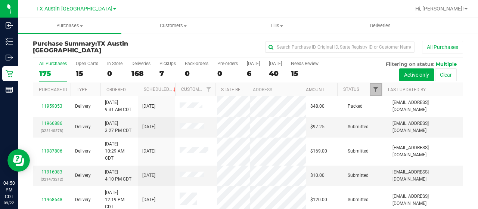
click at [373, 88] on span "Filter" at bounding box center [376, 89] width 6 height 6
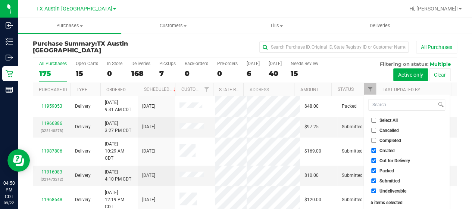
click at [404, 156] on li "Out for Delivery" at bounding box center [407, 160] width 77 height 8
click at [394, 160] on span "Out for Delivery" at bounding box center [395, 160] width 31 height 4
click at [376, 160] on input "Out for Delivery" at bounding box center [374, 160] width 5 height 5
checkbox input "false"
click at [389, 171] on span "Packed" at bounding box center [387, 170] width 15 height 4
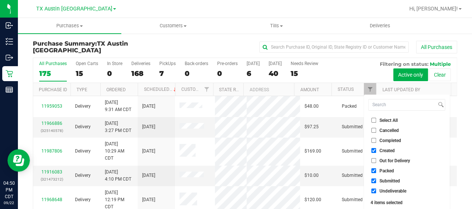
click at [376, 171] on input "Packed" at bounding box center [374, 170] width 5 height 5
checkbox input "false"
click at [389, 180] on span "Submitted" at bounding box center [390, 180] width 21 height 4
click at [376, 180] on input "Submitted" at bounding box center [374, 180] width 5 height 5
checkbox input "false"
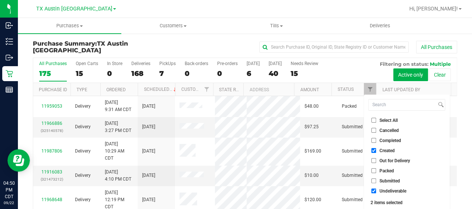
click at [388, 189] on span "Undeliverable" at bounding box center [393, 191] width 27 height 4
click at [376, 189] on input "Undeliverable" at bounding box center [374, 190] width 5 height 5
checkbox input "false"
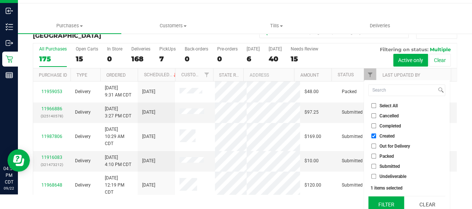
scroll to position [20, 0]
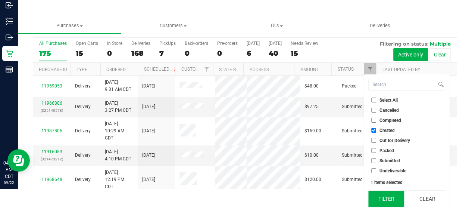
click at [389, 197] on button "Filter" at bounding box center [387, 198] width 36 height 16
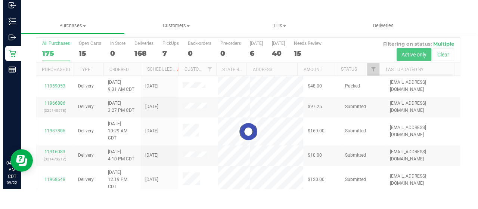
scroll to position [0, 0]
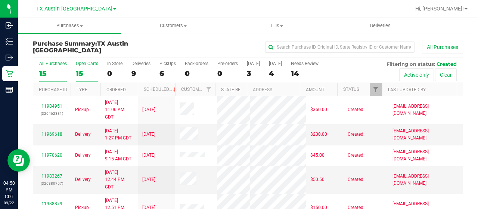
click at [81, 72] on div "15" at bounding box center [87, 73] width 22 height 9
click at [0, 0] on input "Open Carts 15" at bounding box center [0, 0] width 0 height 0
click at [81, 72] on div "15" at bounding box center [87, 73] width 22 height 9
click at [0, 0] on input "Open Carts 15" at bounding box center [0, 0] width 0 height 0
click at [77, 71] on div "15" at bounding box center [87, 73] width 22 height 9
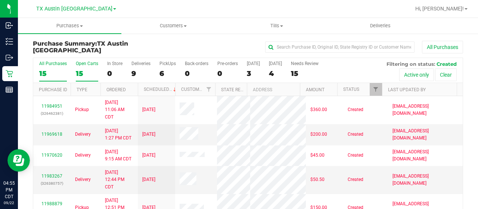
click at [0, 0] on input "Open Carts 15" at bounding box center [0, 0] width 0 height 0
click at [83, 71] on div "15" at bounding box center [87, 73] width 22 height 9
click at [0, 0] on input "Open Carts 15" at bounding box center [0, 0] width 0 height 0
click at [82, 73] on div "15" at bounding box center [87, 73] width 22 height 9
click at [0, 0] on input "Open Carts 15" at bounding box center [0, 0] width 0 height 0
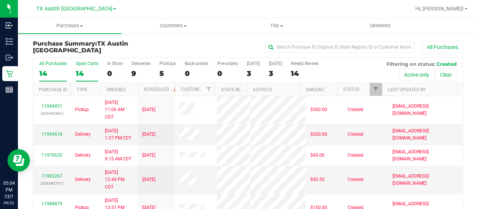
click at [78, 71] on div "14" at bounding box center [87, 73] width 22 height 9
click at [0, 0] on input "Open Carts 14" at bounding box center [0, 0] width 0 height 0
click at [84, 71] on div "15" at bounding box center [87, 73] width 22 height 9
click at [0, 0] on input "Open Carts 15" at bounding box center [0, 0] width 0 height 0
click at [85, 72] on div "15" at bounding box center [87, 73] width 22 height 9
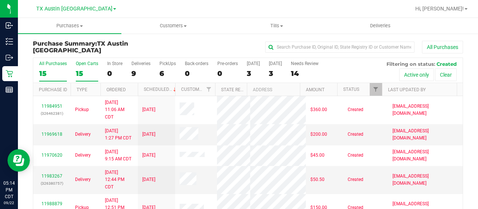
click at [0, 0] on input "Open Carts 15" at bounding box center [0, 0] width 0 height 0
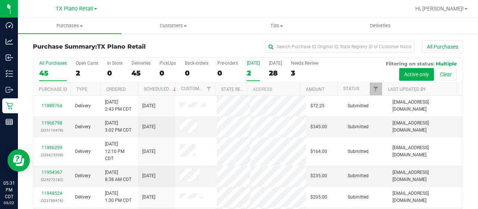
click at [249, 73] on div "2" at bounding box center [253, 73] width 13 height 9
click at [0, 0] on input "Today 2" at bounding box center [0, 0] width 0 height 0
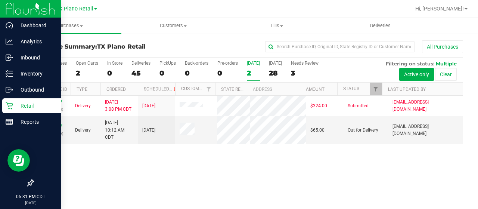
click at [23, 105] on p "Retail" at bounding box center [35, 105] width 45 height 9
click at [32, 121] on p "Reports" at bounding box center [35, 121] width 45 height 9
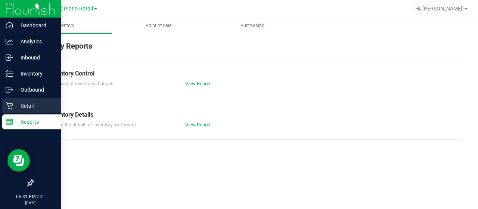
click at [32, 107] on p "Retail" at bounding box center [35, 105] width 45 height 9
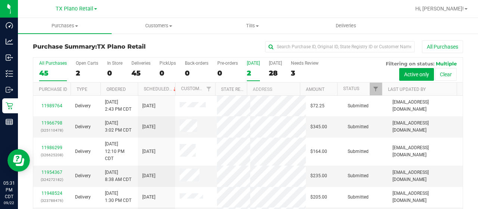
click at [251, 71] on div "2" at bounding box center [253, 73] width 13 height 9
click at [0, 0] on input "Today 2" at bounding box center [0, 0] width 0 height 0
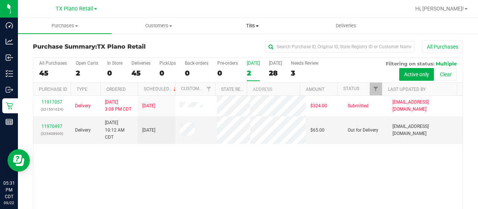
click at [248, 27] on span "Tills" at bounding box center [252, 25] width 93 height 7
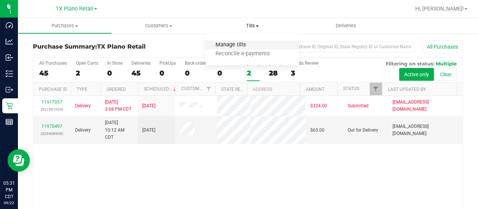
click at [243, 43] on span "Manage tills" at bounding box center [230, 45] width 50 height 6
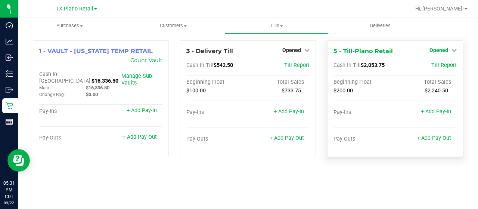
click at [436, 52] on span "Opened" at bounding box center [438, 50] width 19 height 6
click at [429, 65] on div "Close Till" at bounding box center [439, 65] width 55 height 9
click at [437, 66] on link "Close Till" at bounding box center [440, 66] width 20 height 6
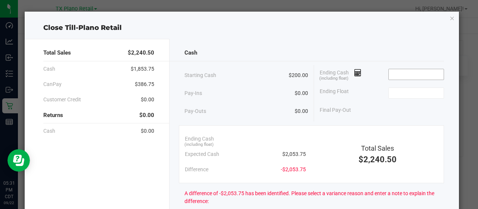
click at [425, 69] on span at bounding box center [416, 74] width 56 height 11
click at [423, 74] on input at bounding box center [416, 74] width 55 height 10
type input "$2,063.75"
click at [392, 92] on input at bounding box center [416, 93] width 55 height 10
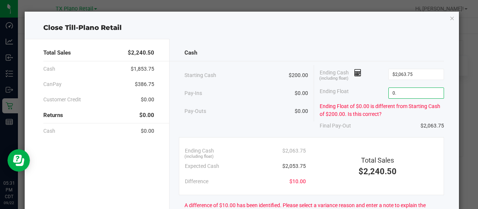
type input "0"
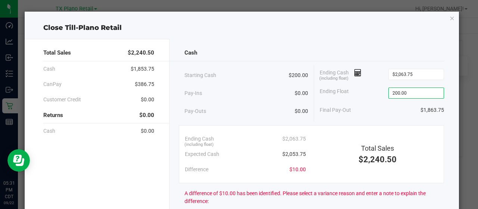
type input "$200.00"
click at [240, 112] on div "Pay-Outs $0.00" at bounding box center [246, 111] width 124 height 21
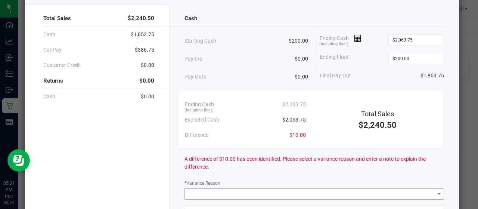
scroll to position [112, 0]
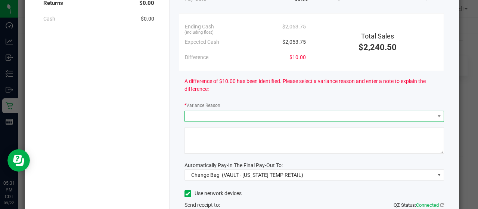
click at [235, 117] on span at bounding box center [310, 116] width 250 height 10
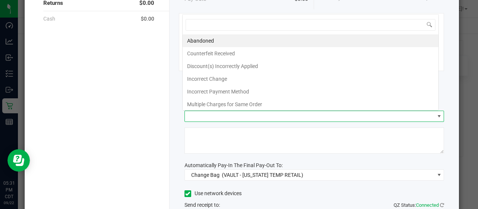
scroll to position [11, 257]
click at [223, 42] on li "Abandoned" at bounding box center [311, 40] width 256 height 13
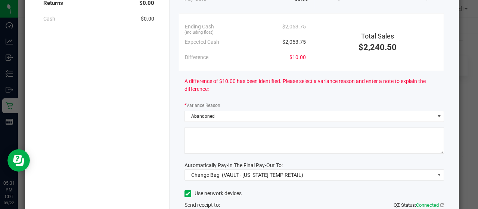
click at [219, 136] on textarea at bounding box center [314, 140] width 260 height 26
type textarea "Pt. abandoned change"
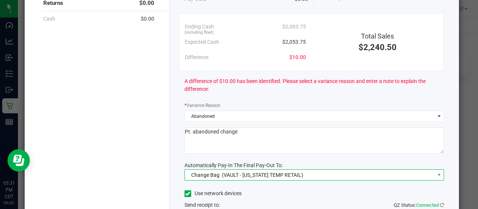
click at [217, 173] on div "Change Bag (VAULT - TEXAS TEMP RETAIL)" at bounding box center [246, 174] width 116 height 13
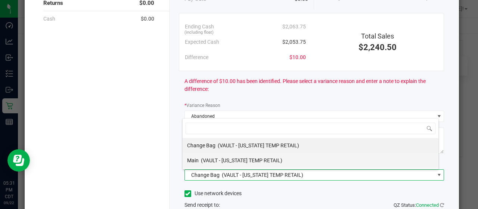
click at [218, 158] on span "(VAULT - TEXAS TEMP RETAIL)" at bounding box center [241, 160] width 81 height 6
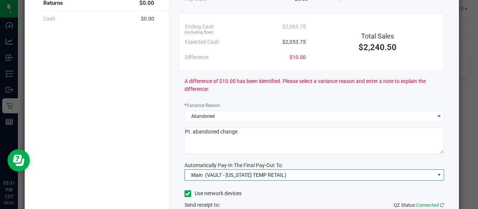
click at [185, 193] on icon at bounding box center [187, 193] width 5 height 0
click at [0, 0] on input "Use network devices" at bounding box center [0, 0] width 0 height 0
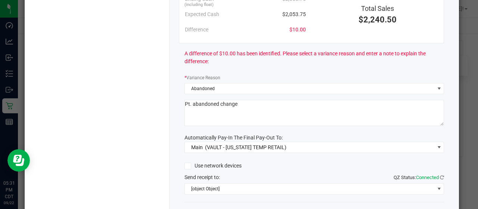
scroll to position [184, 0]
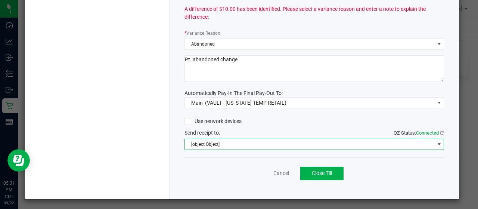
click at [199, 145] on span "[object Object]" at bounding box center [310, 144] width 250 height 10
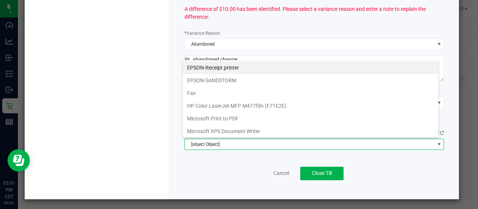
scroll to position [11, 257]
click at [209, 65] on printer "EPSON-Receipt printer" at bounding box center [311, 67] width 256 height 13
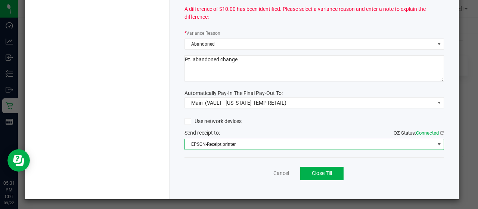
click at [237, 117] on label "Use network devices" at bounding box center [212, 121] width 57 height 8
click at [0, 0] on input "Use network devices" at bounding box center [0, 0] width 0 height 0
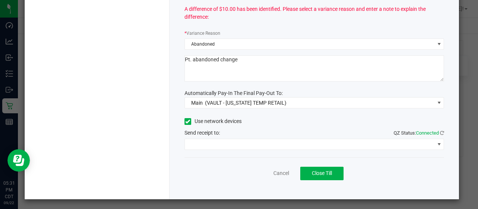
click at [229, 121] on label "Use network devices" at bounding box center [212, 121] width 57 height 8
click at [0, 0] on input "Use network devices" at bounding box center [0, 0] width 0 height 0
click at [270, 165] on div "Cancel Close Till" at bounding box center [314, 171] width 260 height 29
click at [319, 172] on span "Close Till" at bounding box center [322, 173] width 20 height 6
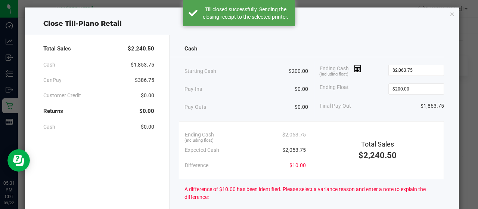
scroll to position [0, 0]
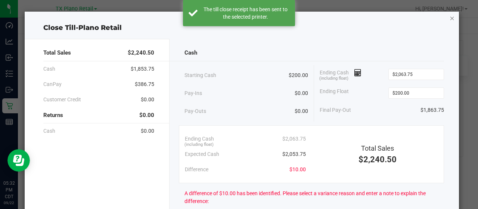
click at [450, 19] on icon "button" at bounding box center [452, 17] width 5 height 9
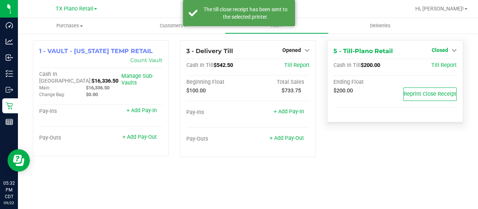
click at [448, 49] on span "Closed" at bounding box center [440, 50] width 16 height 6
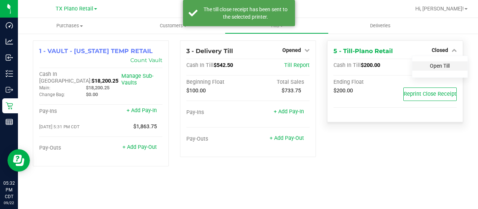
click at [441, 68] on link "Open Till" at bounding box center [440, 66] width 20 height 6
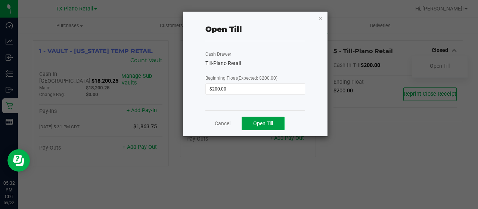
click at [262, 124] on span "Open Till" at bounding box center [263, 123] width 20 height 6
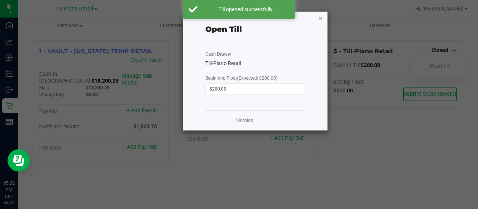
click at [322, 15] on icon "button" at bounding box center [320, 17] width 5 height 9
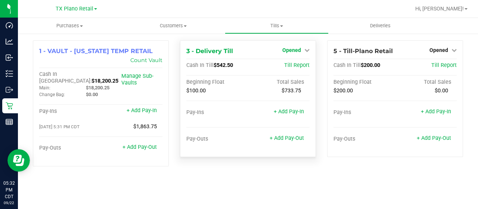
click at [292, 49] on span "Opened" at bounding box center [291, 50] width 19 height 6
click at [289, 66] on link "Close Till" at bounding box center [293, 66] width 20 height 6
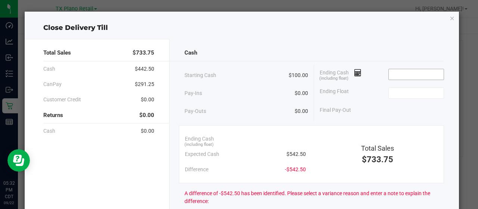
click at [408, 72] on input at bounding box center [416, 74] width 55 height 10
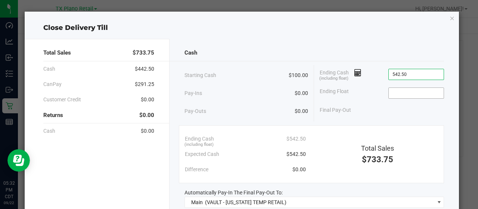
type input "$542.50"
click at [413, 96] on input at bounding box center [416, 93] width 55 height 10
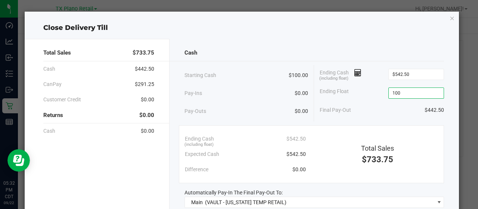
type input "$100.00"
click at [380, 105] on div "Final Pay-Out $442.50" at bounding box center [382, 109] width 124 height 15
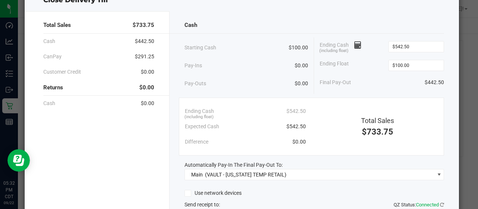
scroll to position [75, 0]
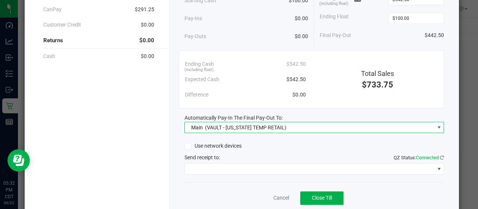
click at [274, 124] on span "(VAULT - TEXAS TEMP RETAIL)" at bounding box center [245, 127] width 81 height 6
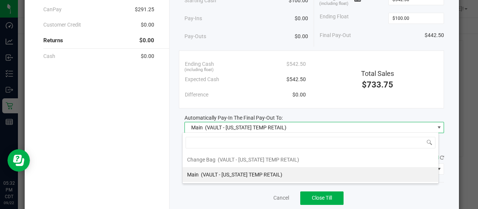
scroll to position [11, 257]
click at [244, 170] on div "Main (VAULT - TEXAS TEMP RETAIL)" at bounding box center [234, 174] width 95 height 13
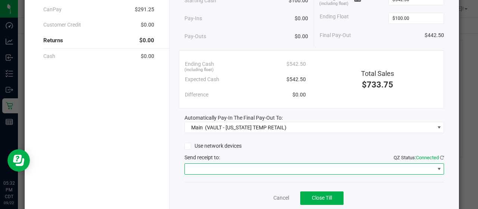
click at [216, 164] on span at bounding box center [310, 169] width 250 height 10
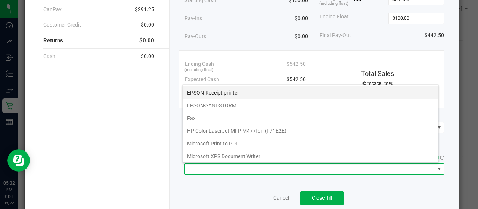
click at [205, 93] on printer "EPSON-Receipt printer" at bounding box center [311, 92] width 256 height 13
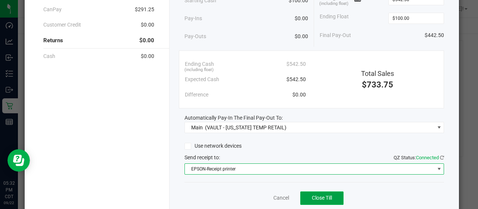
click at [325, 196] on span "Close Till" at bounding box center [322, 198] width 20 height 6
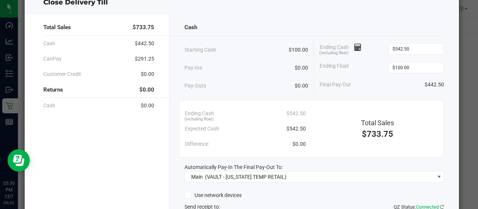
scroll to position [0, 0]
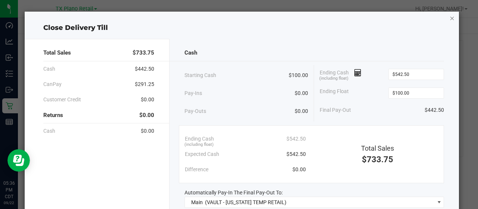
click at [450, 16] on icon "button" at bounding box center [452, 17] width 5 height 9
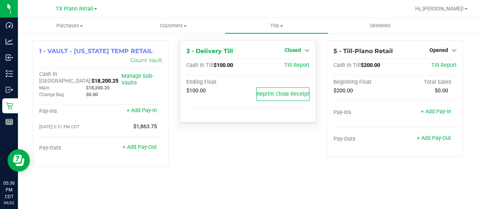
click at [296, 52] on span "Closed" at bounding box center [293, 50] width 16 height 6
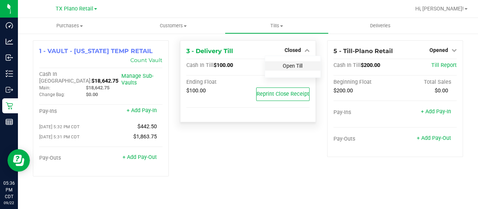
click at [293, 65] on link "Open Till" at bounding box center [293, 66] width 20 height 6
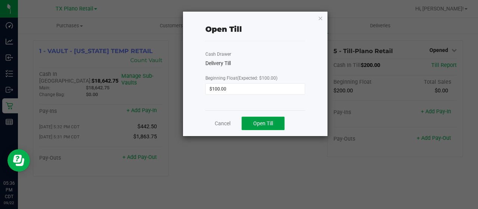
click at [275, 119] on button "Open Till" at bounding box center [263, 123] width 43 height 13
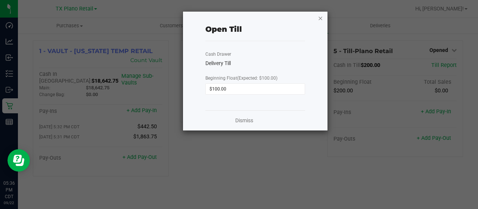
click at [320, 19] on icon "button" at bounding box center [320, 17] width 5 height 9
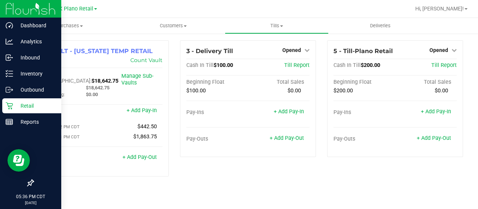
click at [27, 106] on p "Retail" at bounding box center [35, 105] width 45 height 9
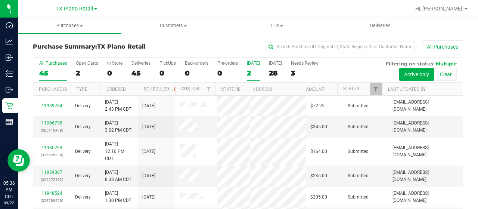
click at [250, 72] on div "2" at bounding box center [253, 73] width 13 height 9
click at [0, 0] on input "Today 2" at bounding box center [0, 0] width 0 height 0
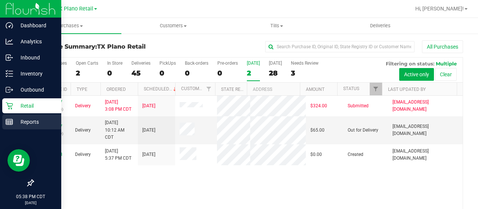
click at [10, 122] on line at bounding box center [9, 122] width 7 height 0
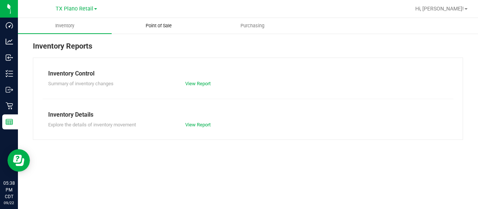
click at [166, 28] on span "Point of Sale" at bounding box center [159, 25] width 46 height 7
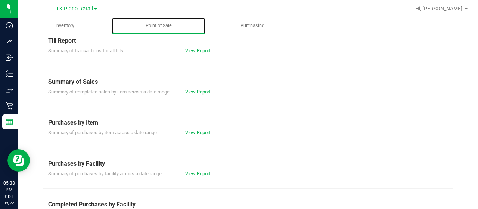
scroll to position [75, 0]
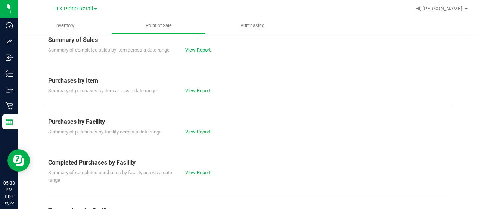
click at [199, 173] on link "View Report" at bounding box center [197, 173] width 25 height 6
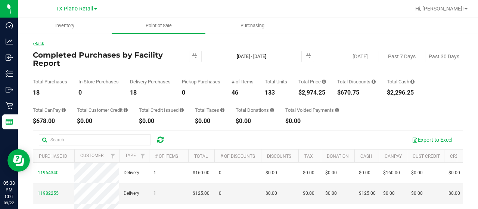
click at [43, 43] on link "Back" at bounding box center [38, 43] width 11 height 5
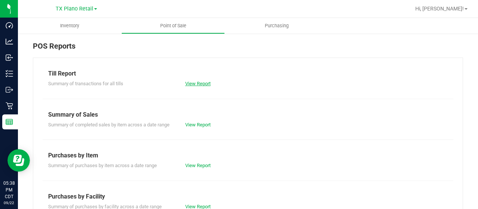
click at [200, 84] on link "View Report" at bounding box center [197, 84] width 25 height 6
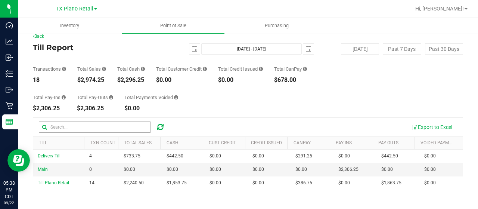
scroll to position [37, 0]
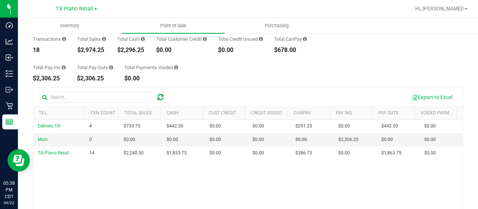
drag, startPoint x: 105, startPoint y: 49, endPoint x: 77, endPoint y: 49, distance: 28.4
click at [77, 49] on div "Transactions 18 Total Sales $2,974.25 Total Cash $2,296.25 Total Customer Credi…" at bounding box center [248, 39] width 430 height 28
copy div "$2,974.25"
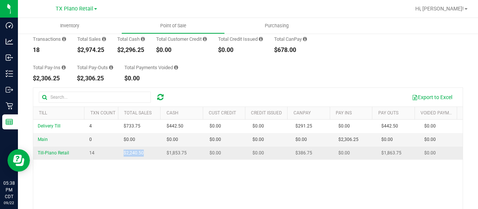
drag, startPoint x: 143, startPoint y: 153, endPoint x: 119, endPoint y: 151, distance: 24.7
click at [119, 151] on td "$2,240.50" at bounding box center [140, 152] width 43 height 13
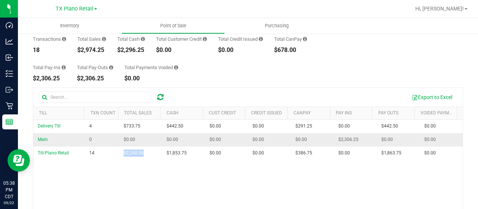
copy span "$2,240.50"
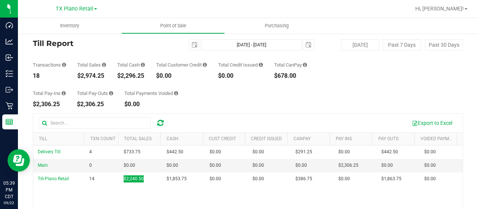
scroll to position [0, 0]
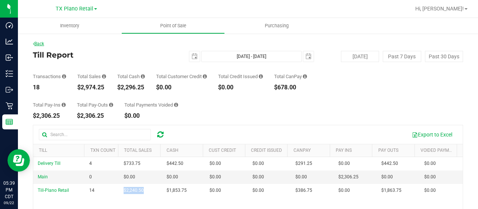
click at [44, 43] on link "Back" at bounding box center [38, 43] width 11 height 5
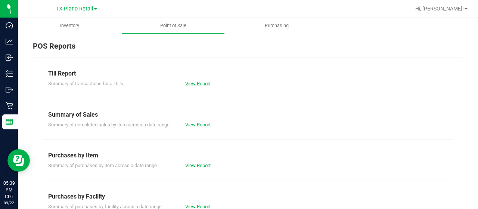
click at [195, 86] on div "View Report" at bounding box center [248, 83] width 137 height 7
click at [195, 83] on link "View Report" at bounding box center [197, 84] width 25 height 6
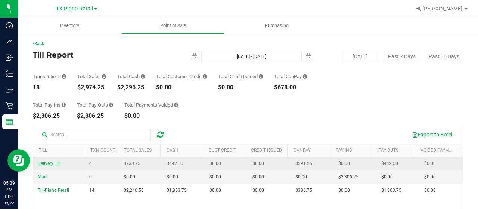
click at [54, 162] on span "Delivery Till" at bounding box center [49, 163] width 23 height 5
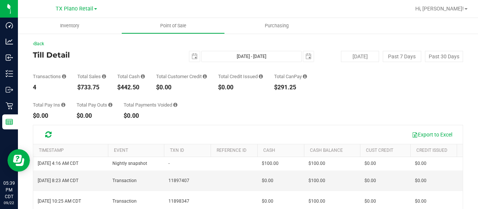
drag, startPoint x: 100, startPoint y: 88, endPoint x: 76, endPoint y: 86, distance: 24.0
click at [76, 86] on div "Transactions 4 Total Sales $733.75 Total Cash $442.50 Total Customer Credit $0.…" at bounding box center [248, 76] width 430 height 28
copy div "$733.75"
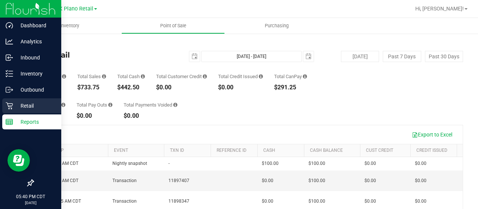
click at [11, 103] on icon at bounding box center [9, 105] width 7 height 7
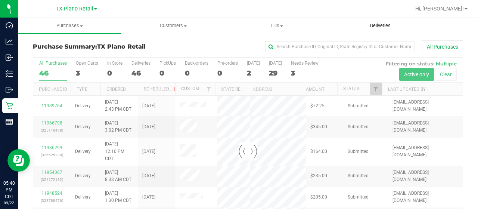
click at [379, 27] on span "Deliveries" at bounding box center [380, 25] width 41 height 7
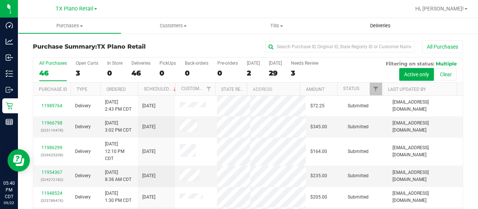
click at [379, 24] on span "Deliveries" at bounding box center [380, 25] width 41 height 7
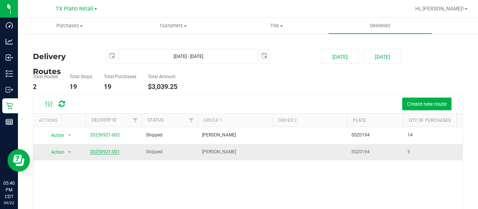
click at [103, 152] on link "20250921-001" at bounding box center [105, 151] width 30 height 5
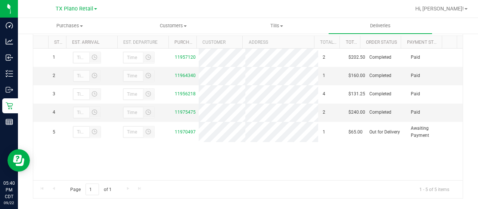
scroll to position [149, 0]
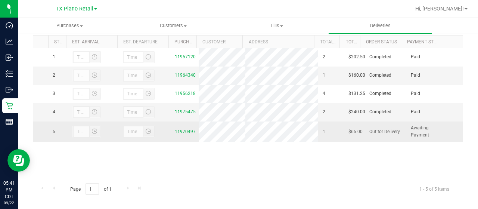
click at [184, 134] on link "11970497" at bounding box center [185, 131] width 21 height 5
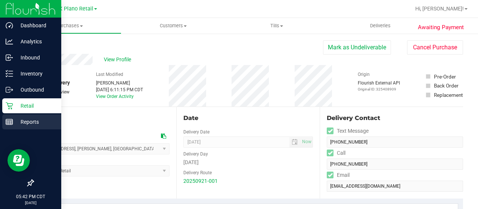
click at [10, 122] on line at bounding box center [10, 123] width 0 height 4
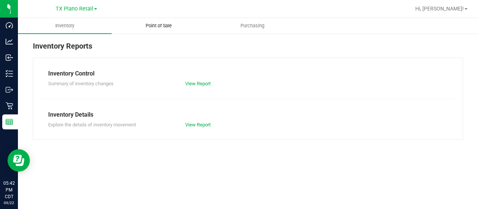
click at [158, 24] on span "Point of Sale" at bounding box center [159, 25] width 46 height 7
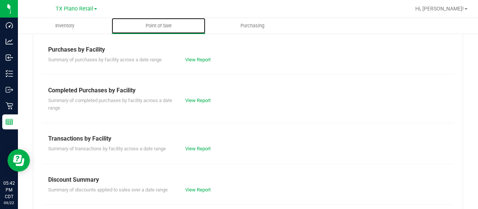
scroll to position [149, 0]
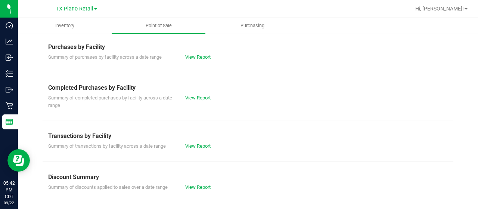
click at [200, 97] on link "View Report" at bounding box center [197, 98] width 25 height 6
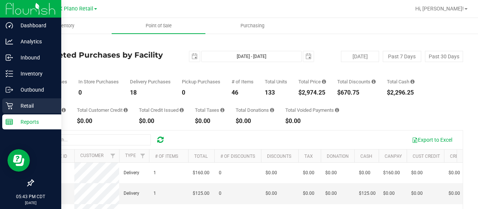
click at [15, 103] on p "Retail" at bounding box center [35, 105] width 45 height 9
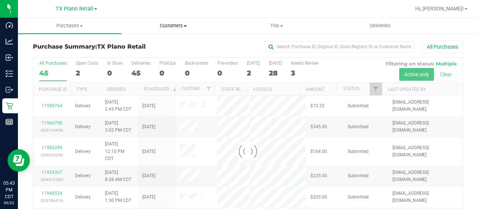
click at [180, 25] on span "Customers" at bounding box center [173, 25] width 103 height 7
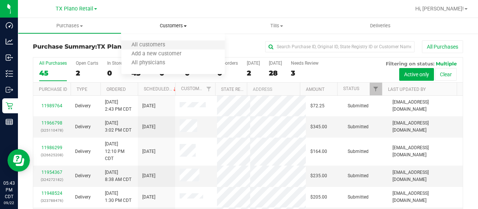
click at [180, 42] on li "All customers" at bounding box center [172, 45] width 103 height 9
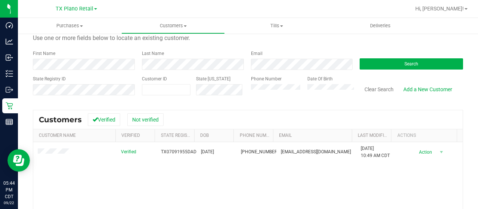
scroll to position [37, 0]
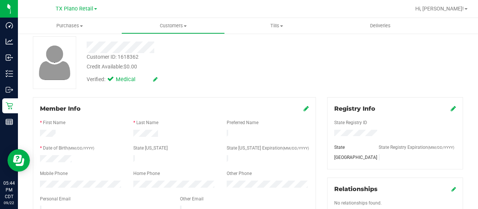
click at [156, 45] on div at bounding box center [191, 47] width 221 height 12
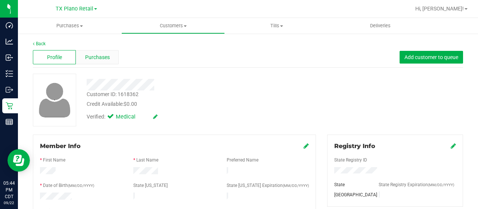
click at [100, 54] on span "Purchases" at bounding box center [97, 57] width 25 height 8
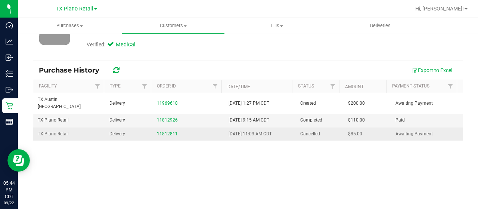
scroll to position [75, 0]
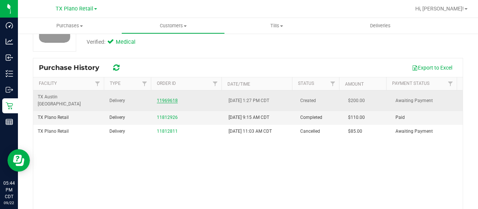
click at [171, 98] on link "11969618" at bounding box center [167, 100] width 21 height 5
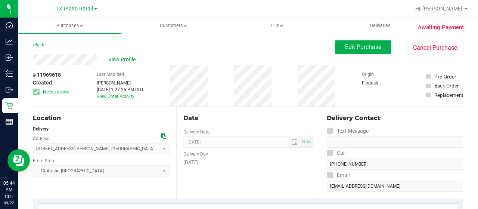
click at [162, 136] on icon at bounding box center [163, 135] width 5 height 5
click at [371, 47] on span "Edit Purchase" at bounding box center [363, 46] width 36 height 7
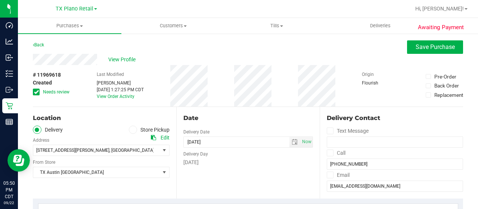
click at [49, 92] on span "Needs review" at bounding box center [56, 91] width 27 height 7
click at [0, 0] on input "Needs review" at bounding box center [0, 0] width 0 height 0
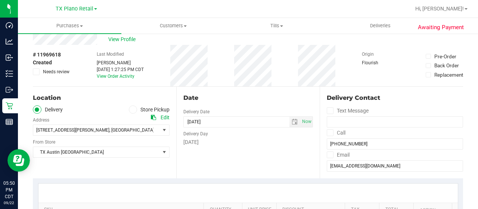
scroll to position [37, 0]
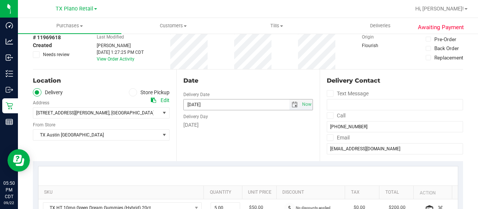
click at [292, 108] on span "select" at bounding box center [294, 104] width 11 height 10
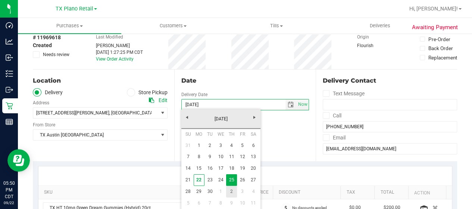
click at [232, 191] on link "2" at bounding box center [231, 192] width 11 height 12
type input "10/02/2025"
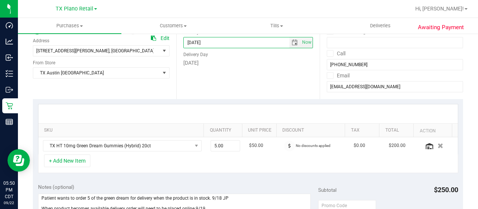
scroll to position [224, 0]
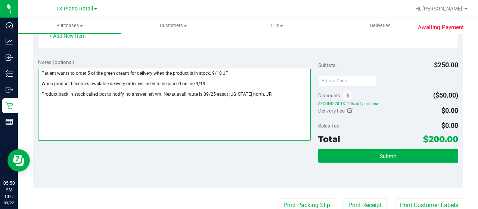
click at [265, 94] on textarea at bounding box center [174, 105] width 273 height 72
paste textarea "East Texas North"
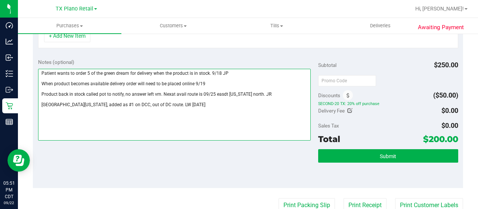
click at [75, 105] on textarea at bounding box center [174, 105] width 273 height 72
click at [234, 105] on textarea at bounding box center [174, 105] width 273 height 72
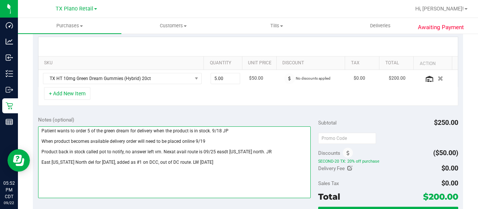
scroll to position [187, 0]
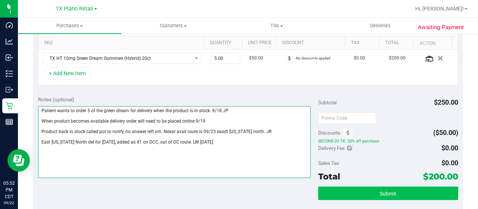
type textarea "Patient wants to order 5 of the green dream for delivery when the product is in…"
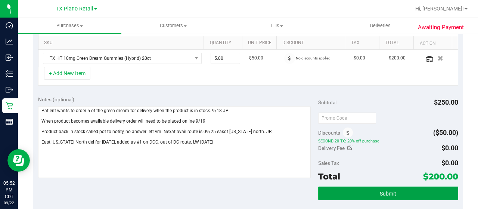
click at [355, 190] on button "Submit" at bounding box center [388, 192] width 140 height 13
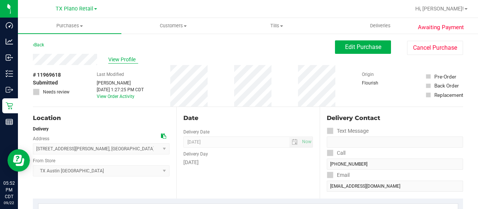
click at [117, 58] on span "View Profile" at bounding box center [123, 60] width 30 height 8
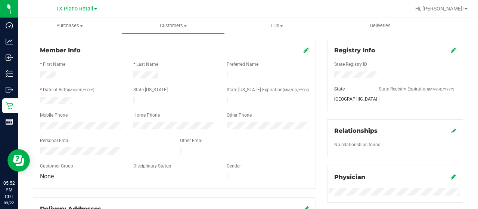
scroll to position [112, 0]
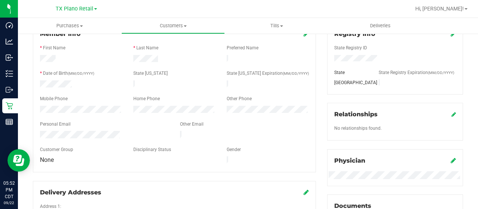
drag, startPoint x: 120, startPoint y: 130, endPoint x: 37, endPoint y: 130, distance: 82.9
click at [37, 131] on div at bounding box center [104, 135] width 140 height 9
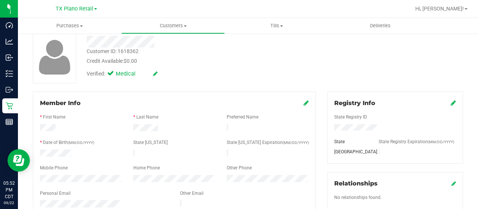
scroll to position [0, 0]
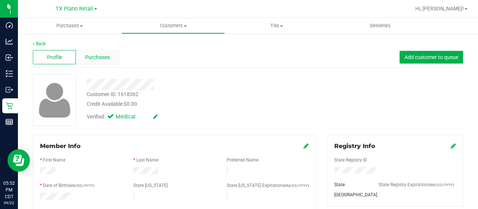
click at [84, 62] on div "Purchases" at bounding box center [97, 57] width 43 height 14
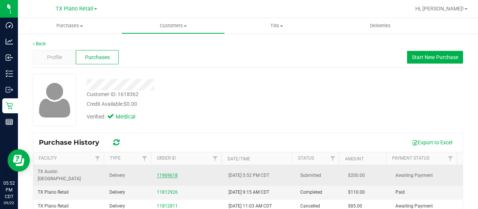
click at [162, 173] on link "11969618" at bounding box center [167, 175] width 21 height 5
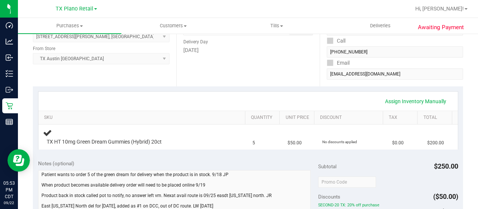
scroll to position [149, 0]
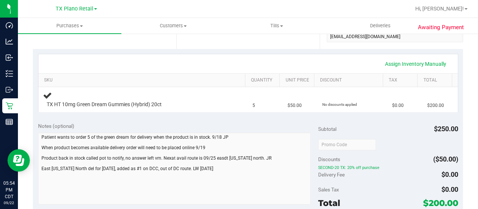
click at [37, 168] on div "Notes (optional) Subtotal $250.00 Discounts ($50.00) SECOND-20 TX: 20% off purc…" at bounding box center [248, 184] width 430 height 134
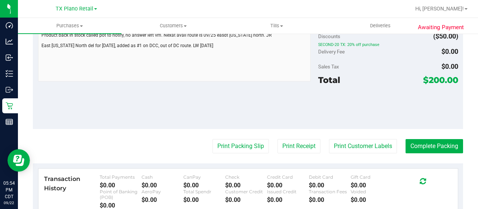
scroll to position [261, 0]
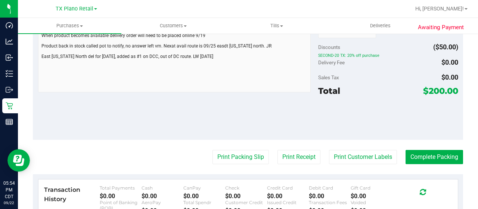
drag, startPoint x: 423, startPoint y: 89, endPoint x: 437, endPoint y: 89, distance: 14.2
click at [437, 89] on span "$200.00" at bounding box center [440, 91] width 35 height 10
copy span "200"
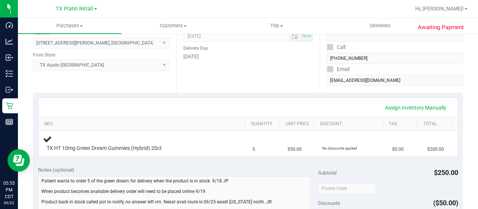
scroll to position [0, 0]
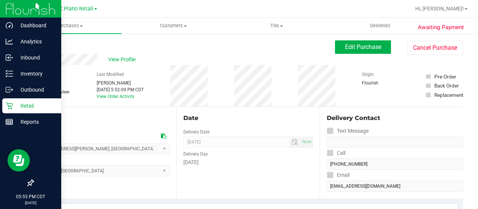
click at [13, 106] on p "Retail" at bounding box center [35, 105] width 45 height 9
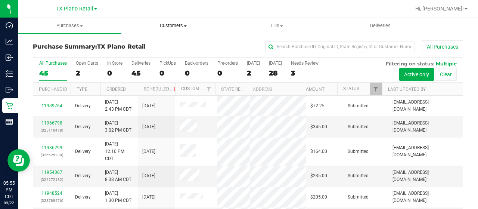
click at [170, 26] on span "Customers" at bounding box center [173, 25] width 103 height 7
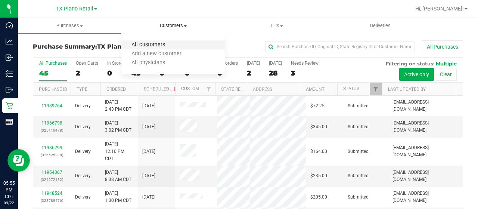
click at [161, 48] on span "All customers" at bounding box center [148, 45] width 54 height 6
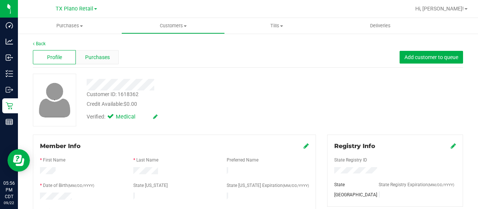
click at [101, 56] on span "Purchases" at bounding box center [97, 57] width 25 height 8
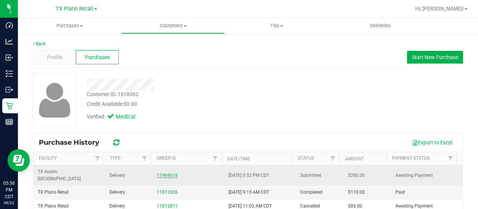
click at [165, 173] on link "11969618" at bounding box center [167, 175] width 21 height 5
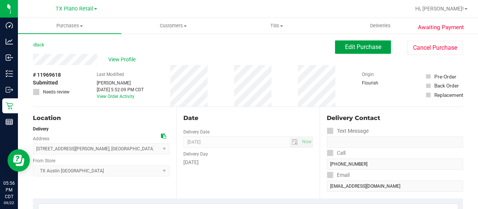
click at [365, 46] on span "Edit Purchase" at bounding box center [363, 46] width 36 height 7
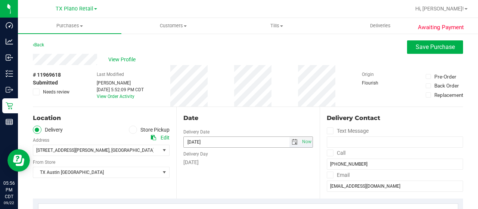
click at [292, 140] on span "select" at bounding box center [295, 142] width 6 height 6
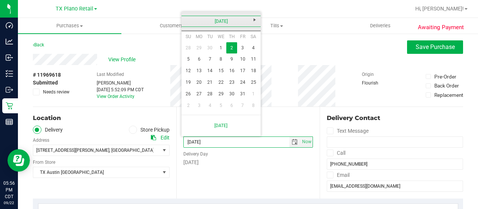
click at [187, 23] on link "October 2025" at bounding box center [221, 22] width 80 height 12
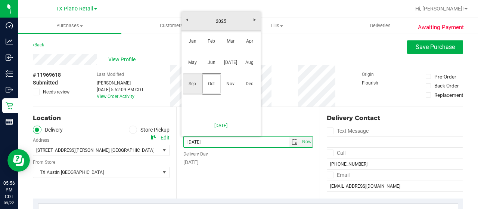
click at [197, 81] on link "Sep" at bounding box center [192, 83] width 19 height 19
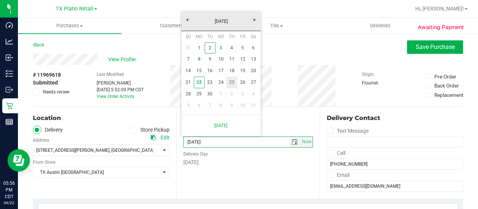
click at [235, 82] on link "25" at bounding box center [231, 83] width 11 height 12
type input "09/25/2025"
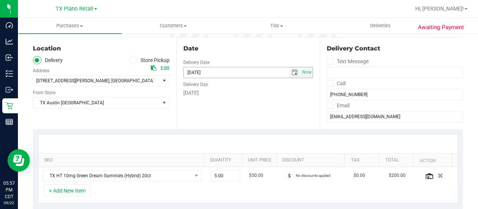
scroll to position [37, 0]
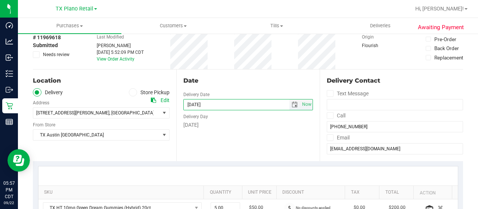
click at [292, 104] on span "select" at bounding box center [295, 105] width 6 height 6
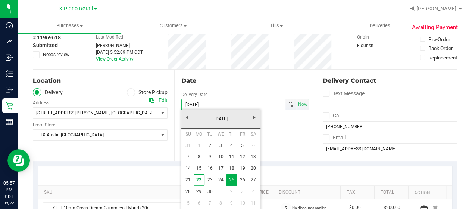
click at [252, 78] on div "Date" at bounding box center [245, 80] width 128 height 9
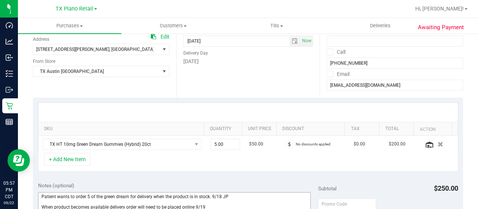
scroll to position [224, 0]
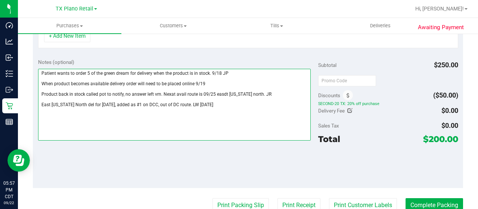
click at [115, 102] on textarea at bounding box center [174, 105] width 273 height 72
click at [151, 103] on textarea at bounding box center [174, 105] width 273 height 72
click at [243, 103] on textarea at bounding box center [174, 105] width 273 height 72
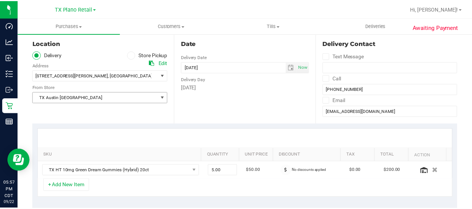
scroll to position [75, 0]
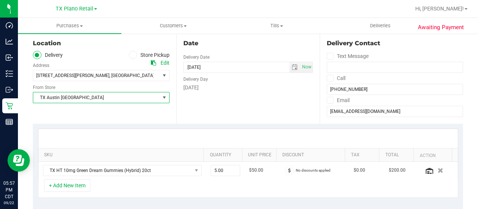
click at [83, 96] on span "TX Austin [GEOGRAPHIC_DATA]" at bounding box center [96, 97] width 127 height 10
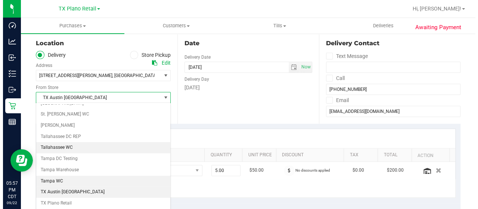
scroll to position [490, 0]
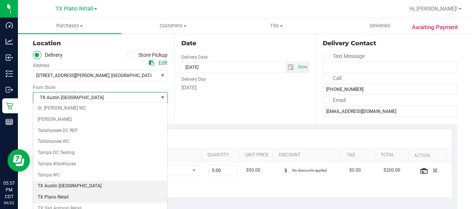
click at [63, 192] on li "TX Plano Retail" at bounding box center [100, 197] width 134 height 11
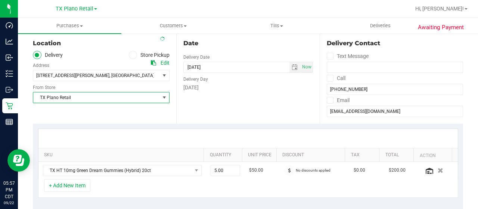
click at [217, 105] on div "Date Delivery Date 09/25/2025 Now 09/25/2025 07:00 AM Now Delivery Day Thursday" at bounding box center [247, 77] width 143 height 91
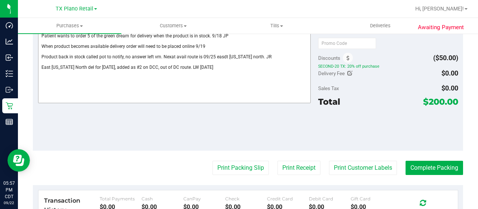
scroll to position [224, 0]
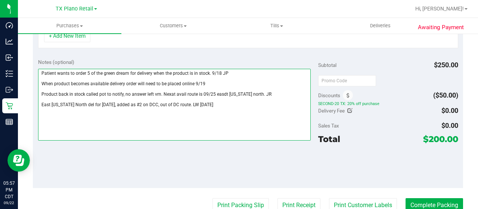
click at [188, 104] on textarea at bounding box center [174, 105] width 273 height 72
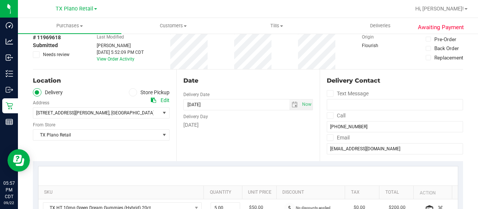
scroll to position [0, 0]
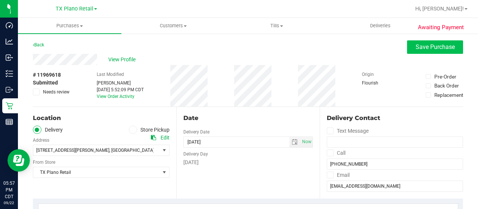
type textarea "Patient wants to order 5 of the green dream for delivery when the product is in…"
click at [422, 50] on span "Save Purchase" at bounding box center [435, 46] width 39 height 7
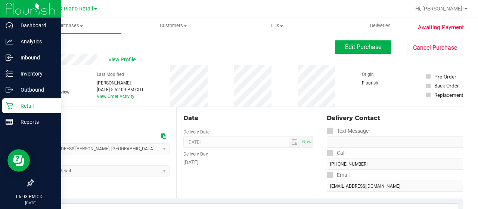
click at [7, 109] on icon at bounding box center [9, 105] width 7 height 7
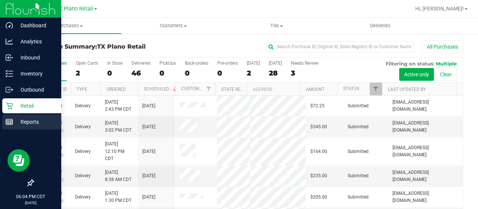
click at [13, 120] on p "Reports" at bounding box center [35, 121] width 45 height 9
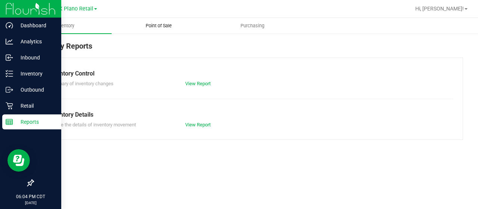
click at [152, 23] on span "Point of Sale" at bounding box center [159, 25] width 46 height 7
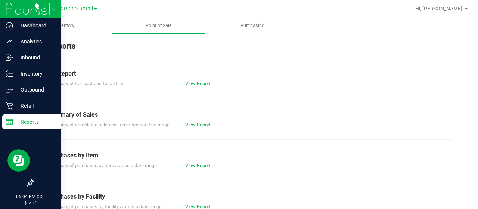
click at [196, 83] on link "View Report" at bounding box center [197, 84] width 25 height 6
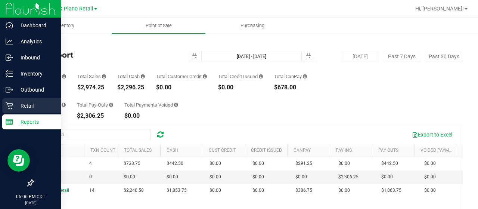
click at [24, 109] on p "Retail" at bounding box center [35, 105] width 45 height 9
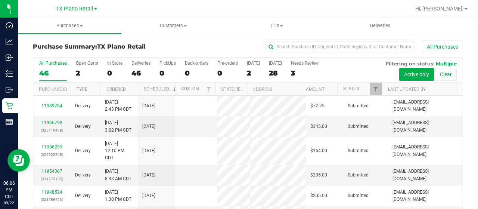
click at [245, 76] on div "All Purchases 46 Open Carts 2 In Store 0 Deliveries 46 PickUps 0 Back-orders 0 …" at bounding box center [247, 70] width 429 height 25
click at [248, 74] on div "2" at bounding box center [253, 73] width 13 height 9
click at [0, 0] on input "Today 2" at bounding box center [0, 0] width 0 height 0
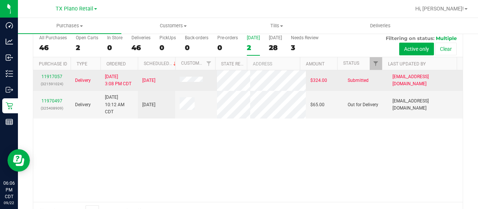
scroll to position [37, 0]
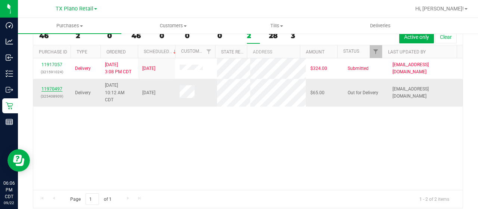
click at [50, 89] on link "11970497" at bounding box center [51, 88] width 21 height 5
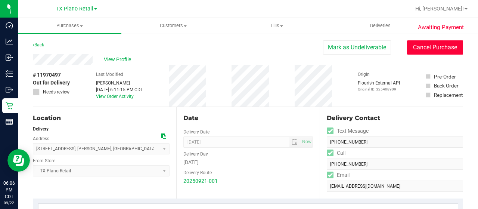
click at [419, 46] on button "Cancel Purchase" at bounding box center [435, 47] width 56 height 14
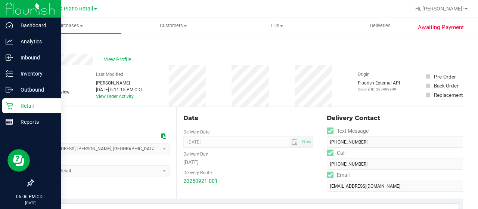
click at [14, 104] on p "Retail" at bounding box center [35, 105] width 45 height 9
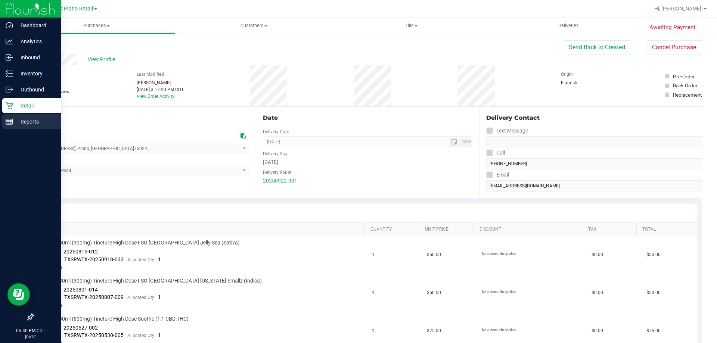
click at [12, 121] on icon at bounding box center [9, 121] width 7 height 7
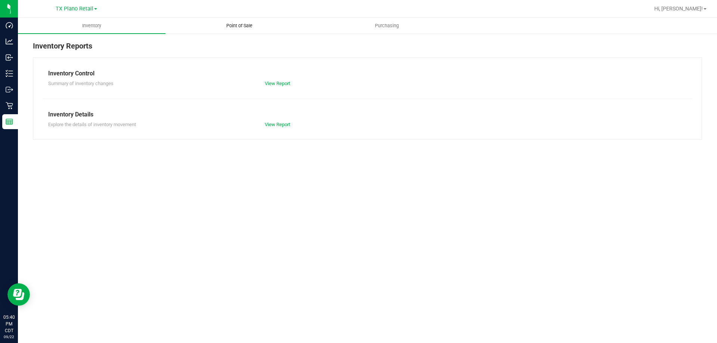
click at [228, 25] on span "Point of Sale" at bounding box center [239, 25] width 46 height 7
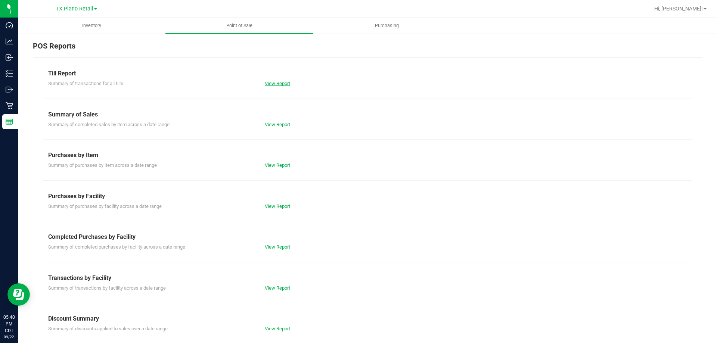
click at [281, 81] on link "View Report" at bounding box center [277, 84] width 25 height 6
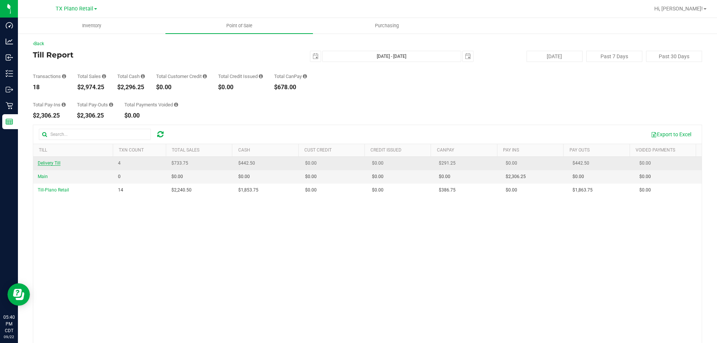
click at [58, 163] on span "Delivery Till" at bounding box center [49, 163] width 23 height 5
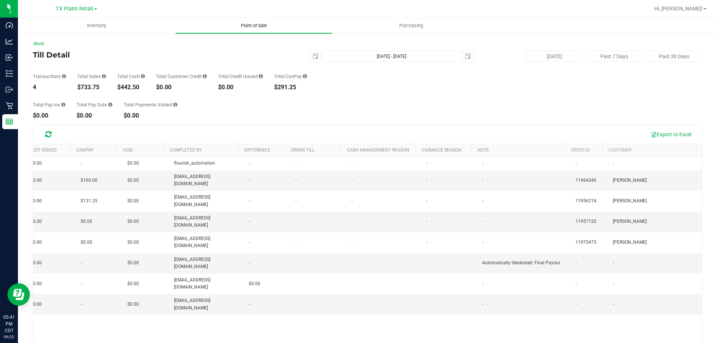
click at [261, 27] on span "Point of Sale" at bounding box center [254, 25] width 46 height 7
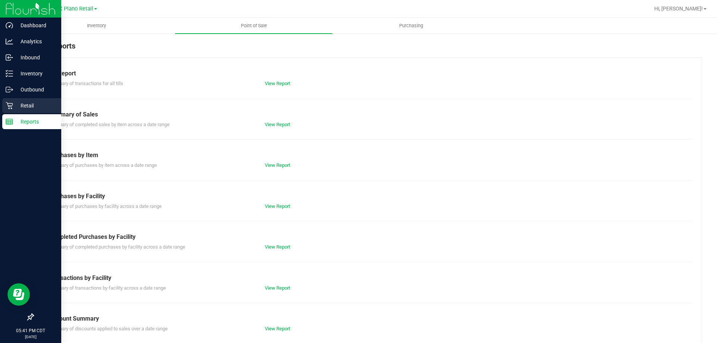
click at [26, 105] on p "Retail" at bounding box center [35, 105] width 45 height 9
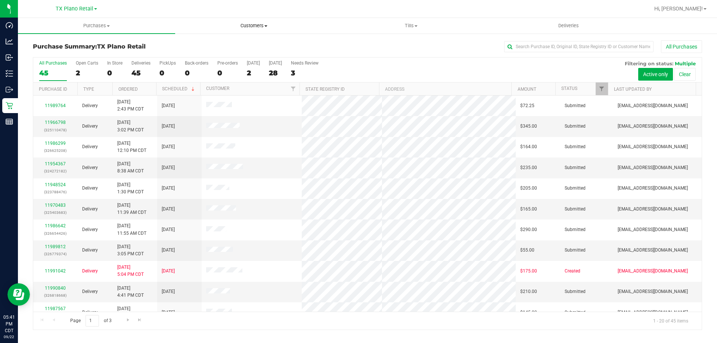
click at [259, 25] on span "Customers" at bounding box center [254, 25] width 156 height 7
click at [258, 42] on li "All customers" at bounding box center [253, 45] width 157 height 9
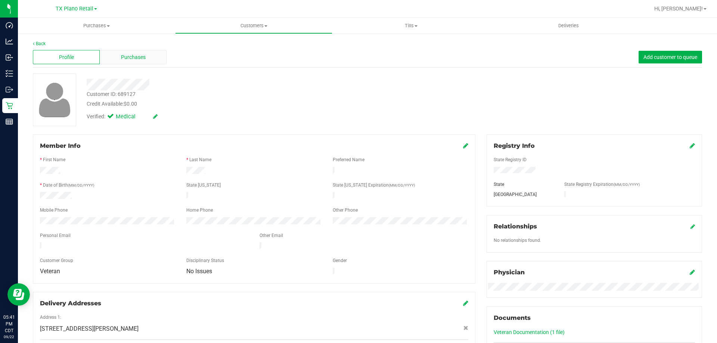
click at [134, 57] on span "Purchases" at bounding box center [133, 57] width 25 height 8
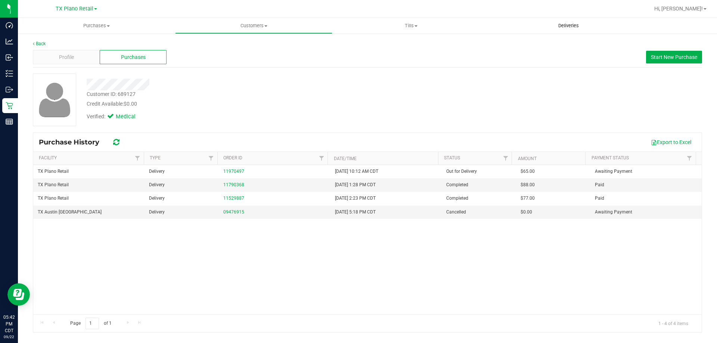
click at [563, 28] on span "Deliveries" at bounding box center [568, 25] width 41 height 7
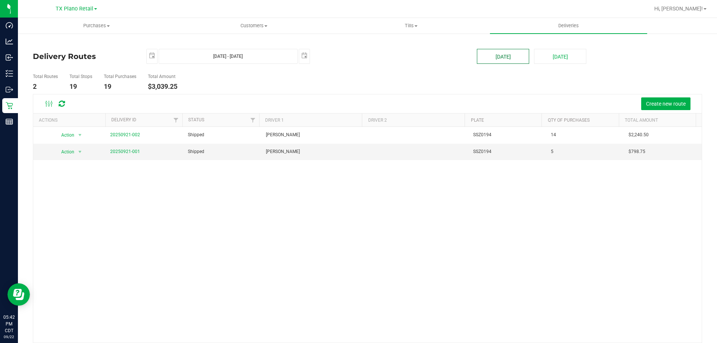
click at [491, 57] on button "[DATE]" at bounding box center [503, 56] width 52 height 15
click at [121, 151] on link "20250921-001" at bounding box center [125, 151] width 30 height 5
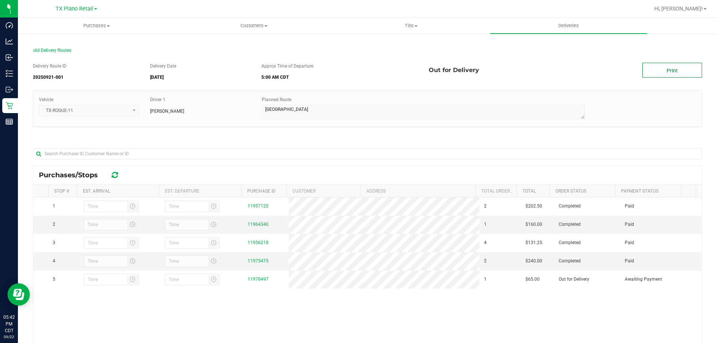
click at [668, 72] on link "Print" at bounding box center [672, 70] width 60 height 15
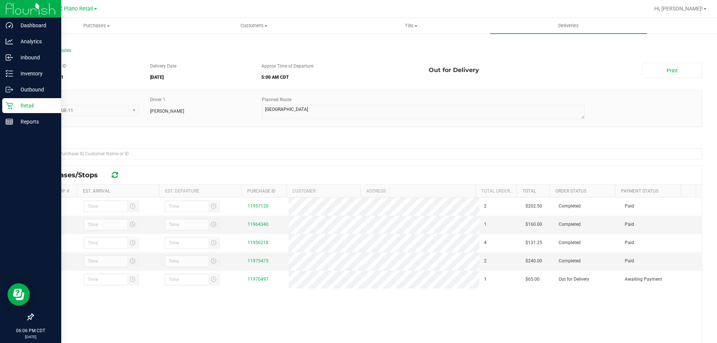
click at [15, 106] on p "Retail" at bounding box center [35, 105] width 45 height 9
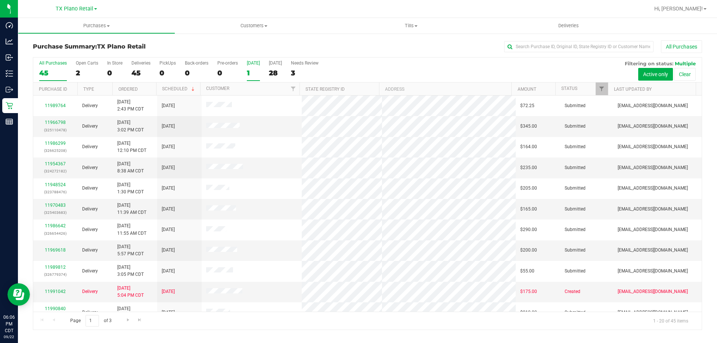
click at [250, 74] on div "1" at bounding box center [253, 73] width 13 height 9
click at [0, 0] on input "[DATE] 1" at bounding box center [0, 0] width 0 height 0
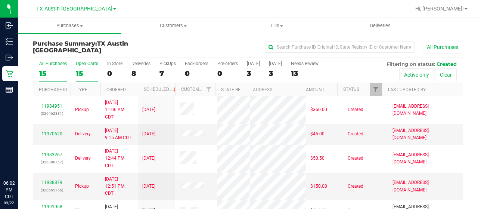
click at [80, 73] on div "15" at bounding box center [87, 73] width 22 height 9
click at [0, 0] on input "Open Carts 15" at bounding box center [0, 0] width 0 height 0
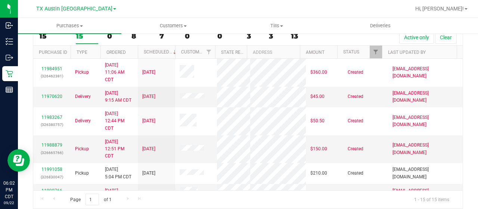
click at [82, 37] on div "15" at bounding box center [87, 36] width 22 height 9
click at [0, 0] on input "Open Carts 15" at bounding box center [0, 0] width 0 height 0
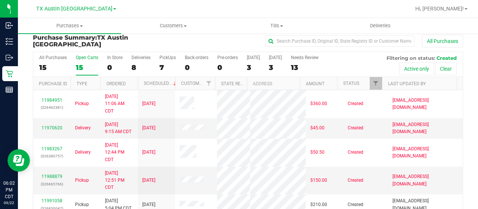
scroll to position [0, 0]
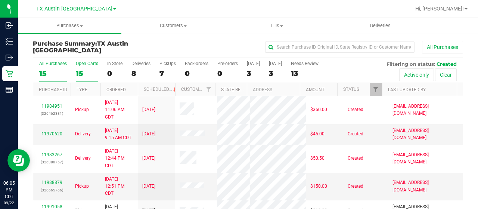
click at [77, 74] on div "15" at bounding box center [87, 73] width 22 height 9
click at [0, 0] on input "Open Carts 15" at bounding box center [0, 0] width 0 height 0
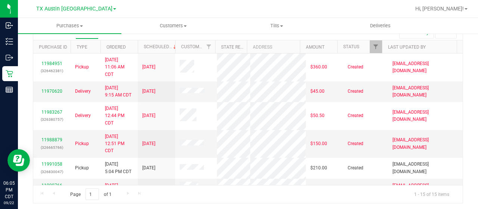
scroll to position [112, 0]
